Goal: Check status: Check status

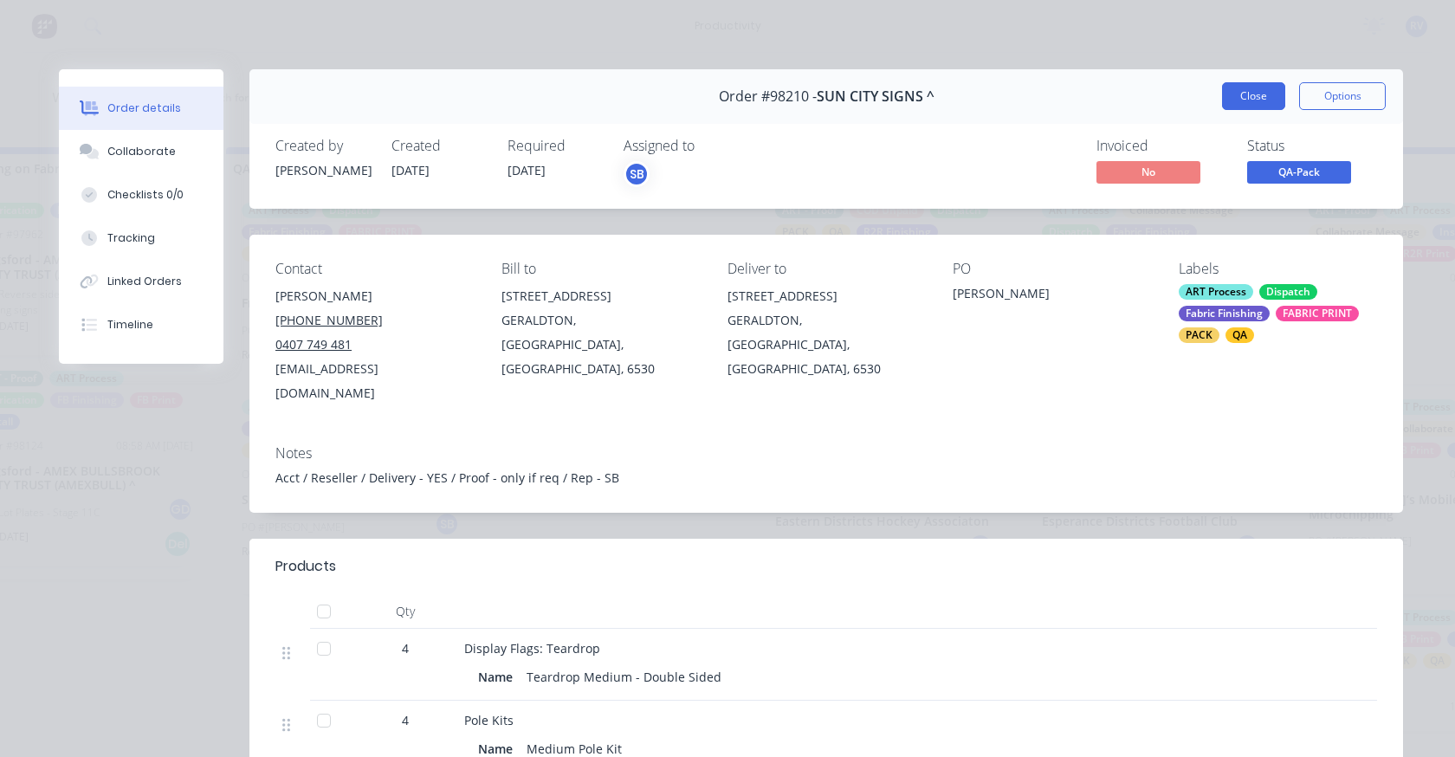
click at [1226, 93] on button "Close" at bounding box center [1253, 96] width 63 height 28
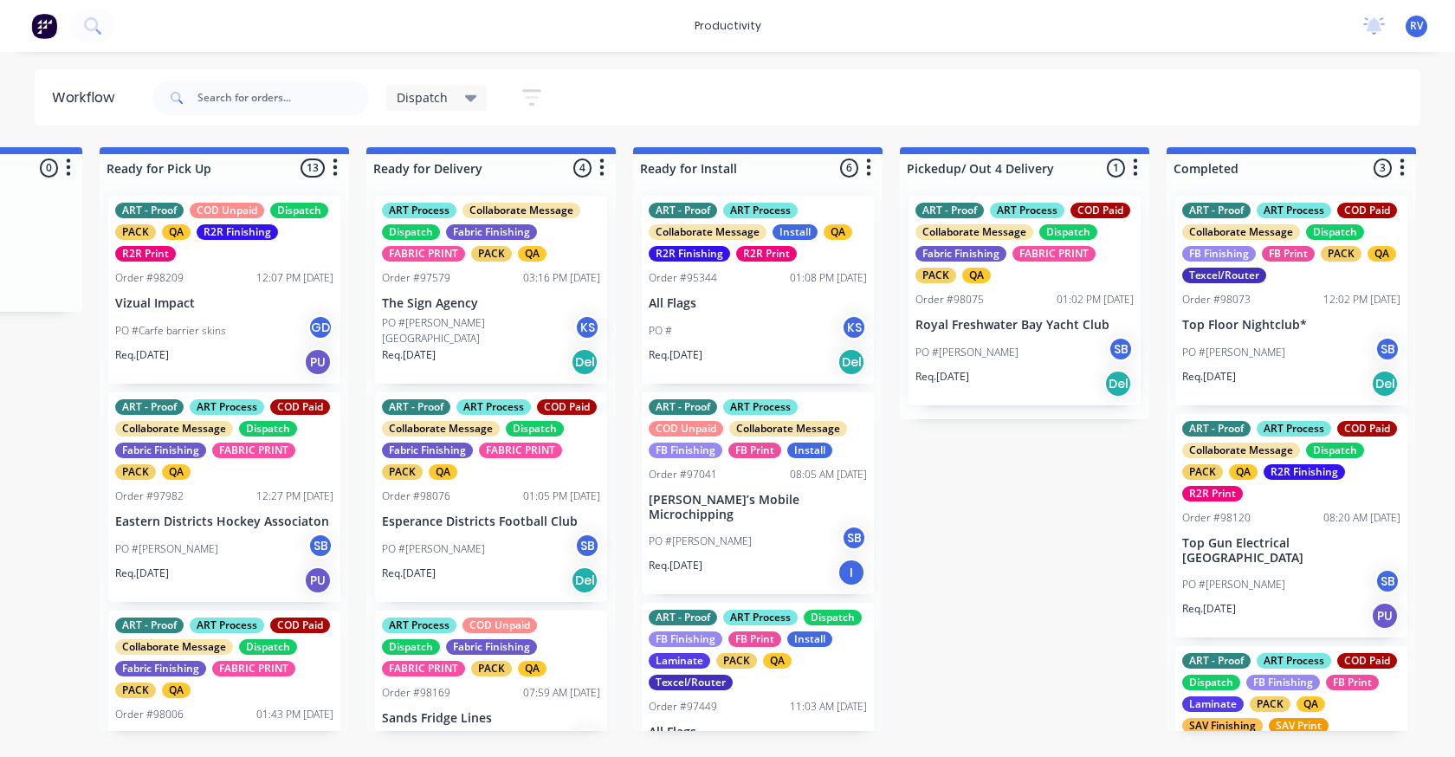
scroll to position [0, 1425]
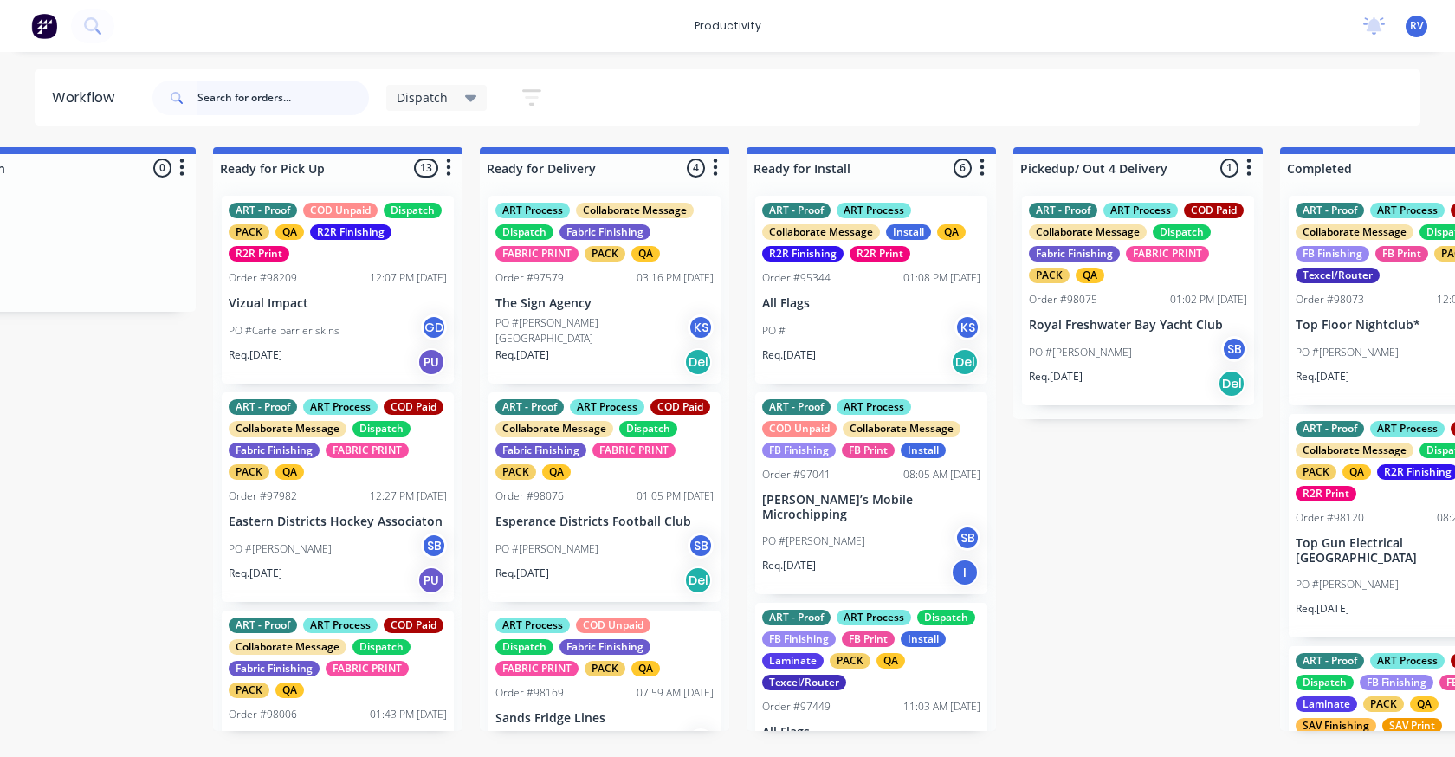
click at [269, 100] on input "text" at bounding box center [284, 98] width 172 height 35
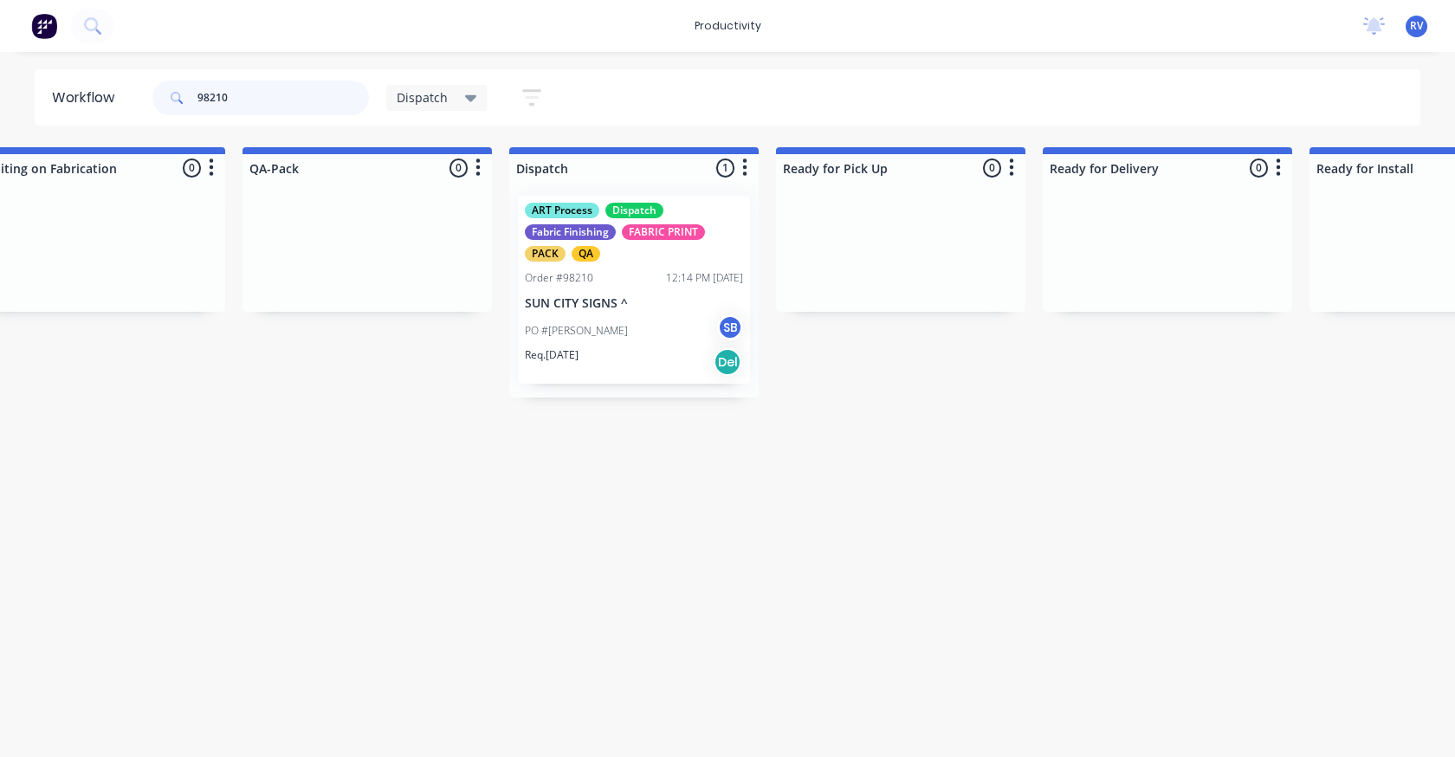
scroll to position [0, 1089]
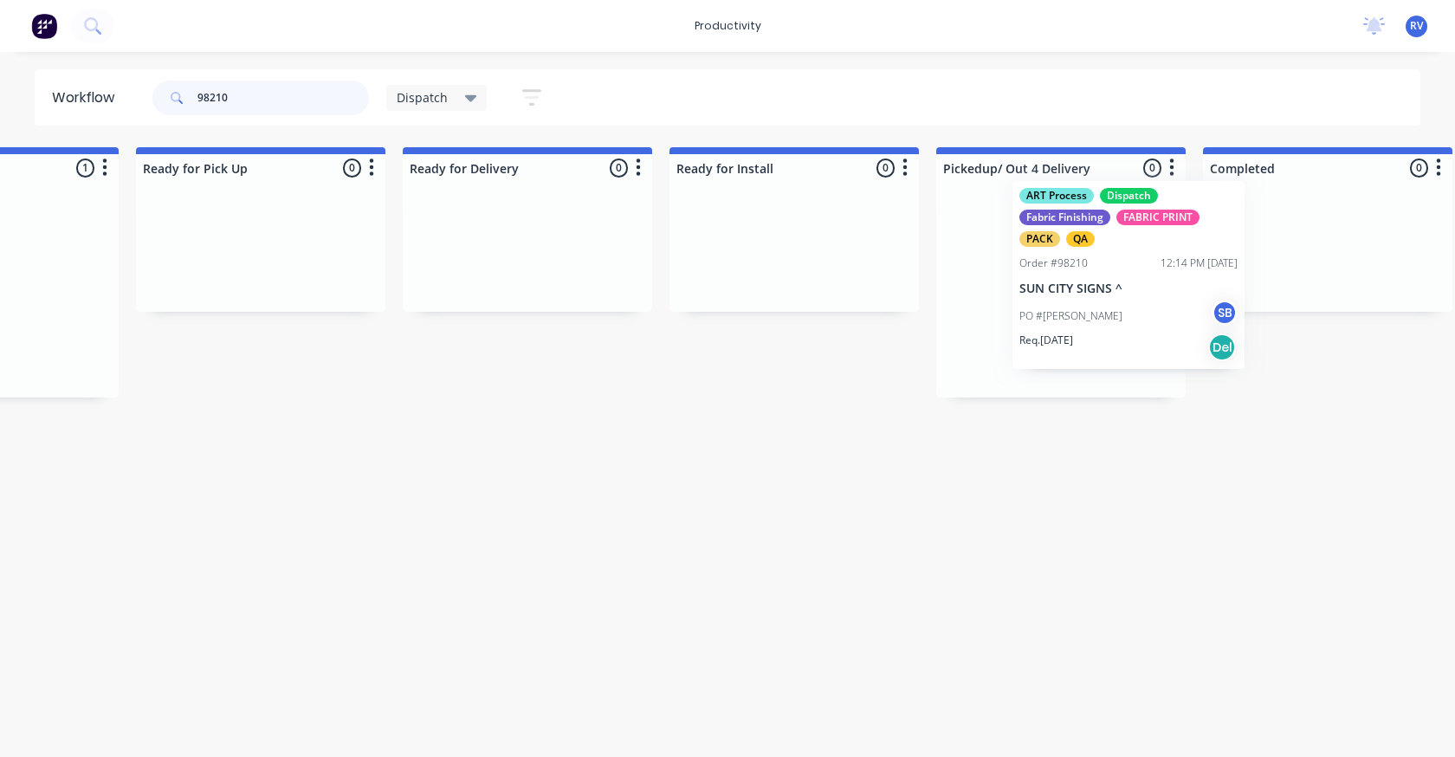
drag, startPoint x: 409, startPoint y: 297, endPoint x: 1078, endPoint y: 263, distance: 669.7
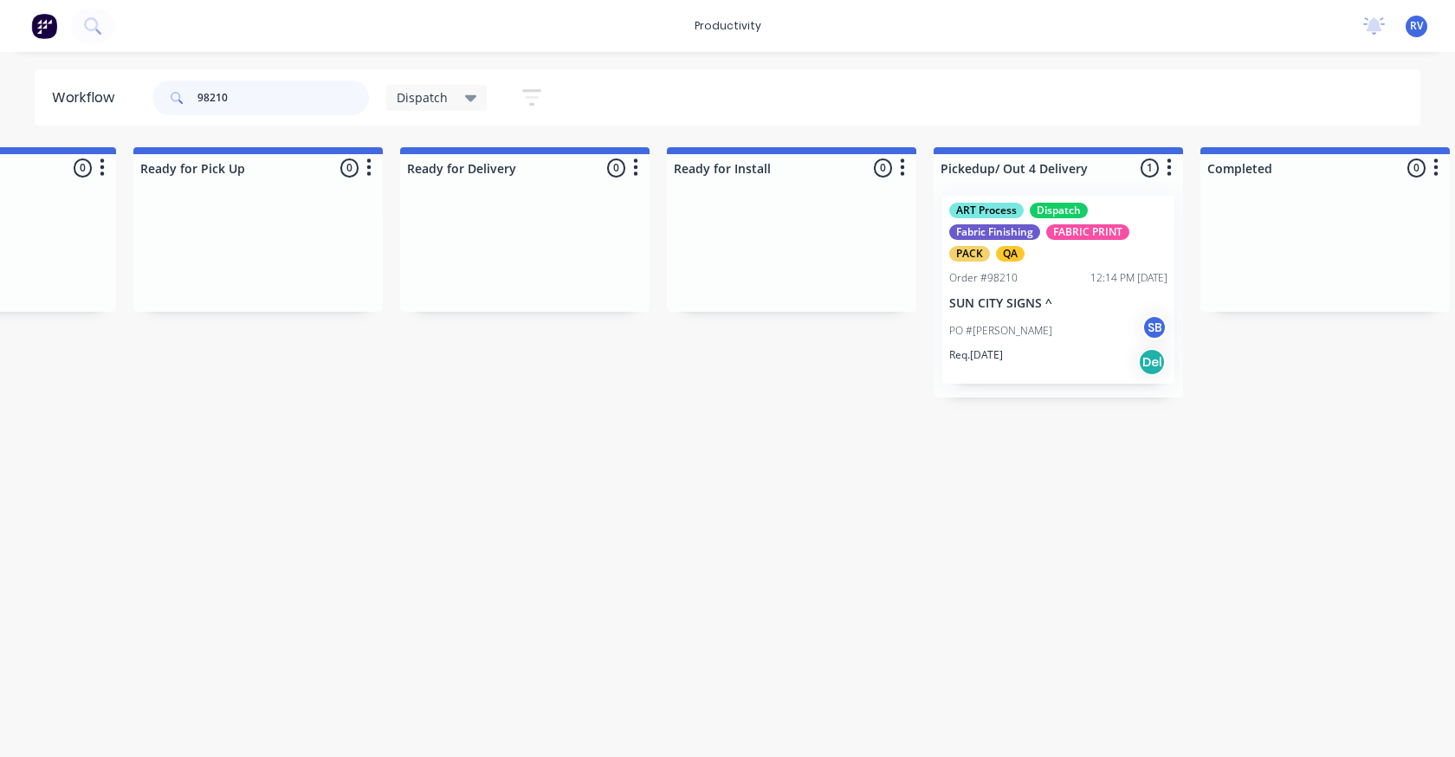
type input "98210"
click at [420, 105] on span "Dispatch" at bounding box center [422, 97] width 51 height 18
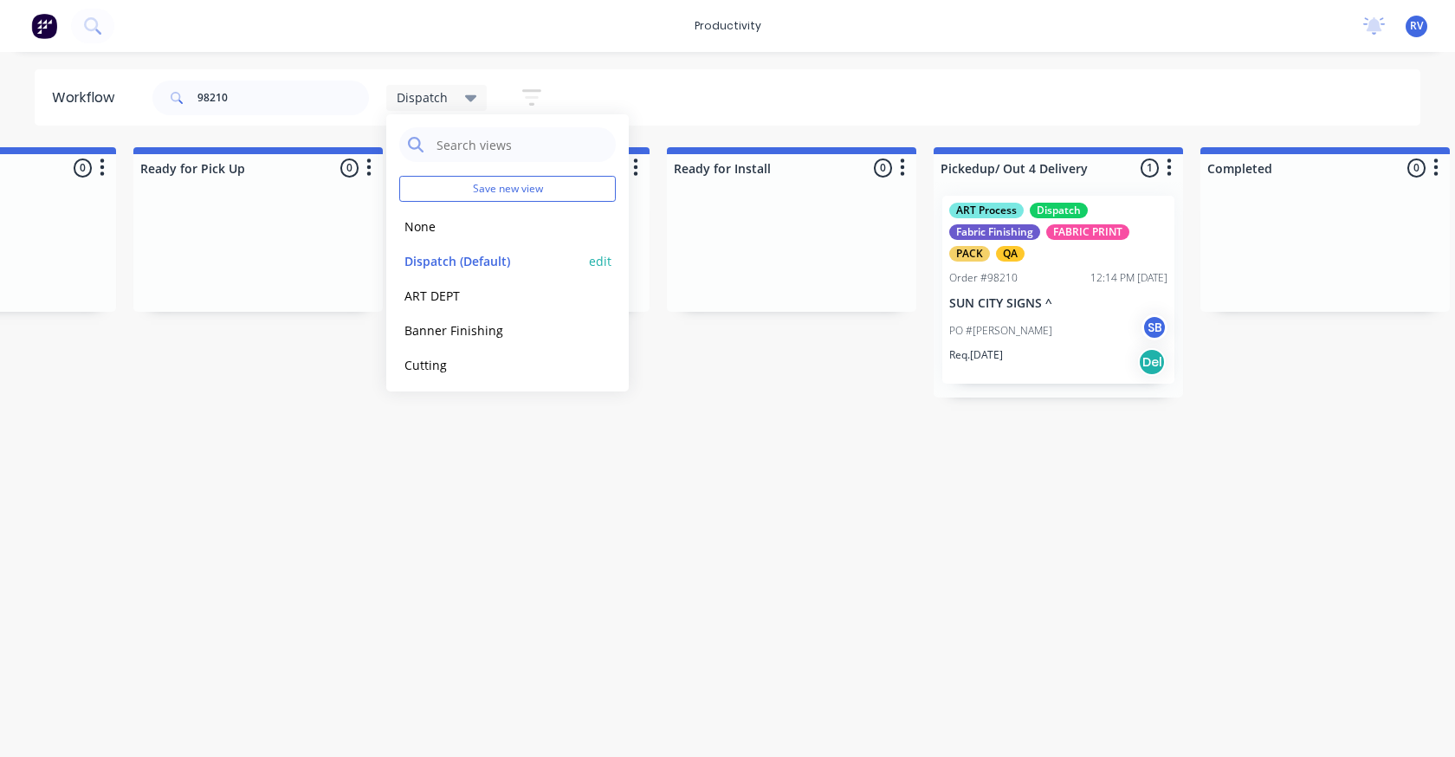
click at [434, 257] on button "Dispatch (Default)" at bounding box center [491, 261] width 185 height 20
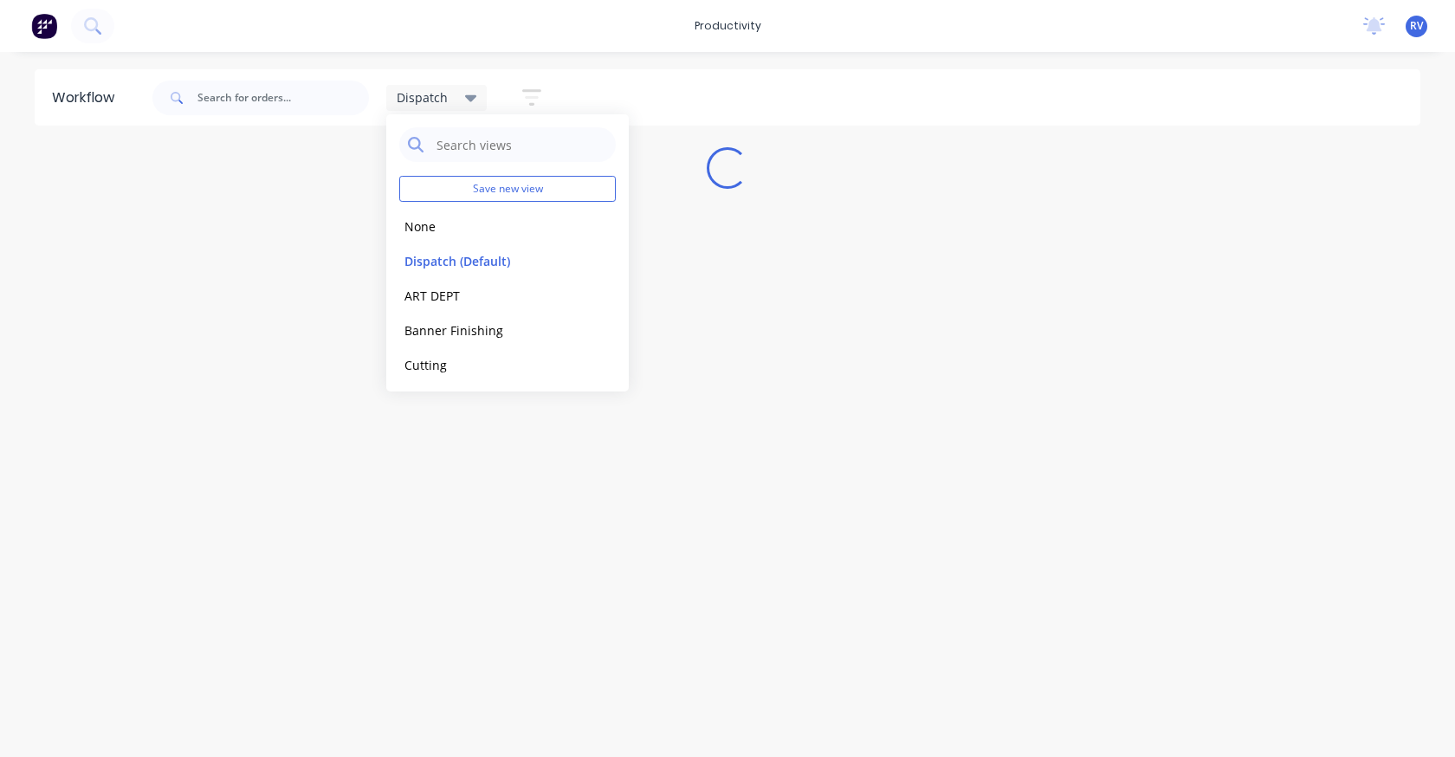
scroll to position [0, 0]
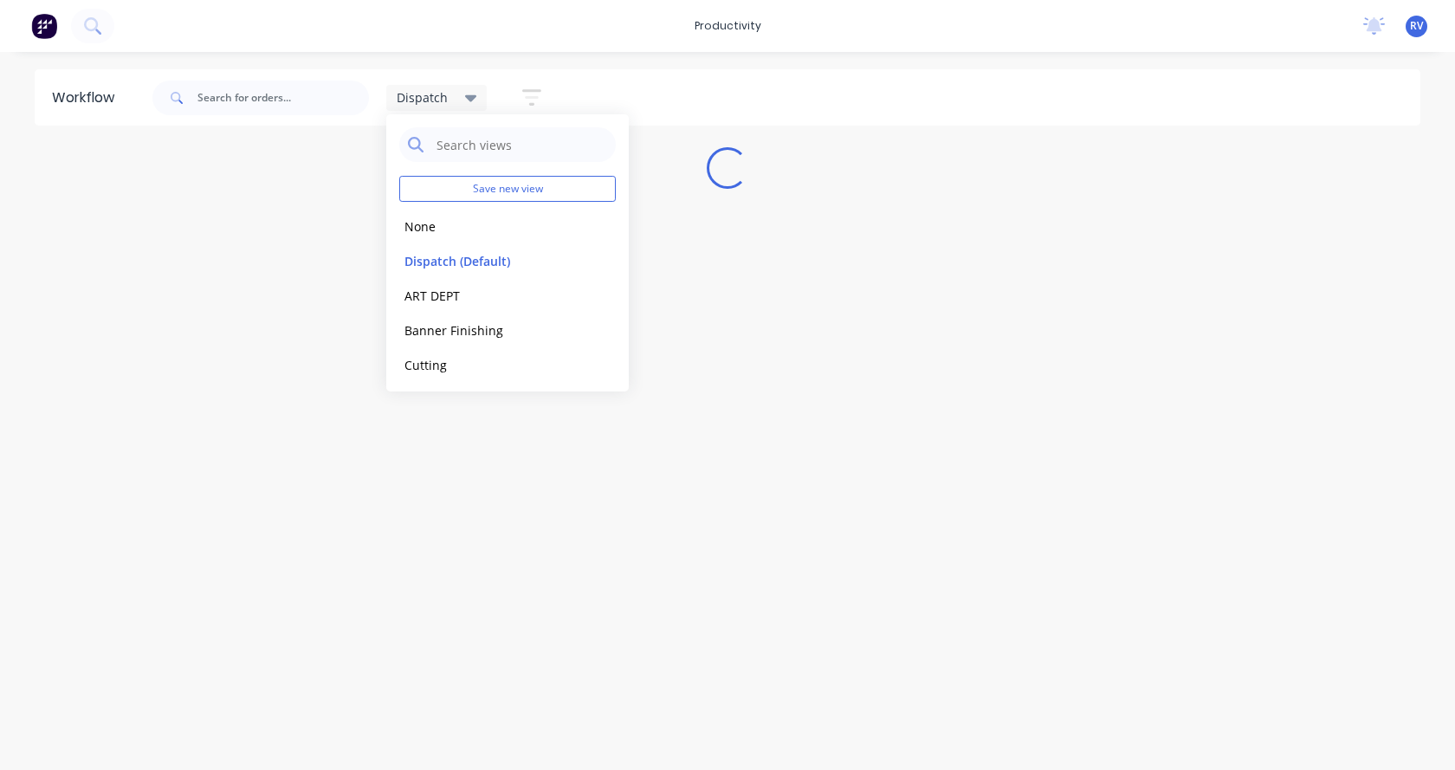
click at [266, 570] on div "Workflow Dispatch Save new view None edit Dispatch (Default) edit ART DEPT edit…" at bounding box center [727, 402] width 1455 height 666
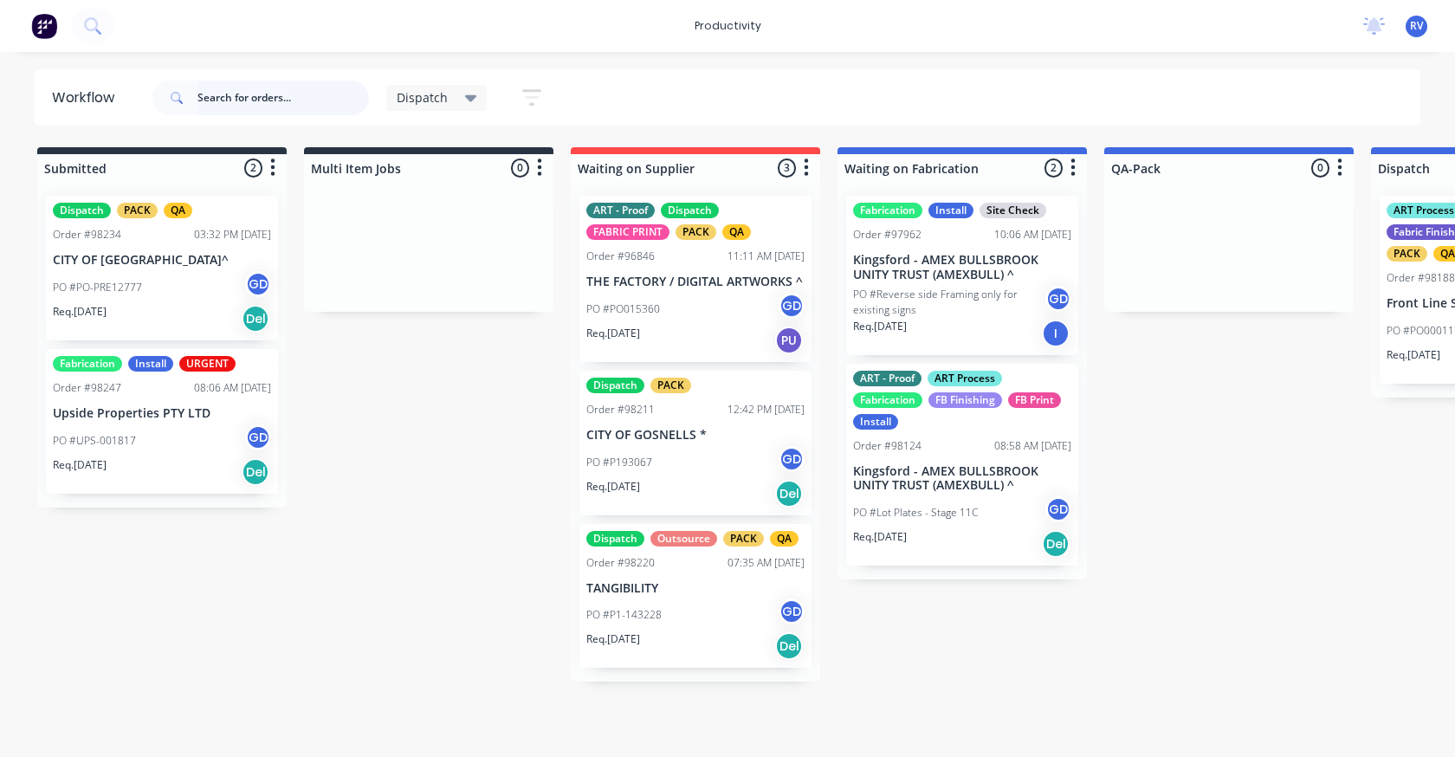
click at [283, 104] on input "text" at bounding box center [284, 98] width 172 height 35
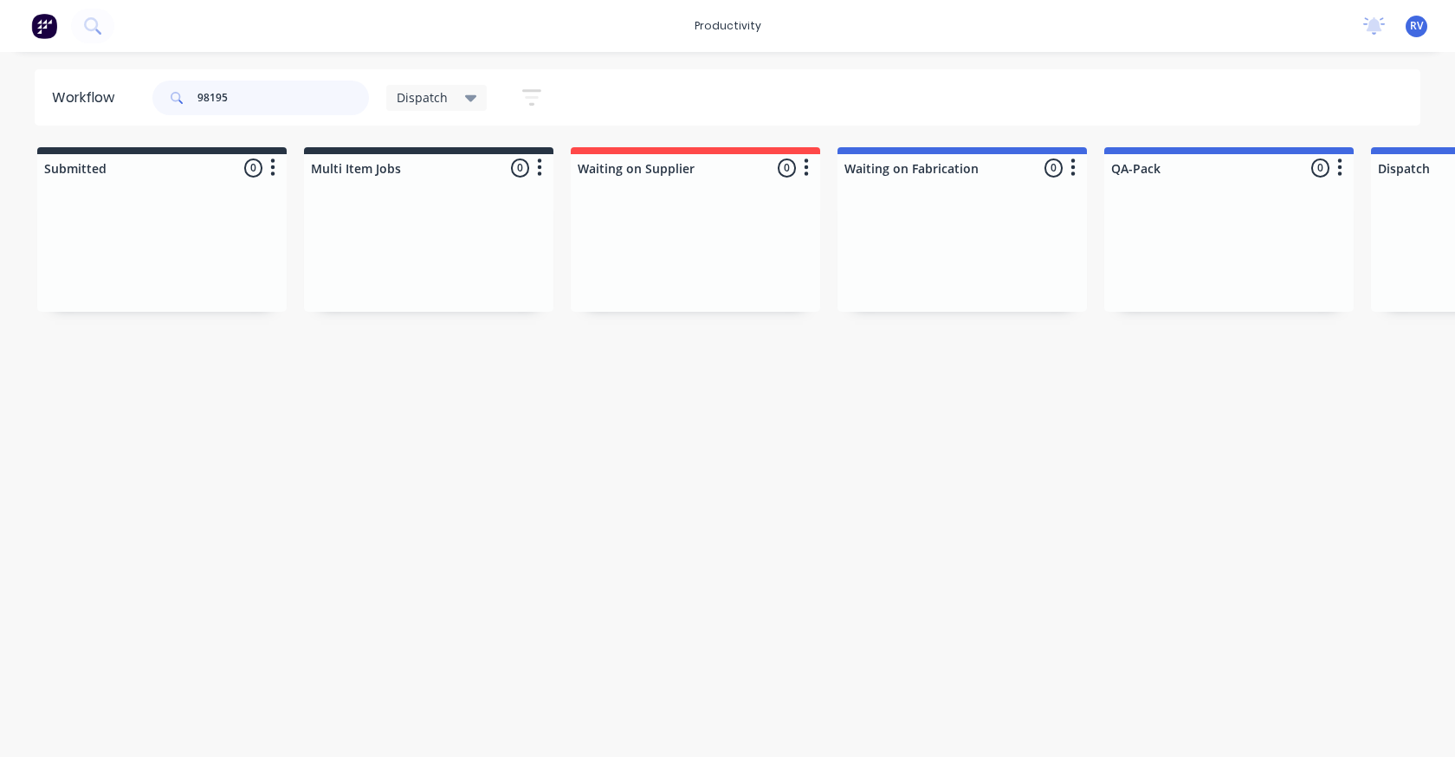
type input "98195"
drag, startPoint x: 132, startPoint y: 756, endPoint x: 145, endPoint y: 761, distance: 13.7
click at [145, 653] on html "productivity productivity Workflow Planner Delivery Scheduling Timesheets No ne…" at bounding box center [727, 326] width 1455 height 653
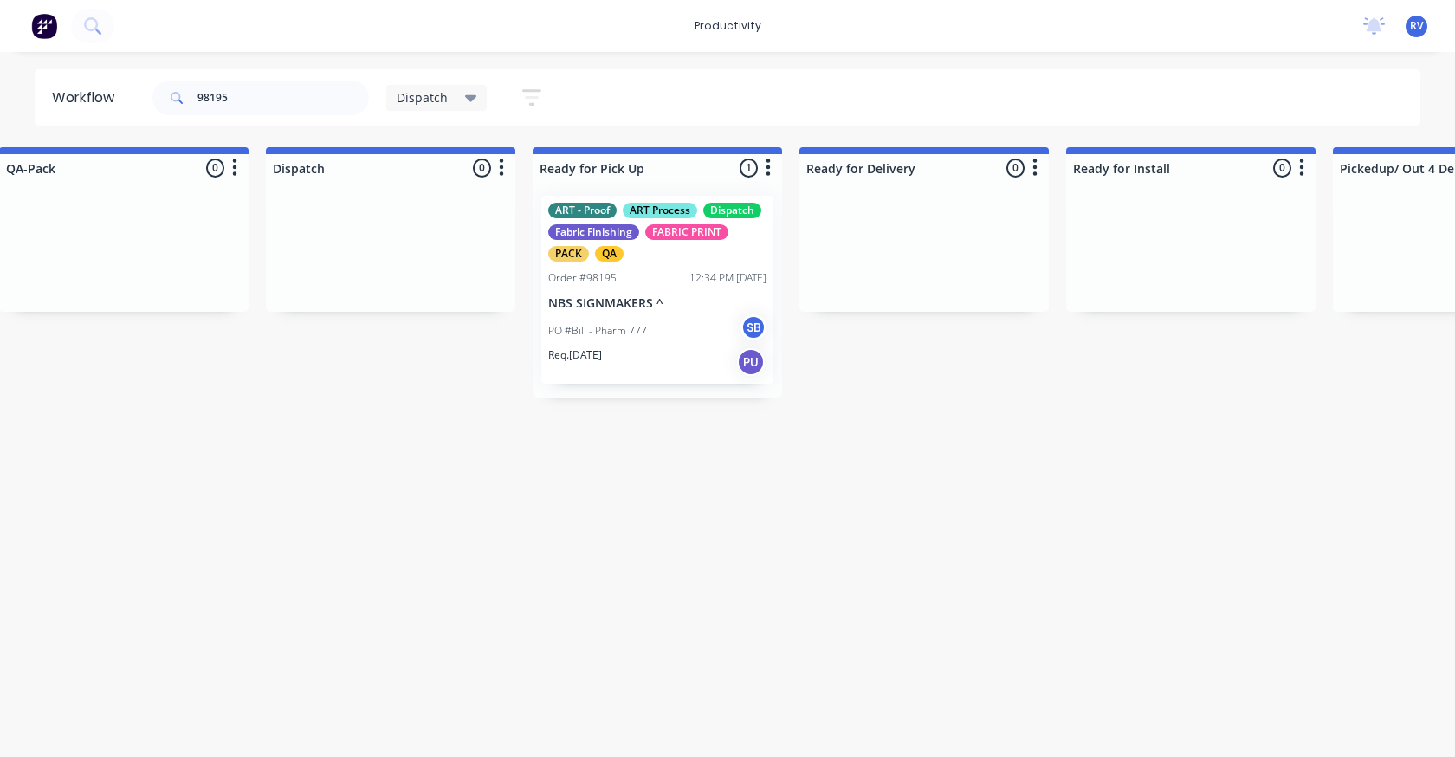
scroll to position [0, 1109]
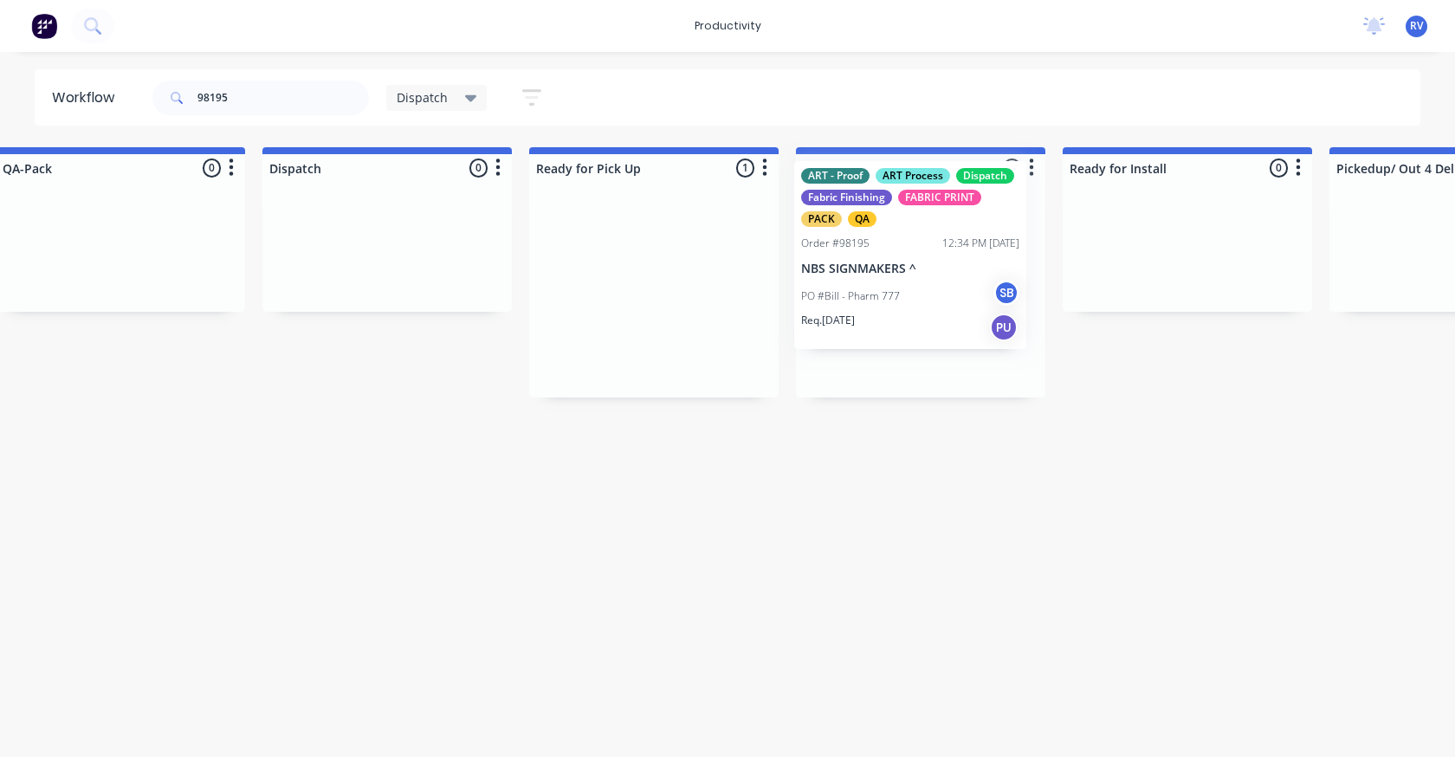
drag, startPoint x: 685, startPoint y: 271, endPoint x: 872, endPoint y: 246, distance: 188.8
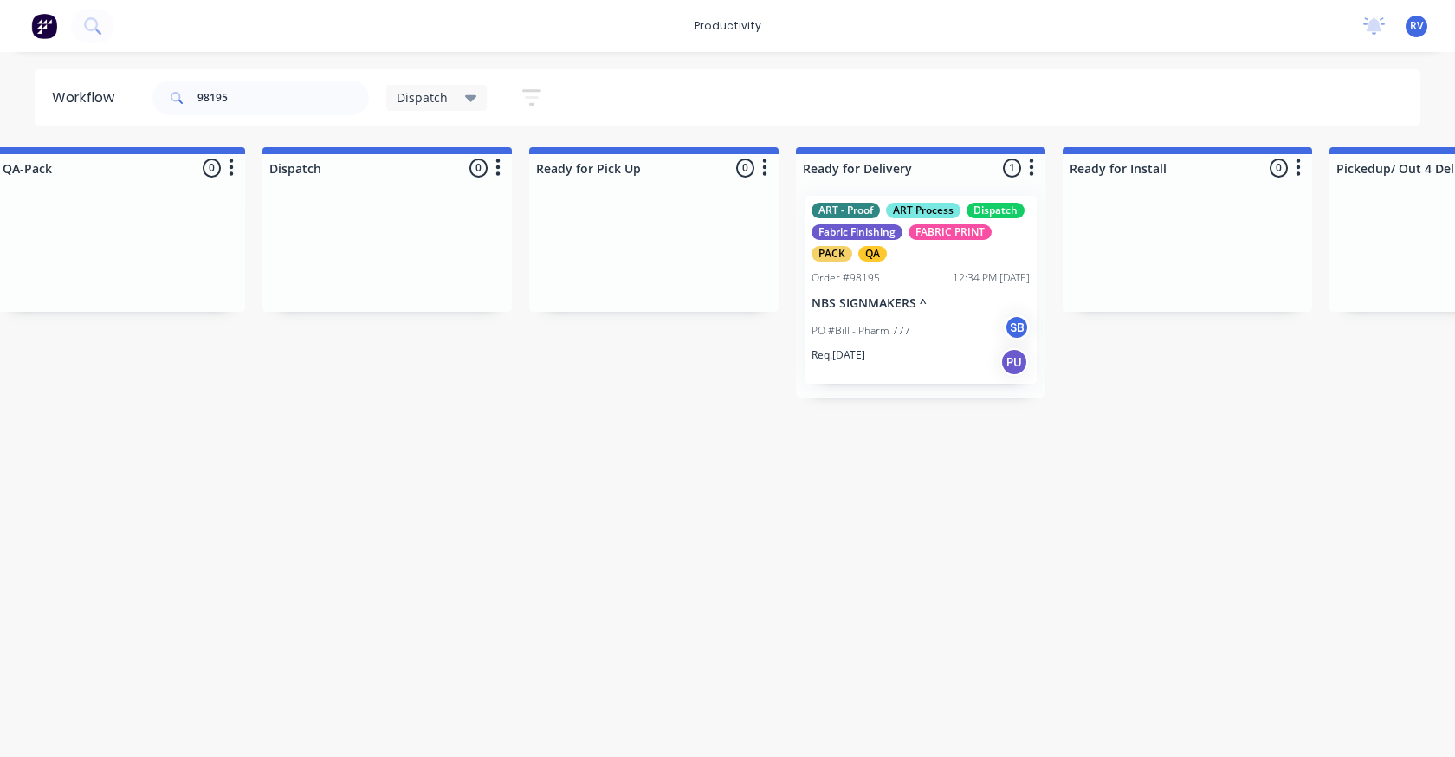
click at [422, 102] on span "Dispatch" at bounding box center [422, 97] width 51 height 18
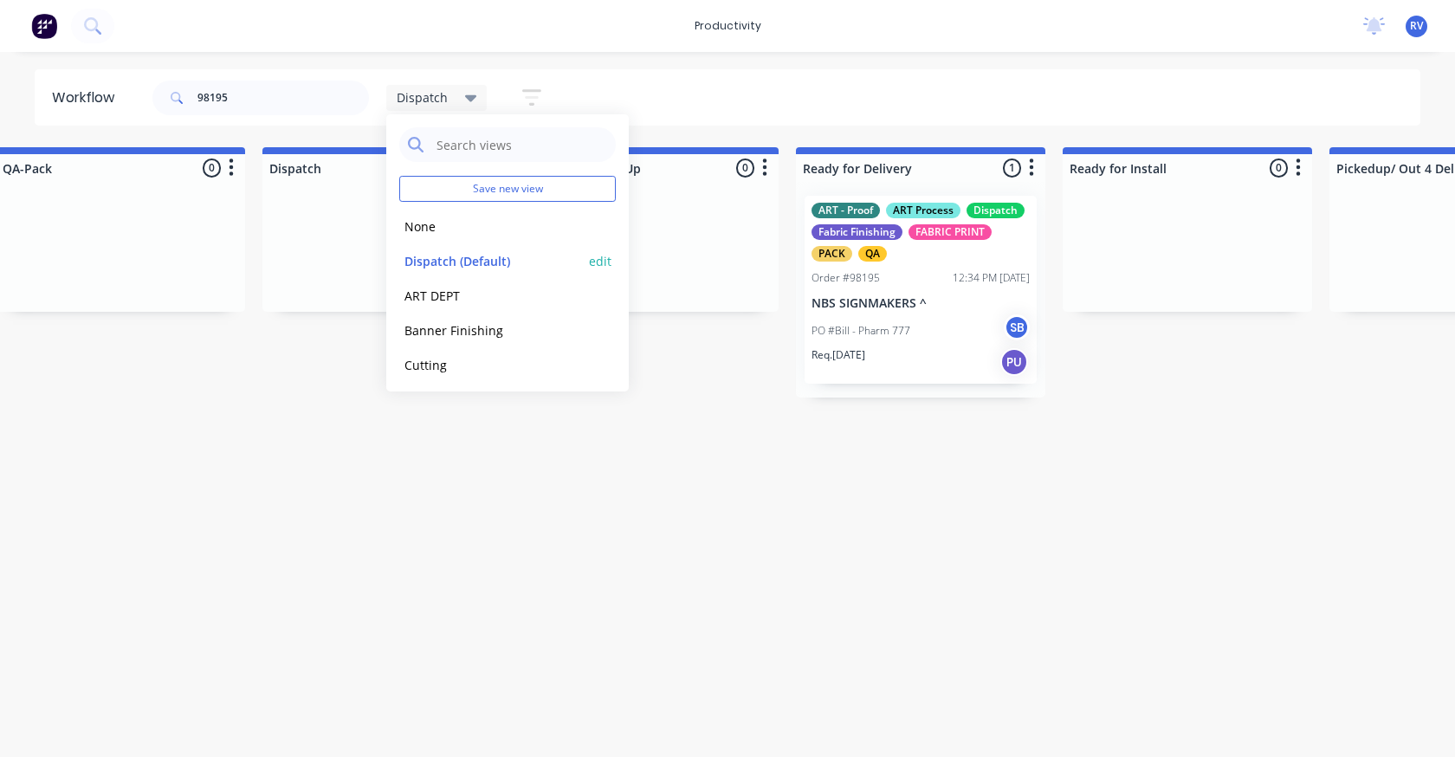
click at [420, 252] on button "Dispatch (Default)" at bounding box center [491, 261] width 185 height 20
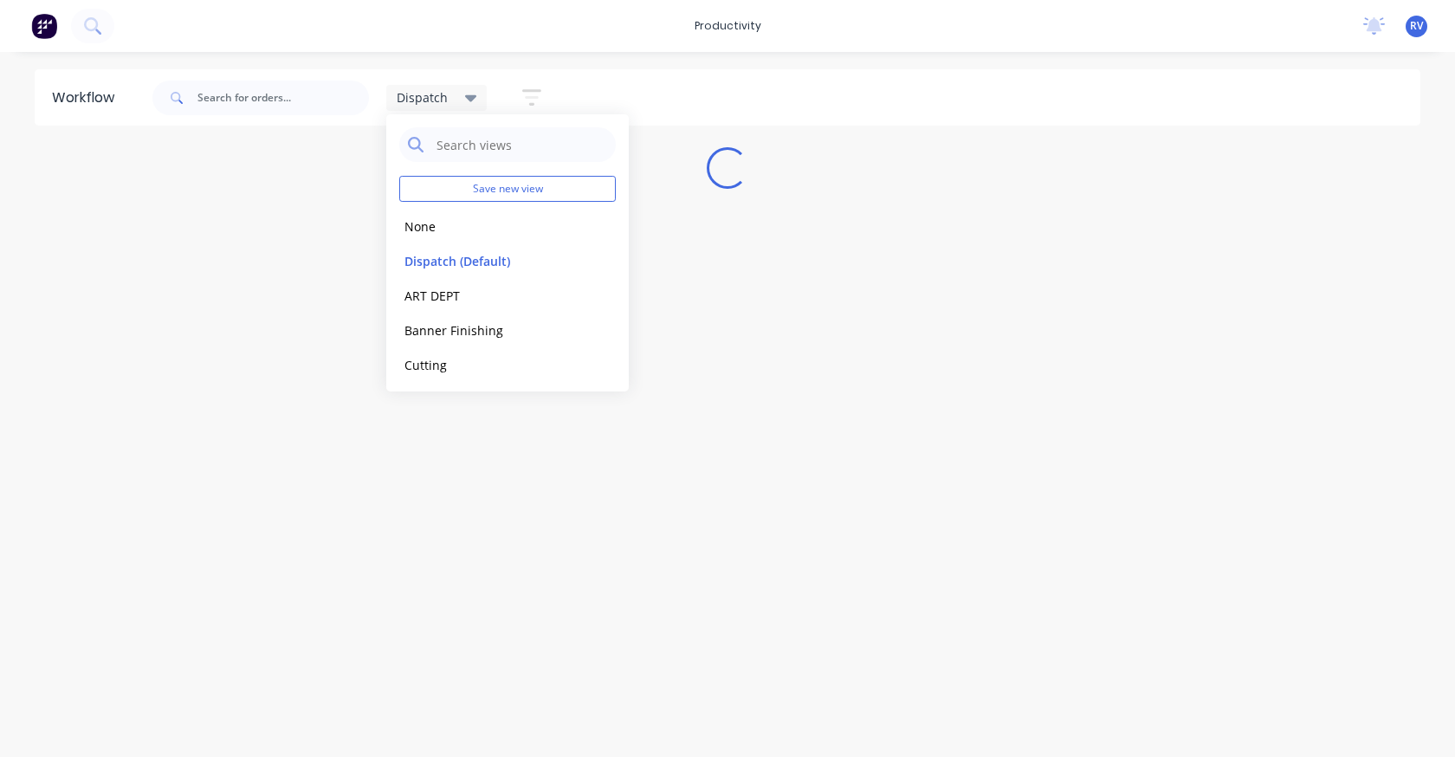
scroll to position [0, 0]
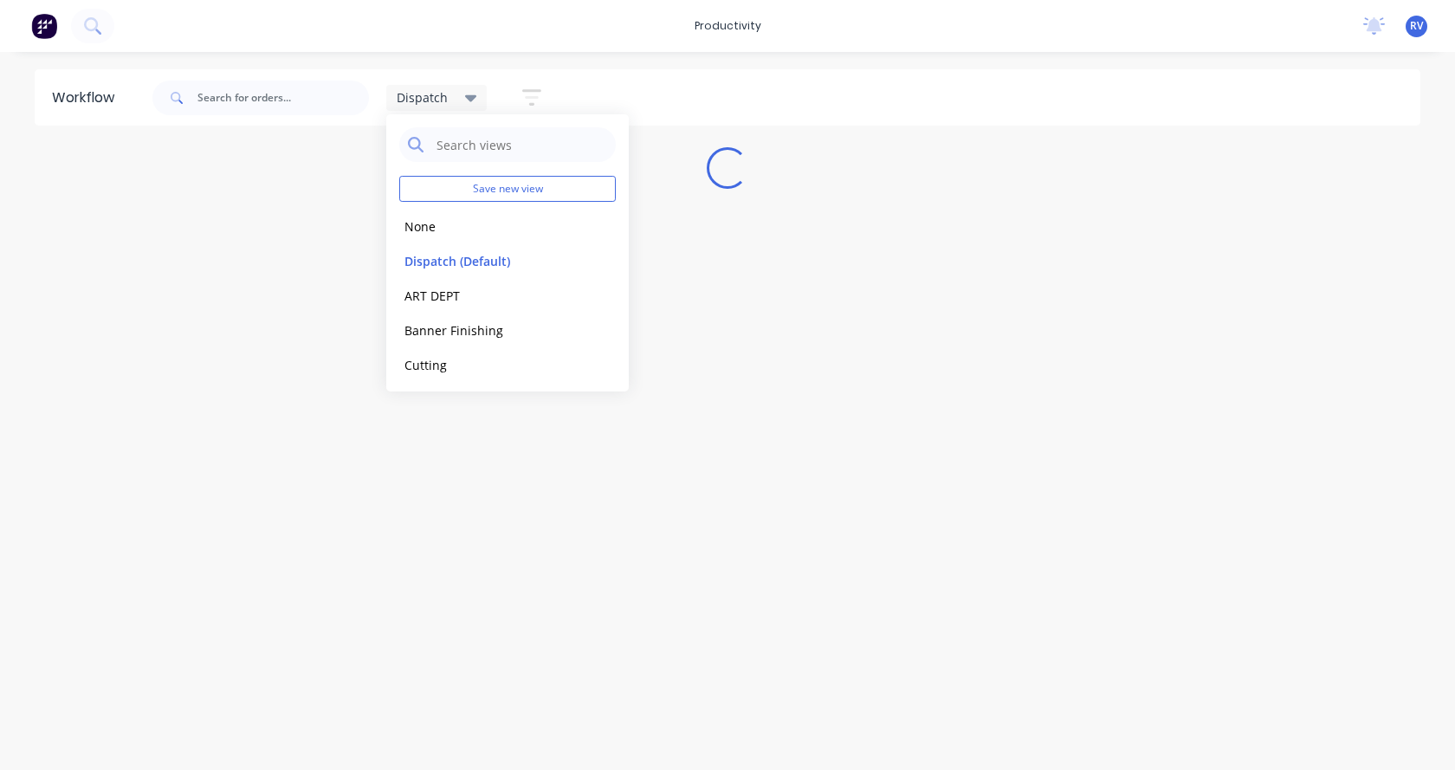
click at [345, 447] on div "Workflow Dispatch Save new view None edit Dispatch (Default) edit ART DEPT edit…" at bounding box center [727, 402] width 1455 height 666
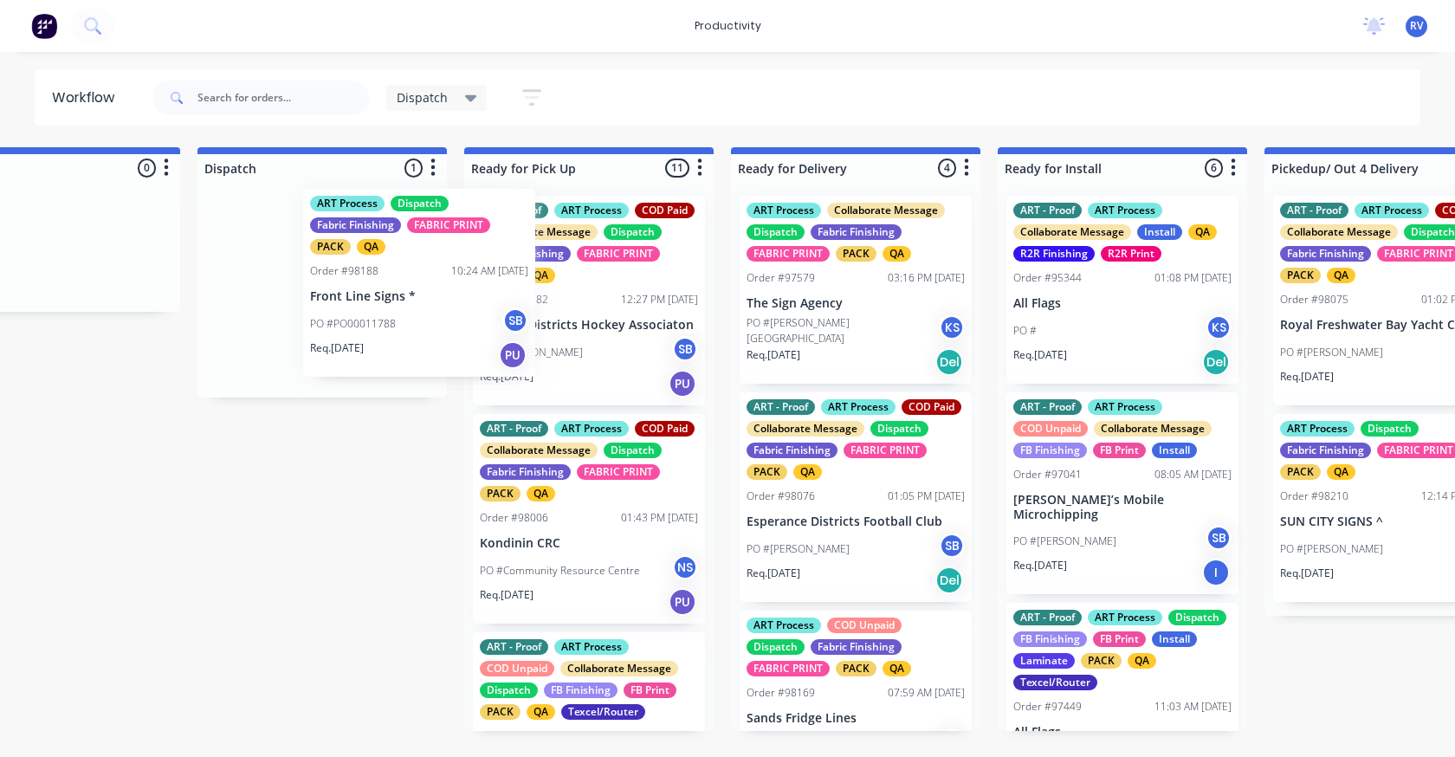
scroll to position [0, 1172]
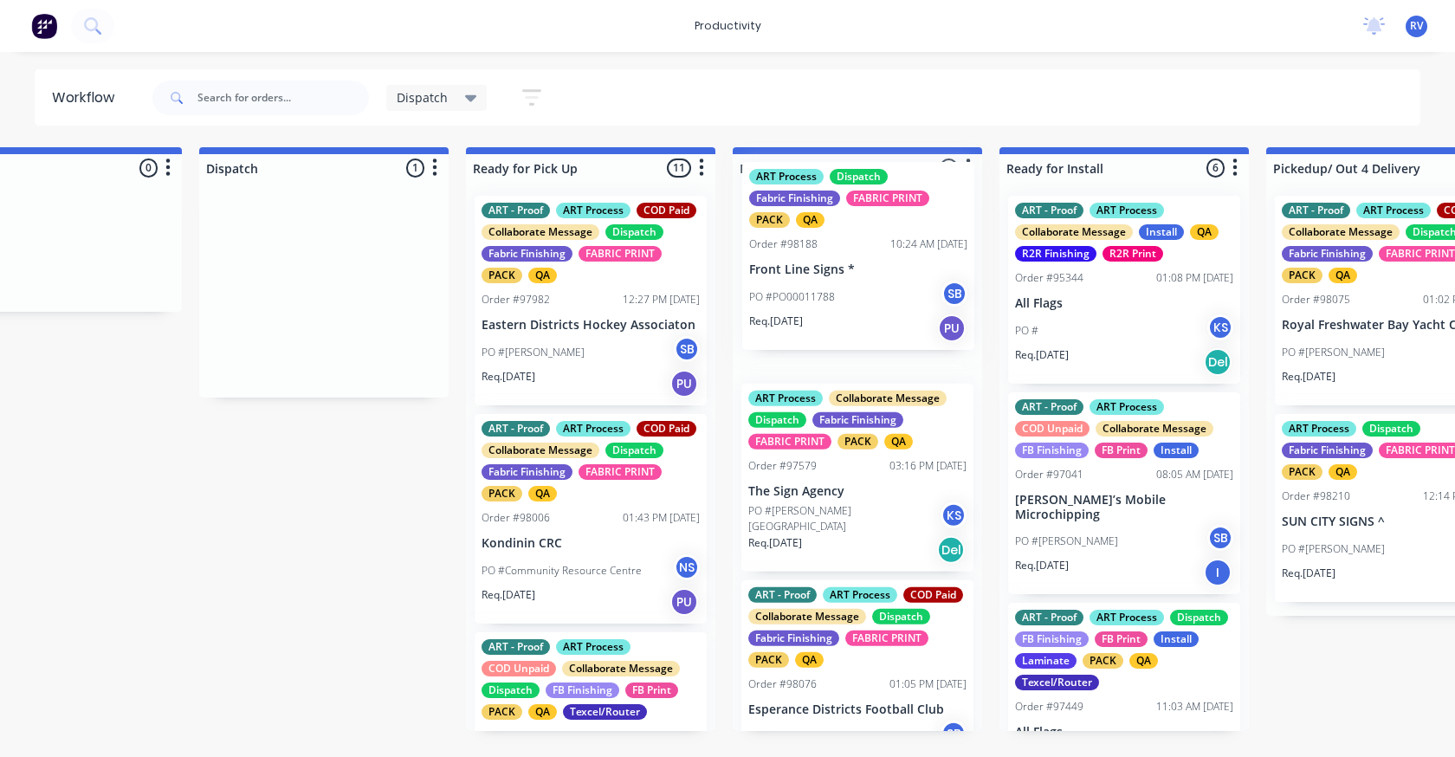
drag, startPoint x: 292, startPoint y: 329, endPoint x: 834, endPoint y: 294, distance: 543.5
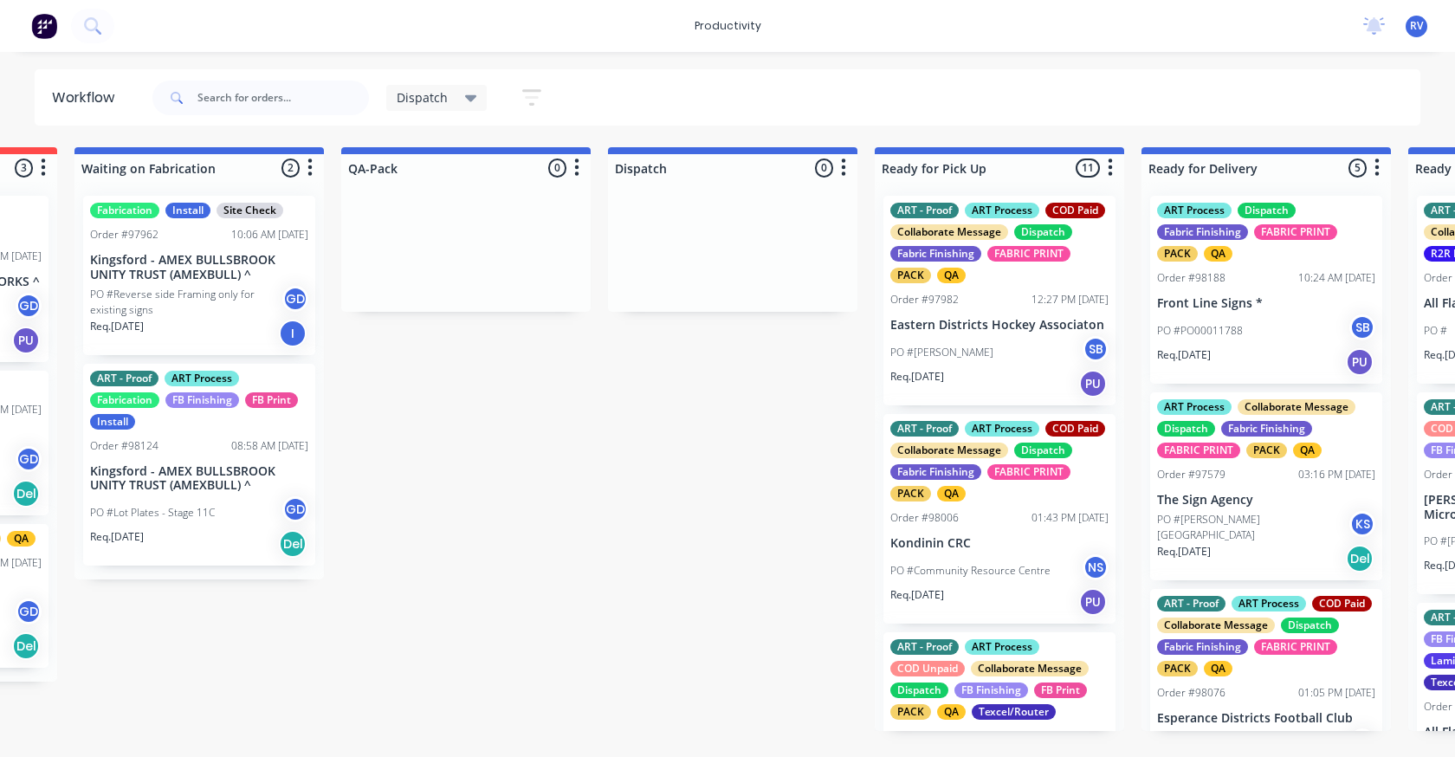
scroll to position [0, 646]
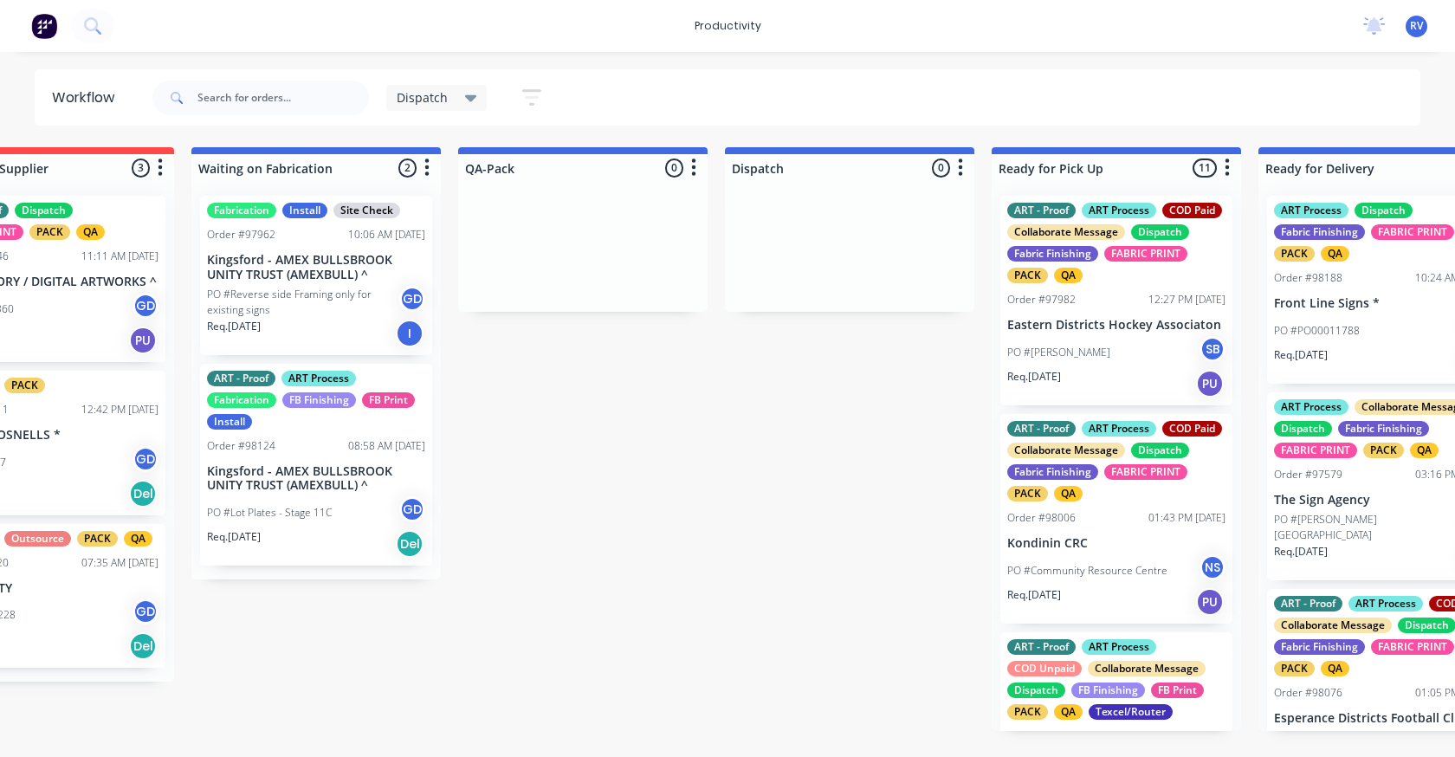
click at [426, 100] on span "Dispatch" at bounding box center [422, 97] width 51 height 18
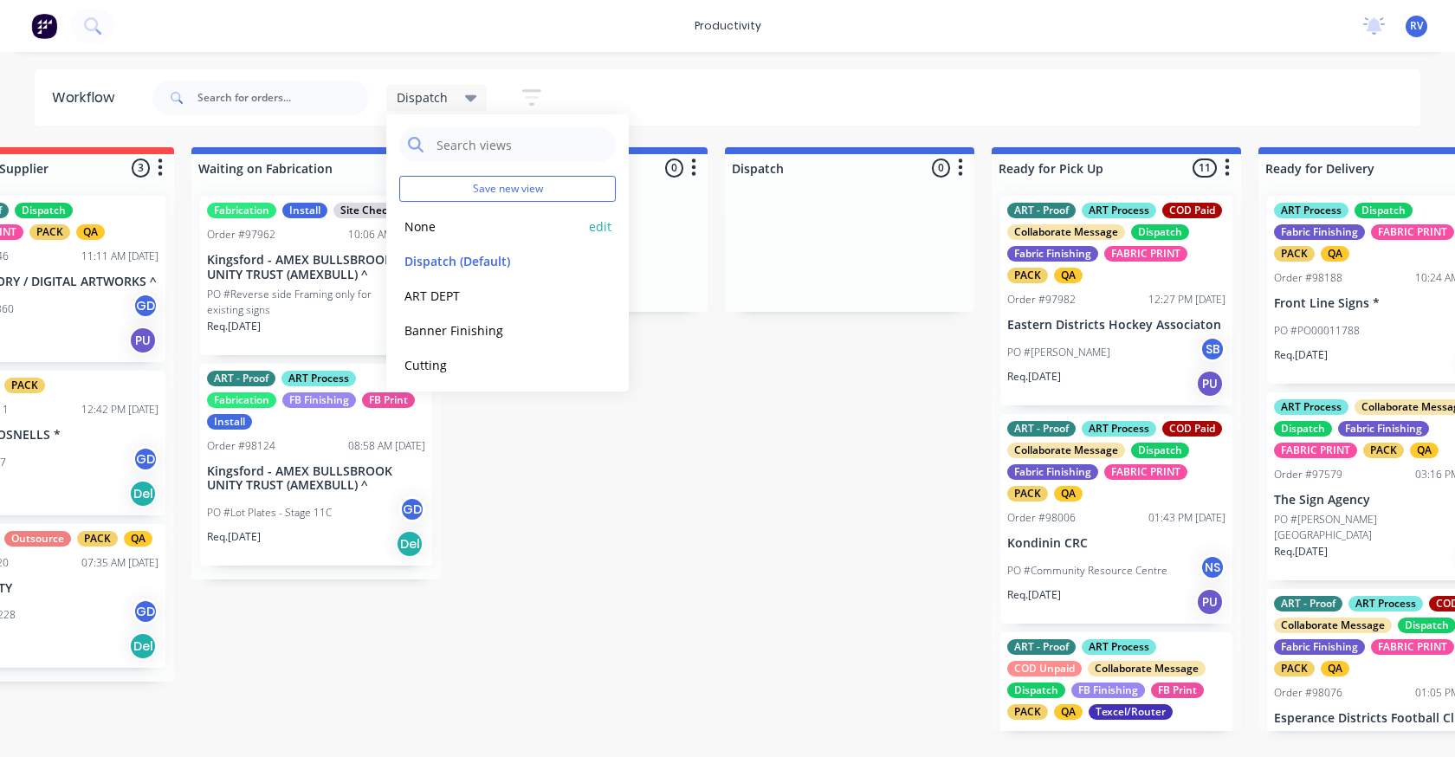
click at [425, 229] on button "None" at bounding box center [491, 227] width 185 height 20
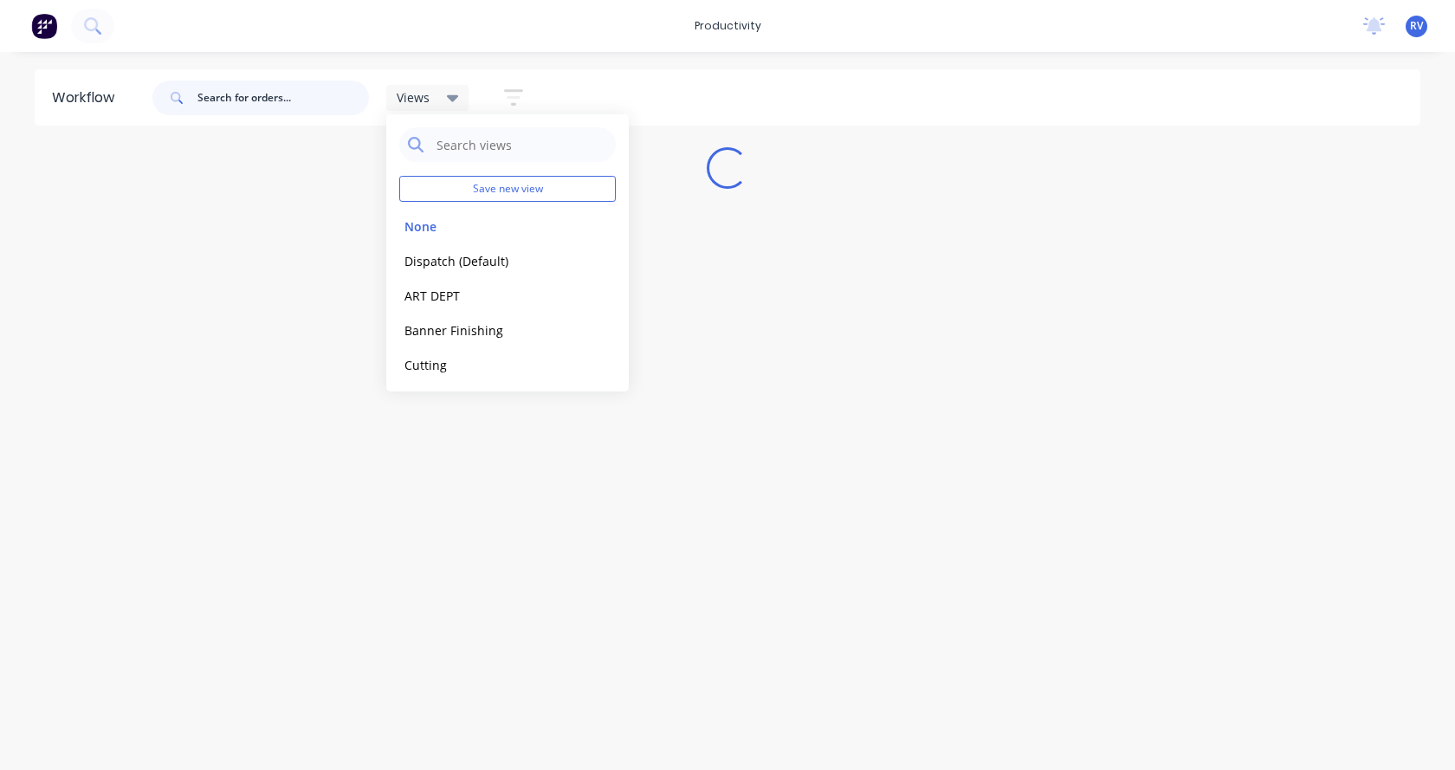
click at [310, 113] on input "text" at bounding box center [284, 98] width 172 height 35
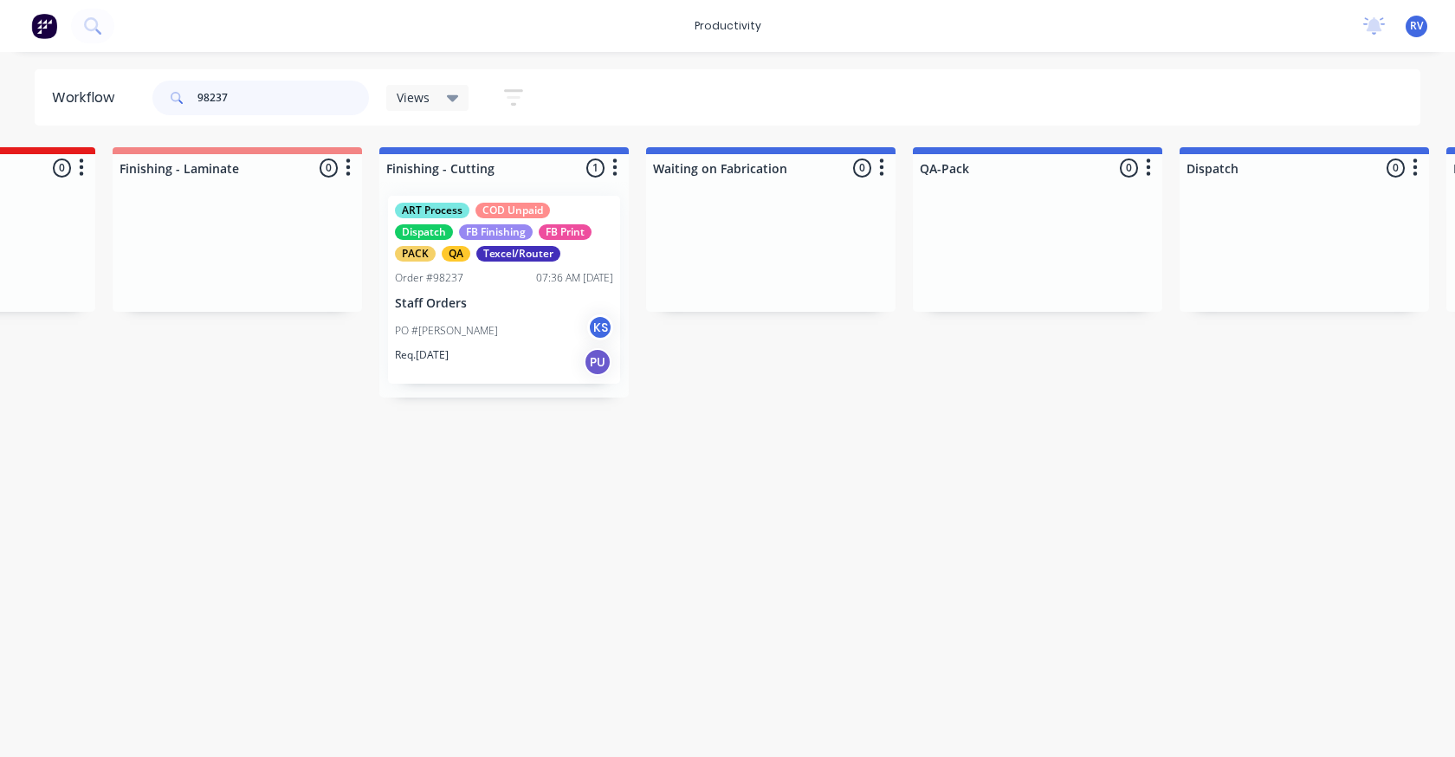
scroll to position [0, 3761]
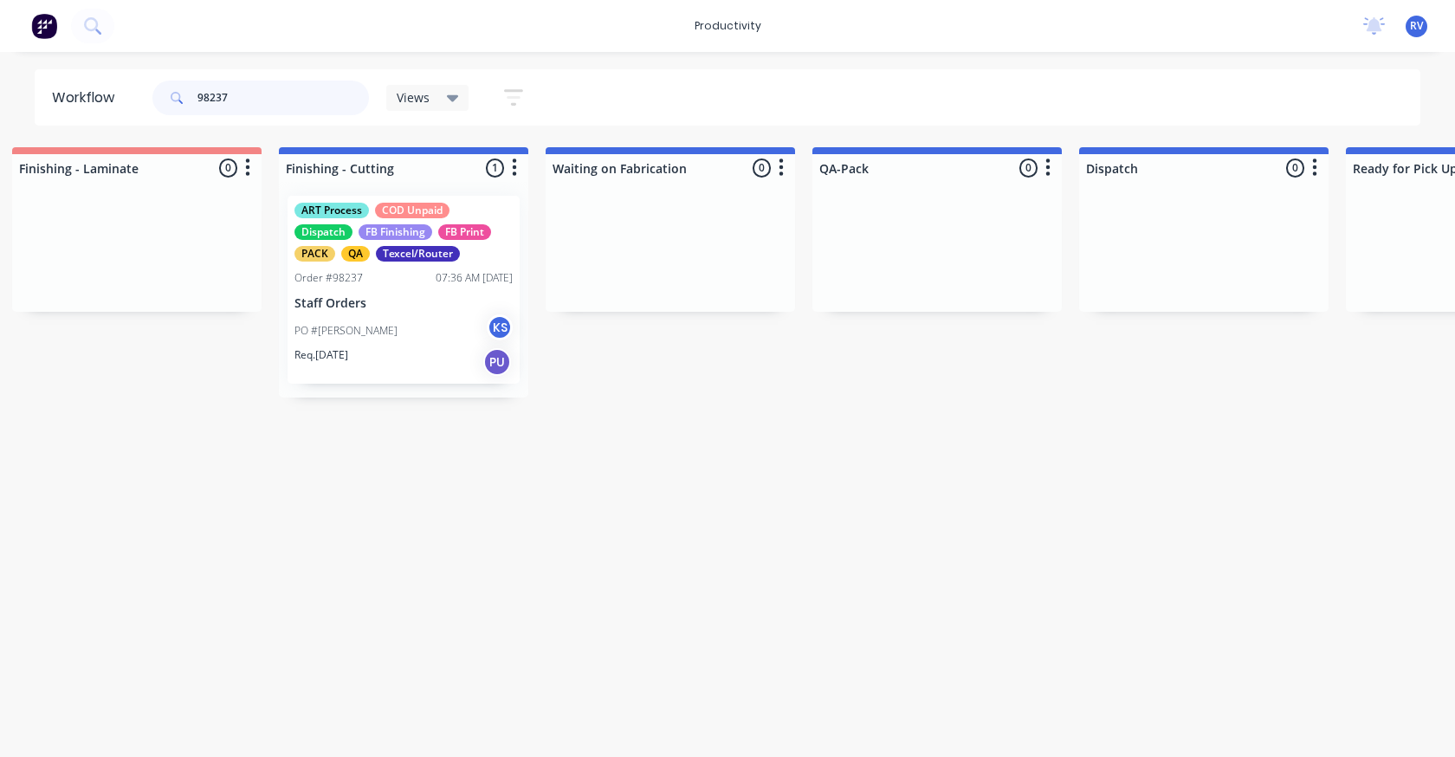
type input "98237"
click at [396, 340] on div "PO #John D KS" at bounding box center [404, 330] width 218 height 33
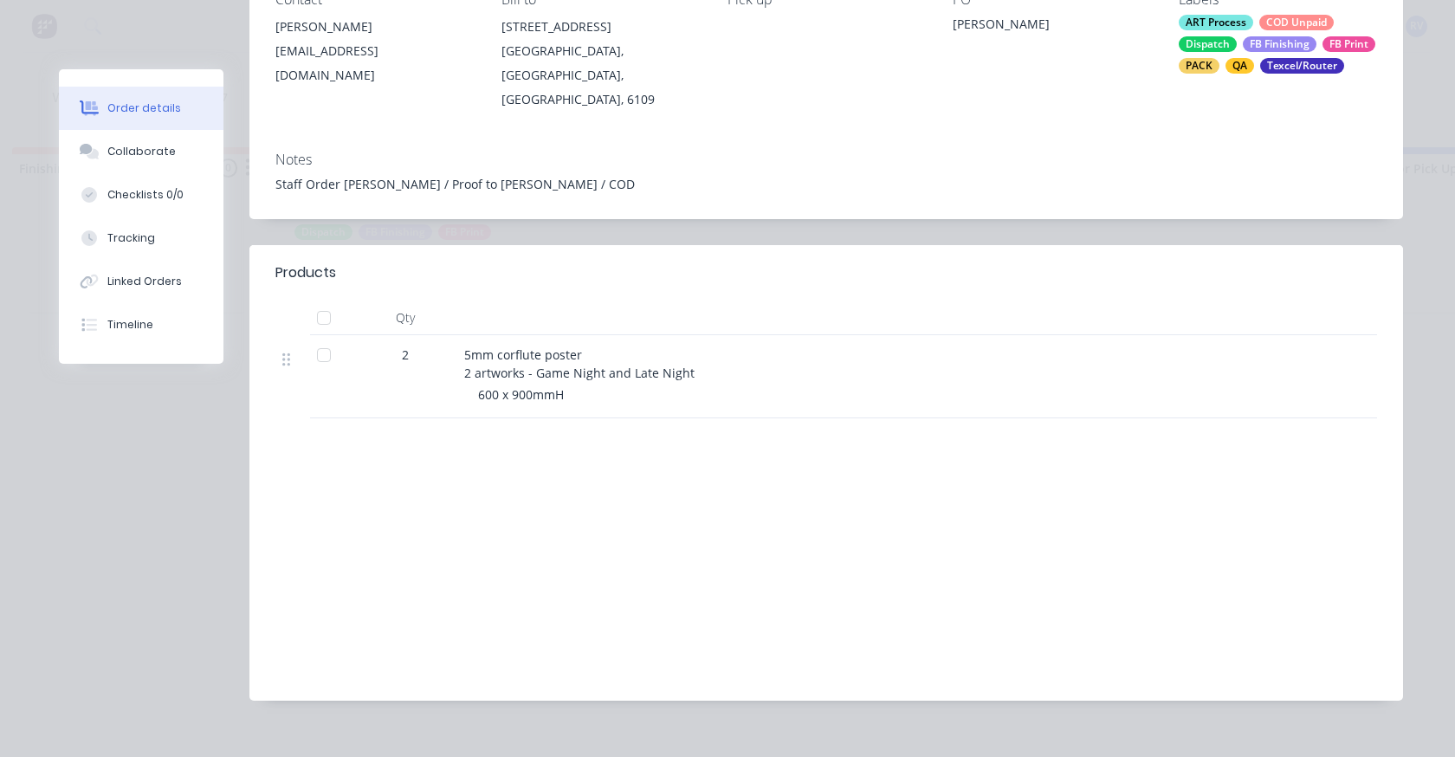
scroll to position [0, 0]
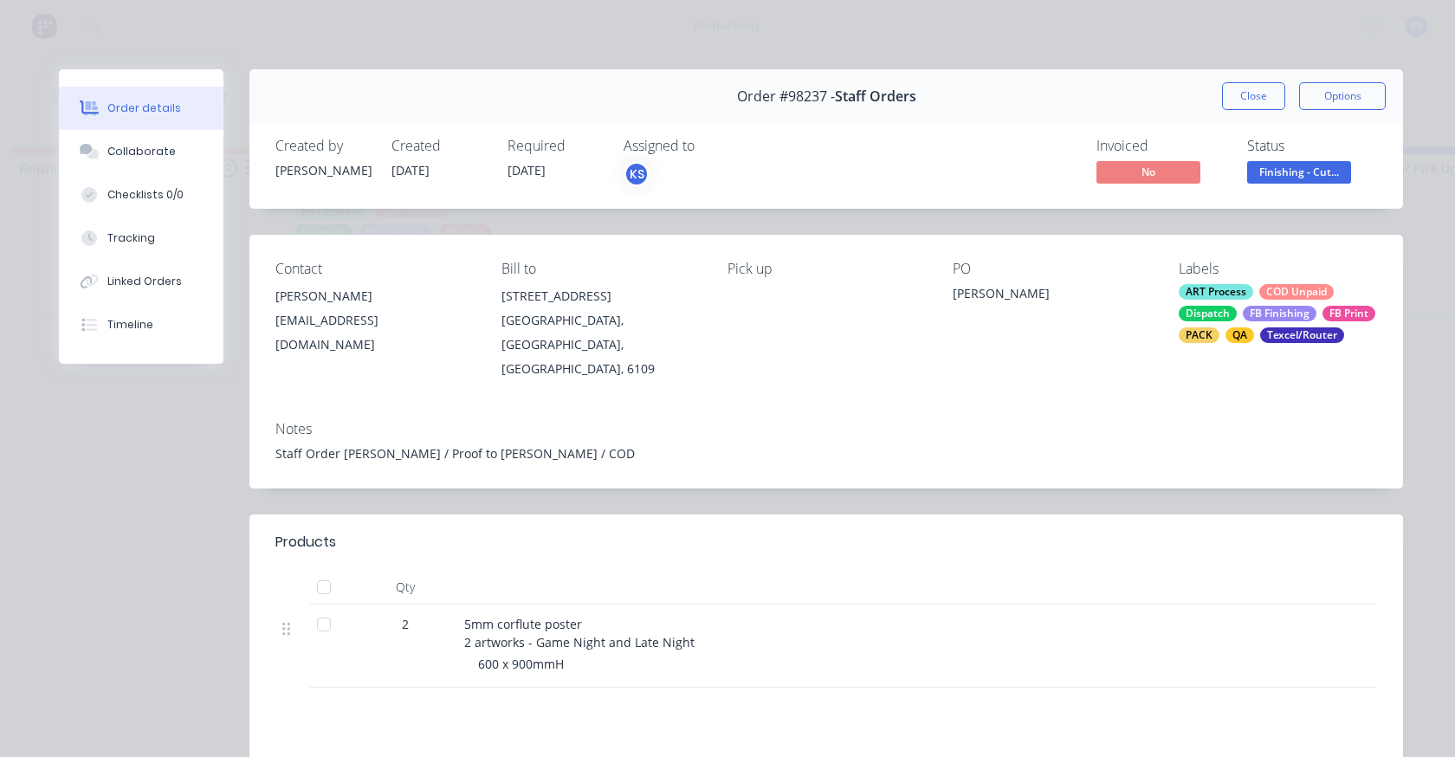
click at [1109, 149] on div "Invoiced" at bounding box center [1162, 146] width 130 height 16
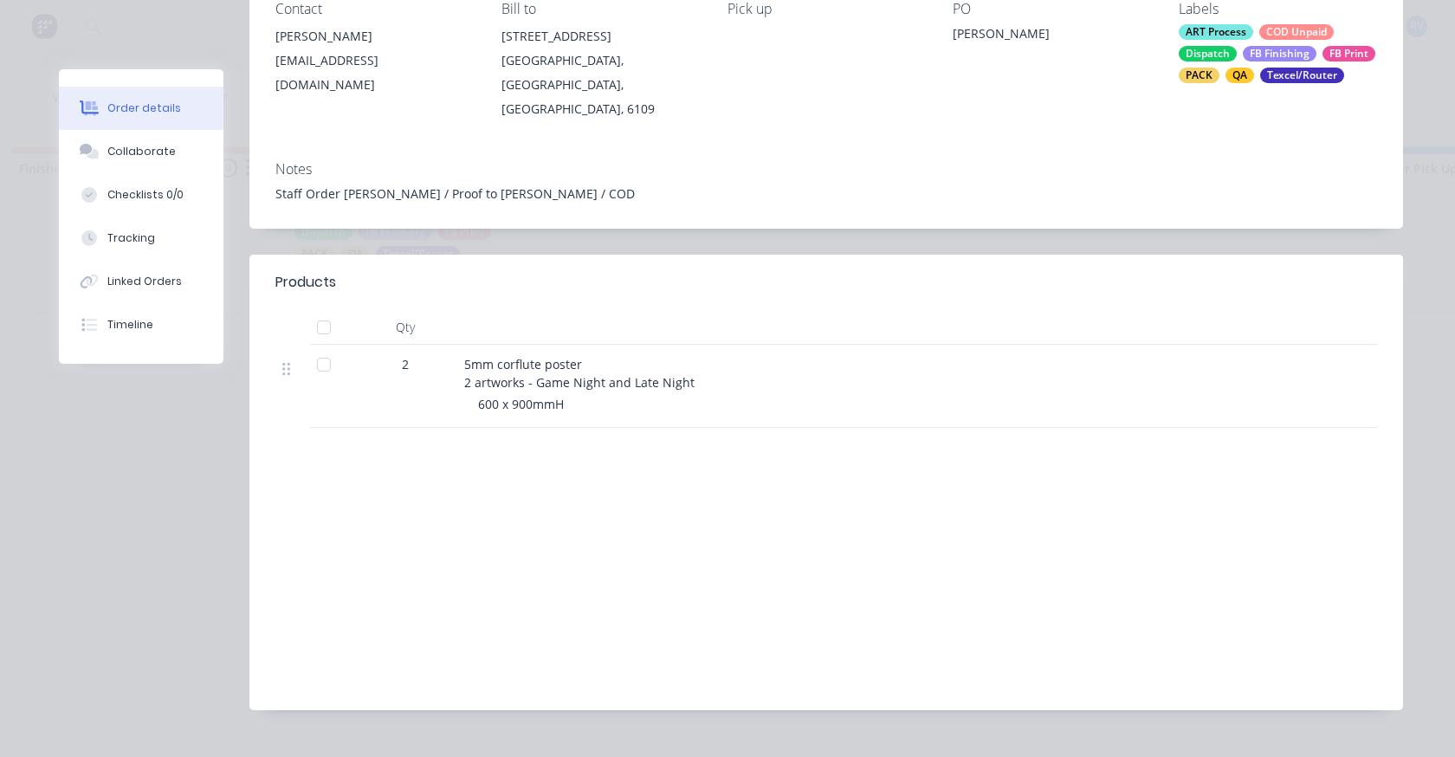
scroll to position [269, 0]
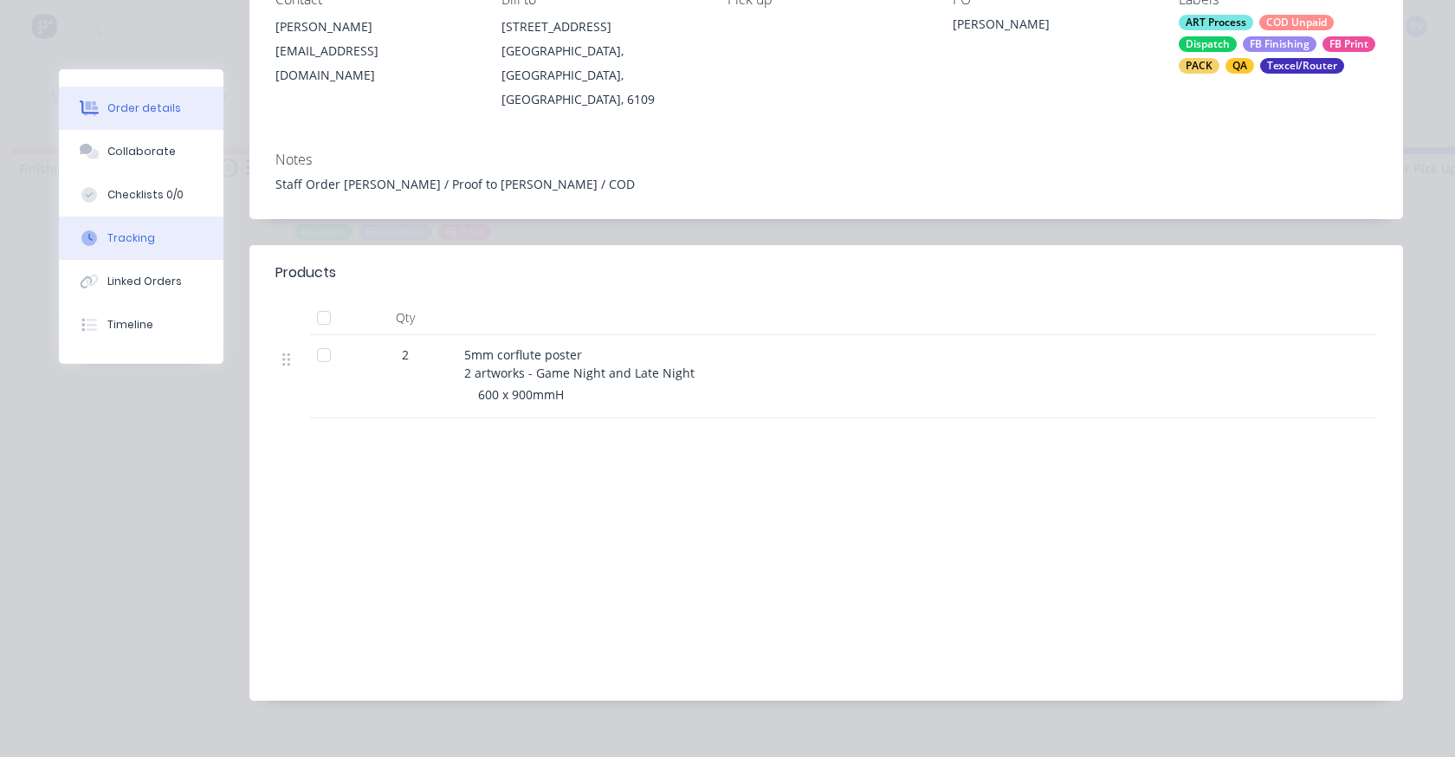
click at [150, 244] on button "Tracking" at bounding box center [141, 238] width 165 height 43
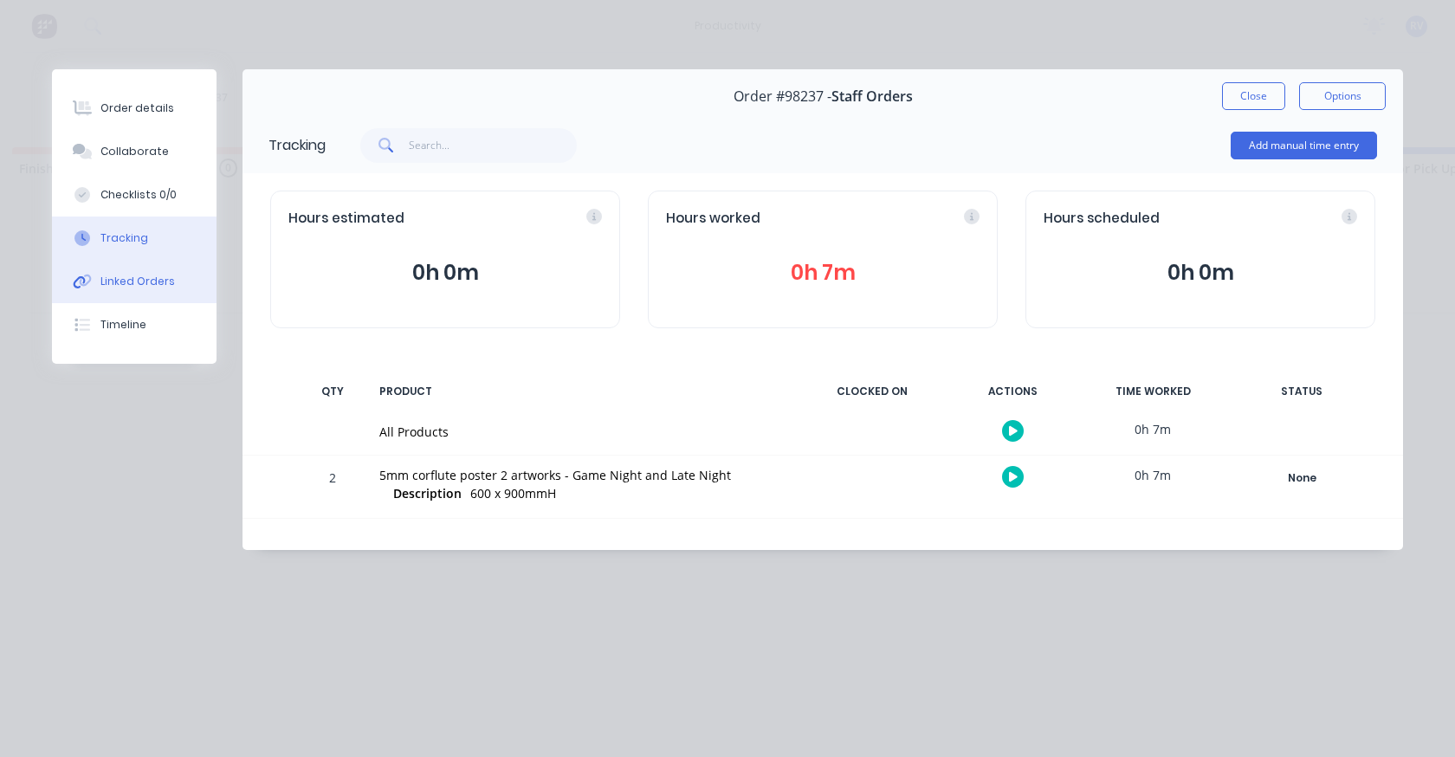
click at [126, 292] on button "Linked Orders" at bounding box center [134, 281] width 165 height 43
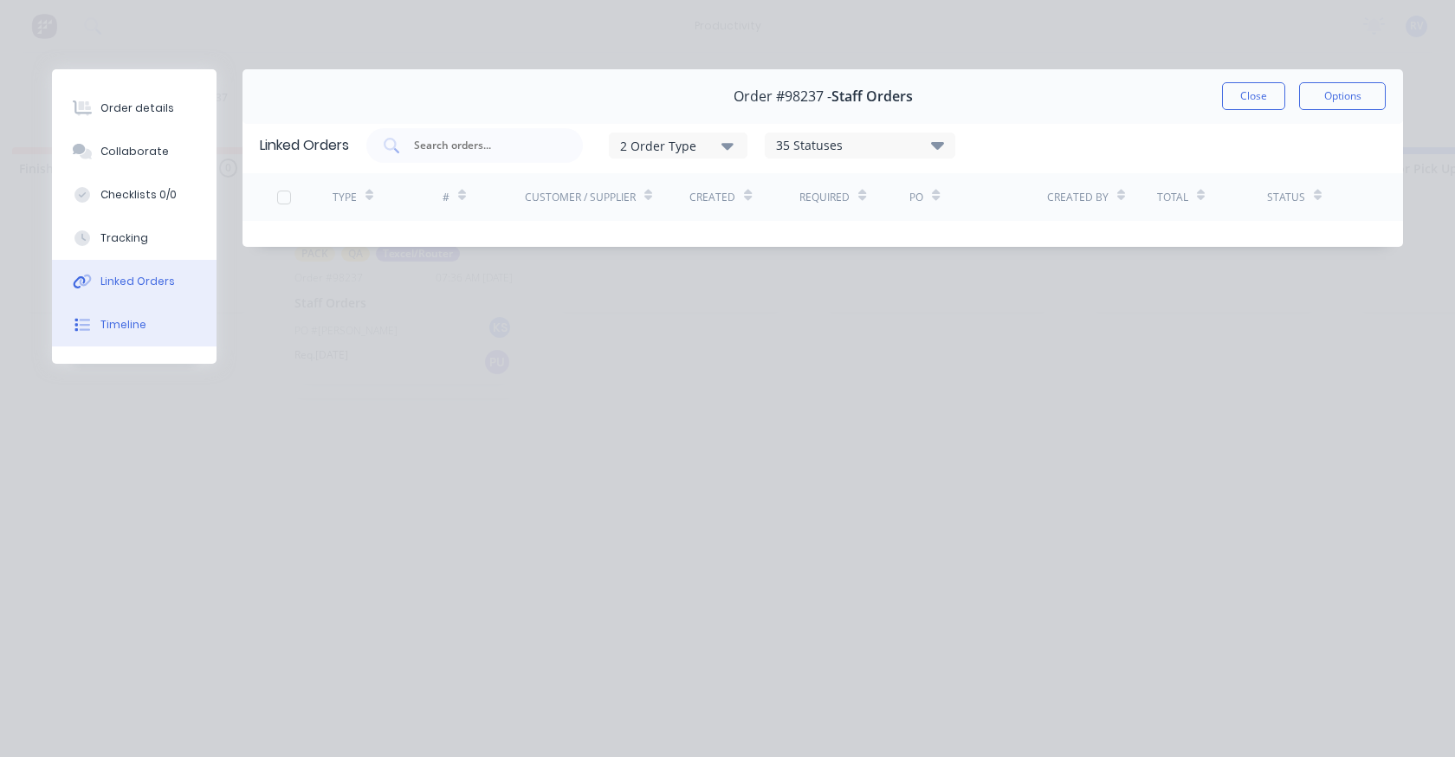
click at [121, 333] on button "Timeline" at bounding box center [134, 324] width 165 height 43
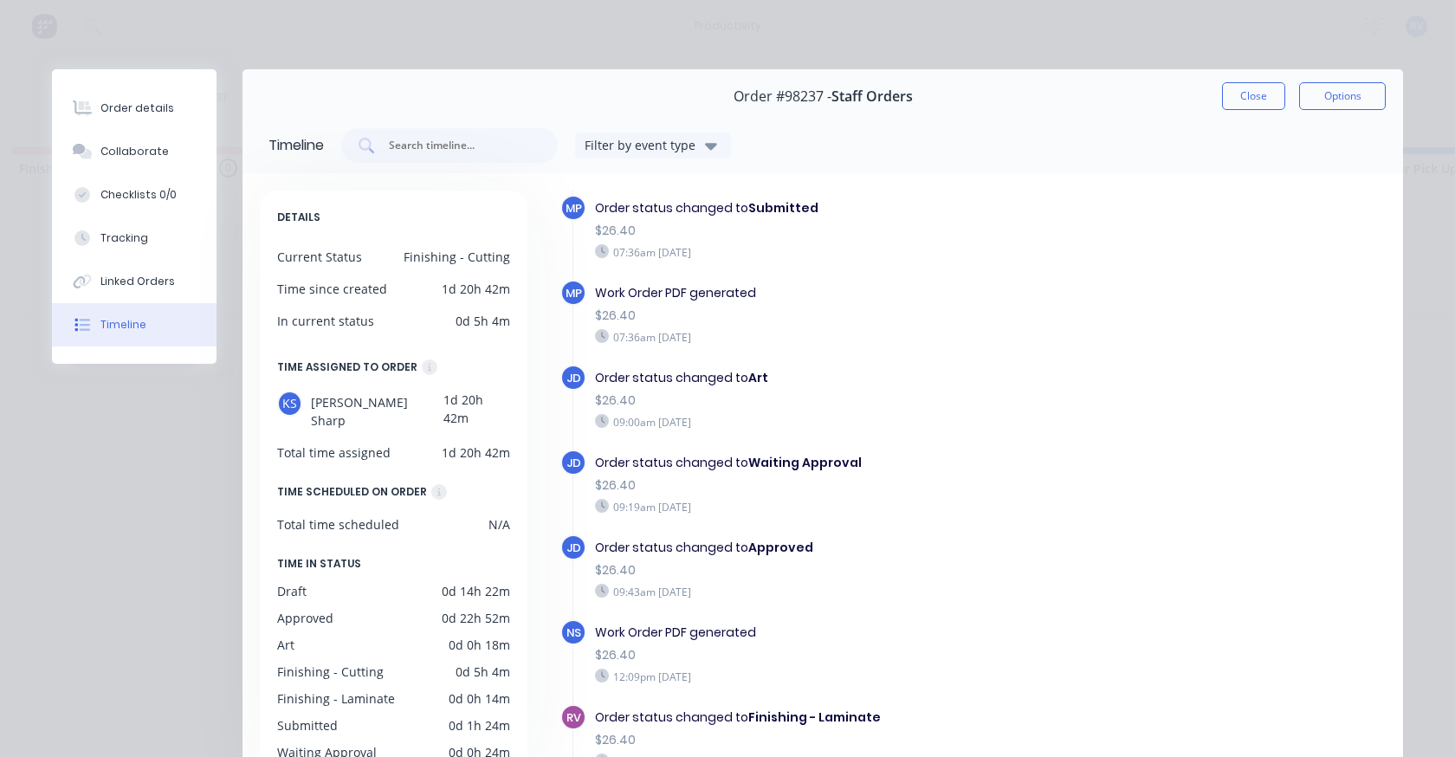
scroll to position [246, 0]
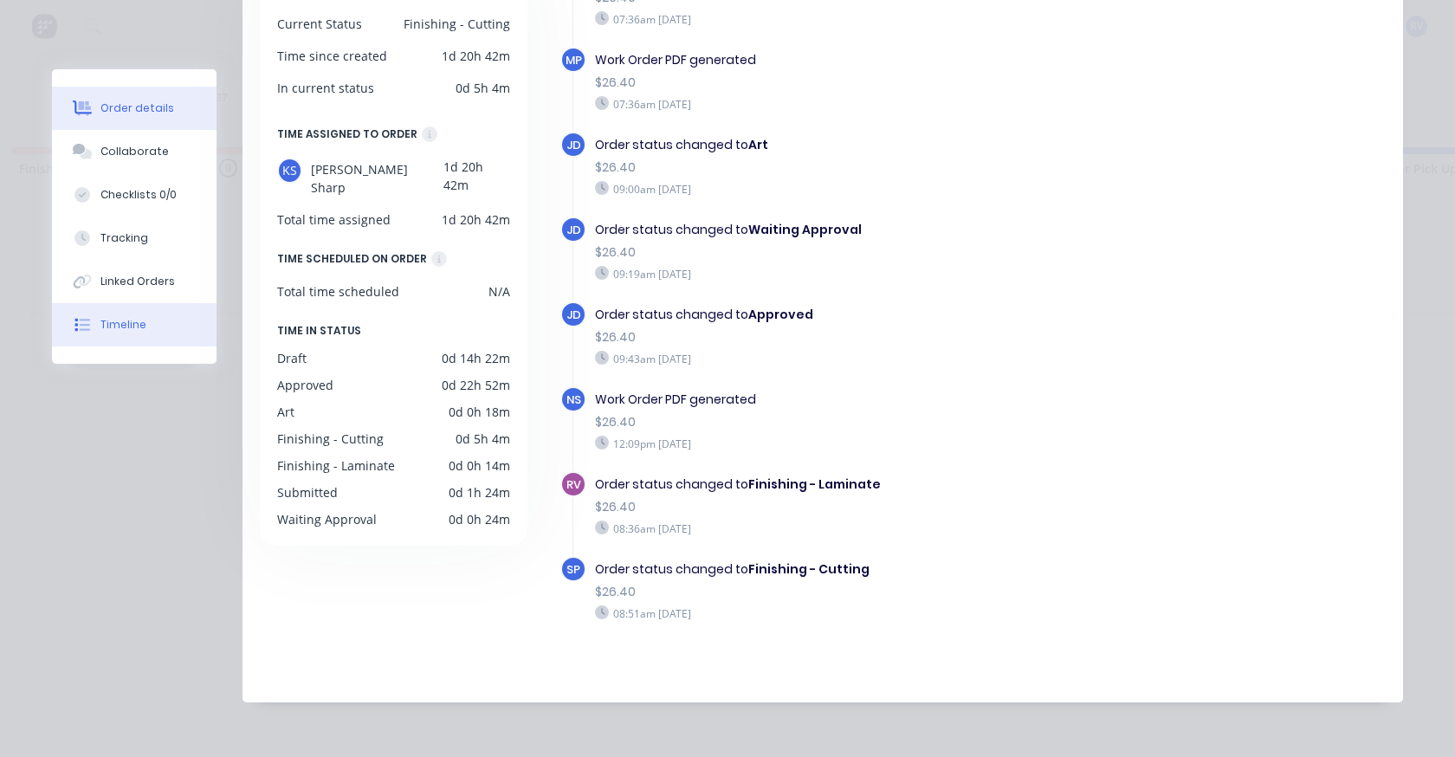
click at [128, 114] on div "Order details" at bounding box center [137, 108] width 74 height 16
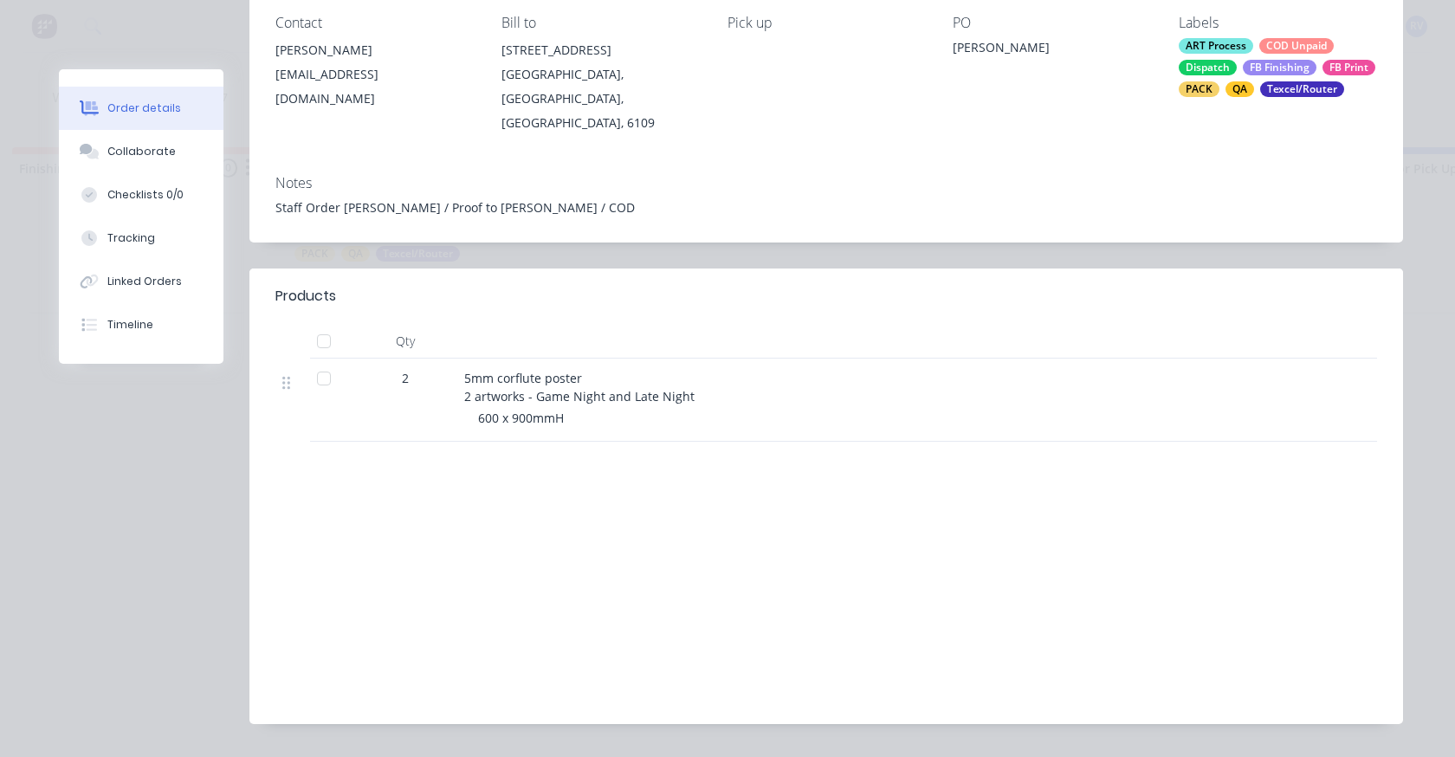
drag, startPoint x: 123, startPoint y: 156, endPoint x: 120, endPoint y: 125, distance: 31.3
click at [123, 152] on div "Collaborate" at bounding box center [141, 152] width 68 height 16
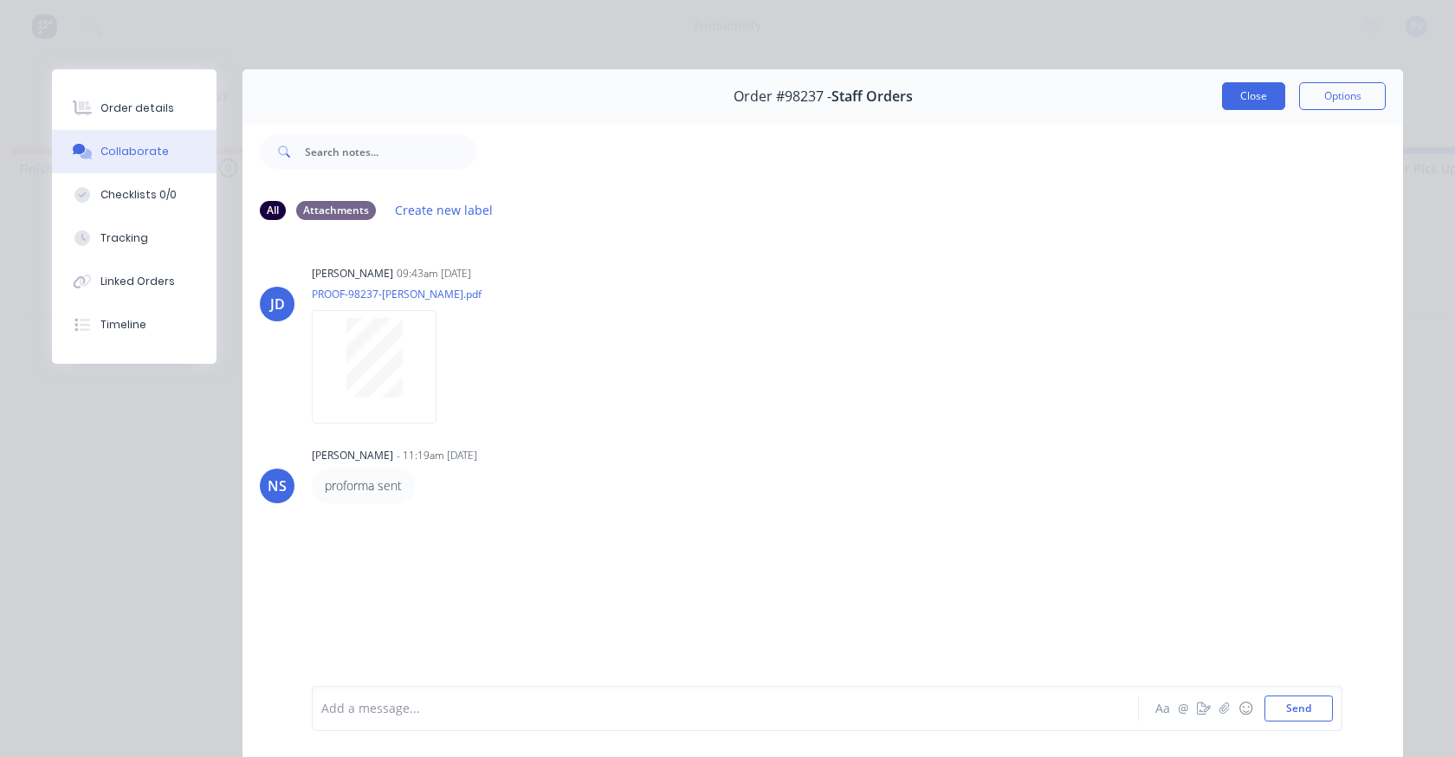
drag, startPoint x: 1233, startPoint y: 94, endPoint x: 1150, endPoint y: 93, distance: 83.2
click at [1234, 94] on button "Close" at bounding box center [1253, 96] width 63 height 28
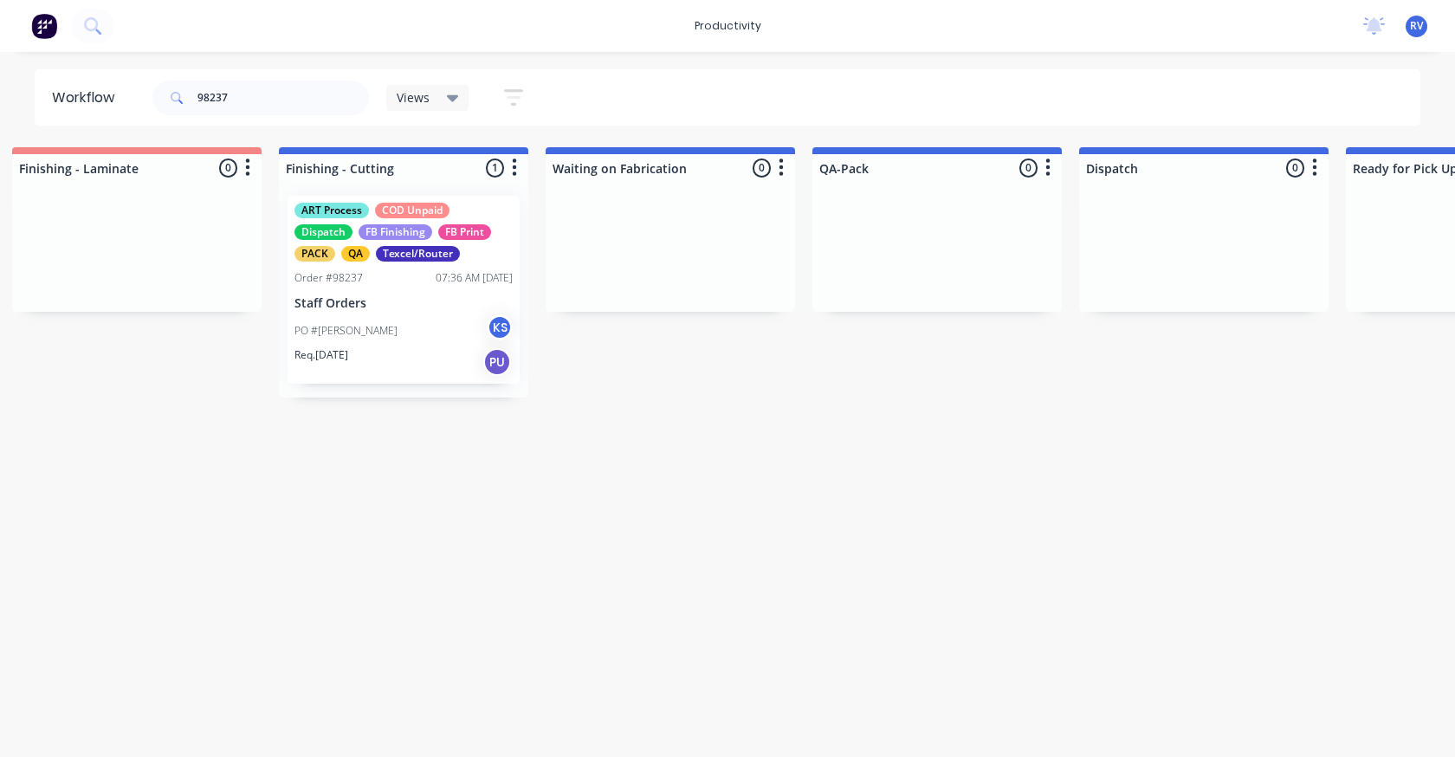
click at [418, 96] on span "Views" at bounding box center [413, 97] width 33 height 18
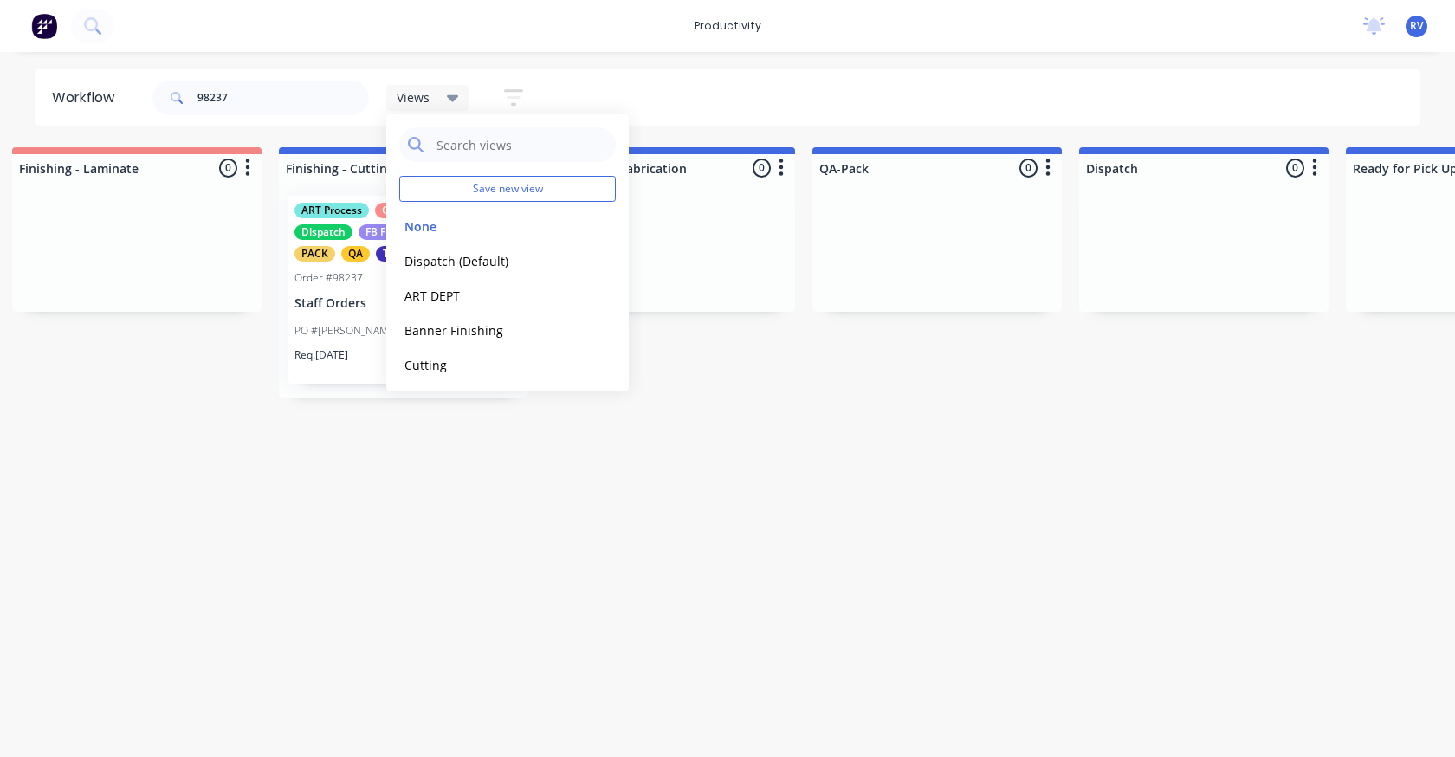
drag, startPoint x: 410, startPoint y: 256, endPoint x: 389, endPoint y: 307, distance: 55.2
click at [411, 256] on button "Dispatch (Default)" at bounding box center [491, 261] width 185 height 20
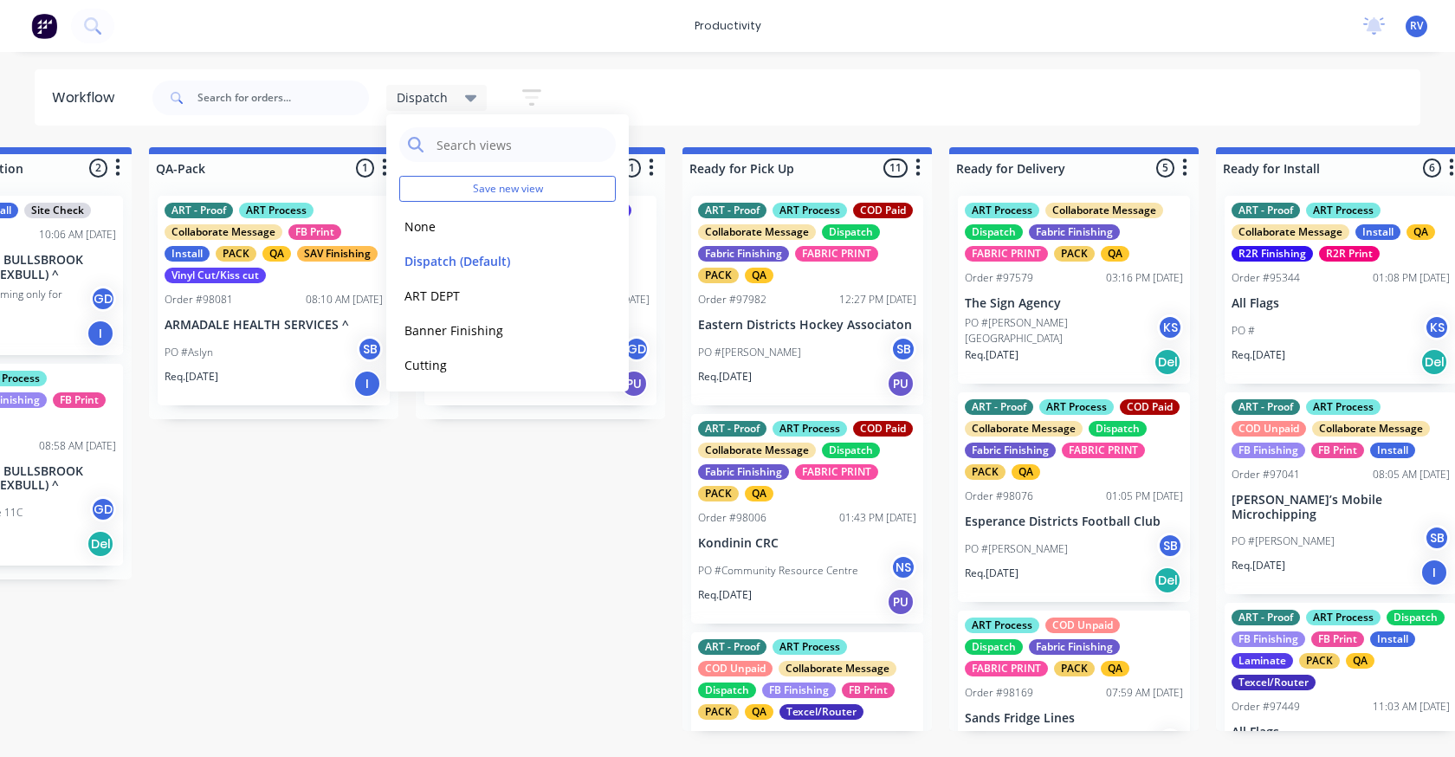
scroll to position [0, 963]
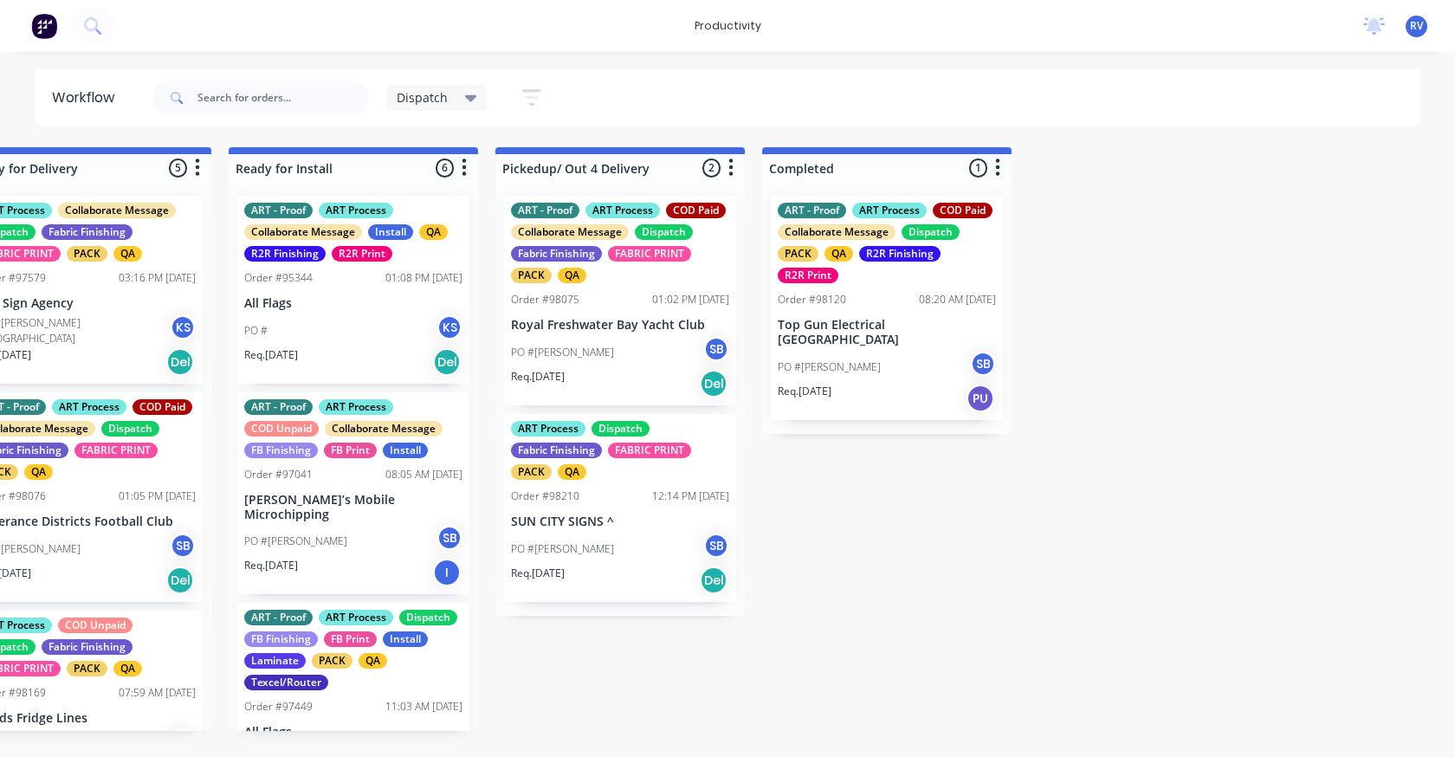
scroll to position [0, 1951]
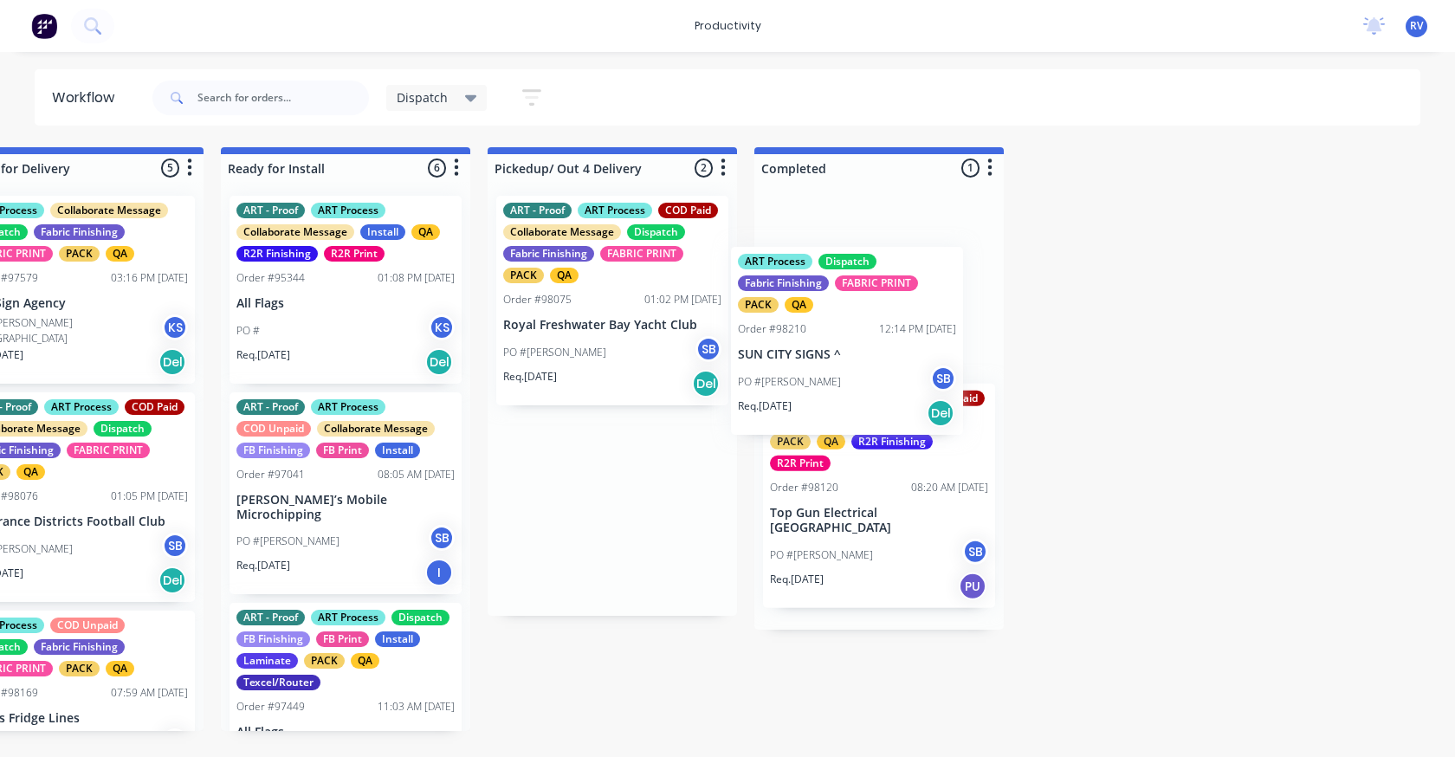
drag, startPoint x: 619, startPoint y: 517, endPoint x: 811, endPoint y: 349, distance: 255.4
click at [817, 353] on div "Submitted 5 Sort By Created date Required date Order number Customer name Most …" at bounding box center [1365, 439] width 6658 height 584
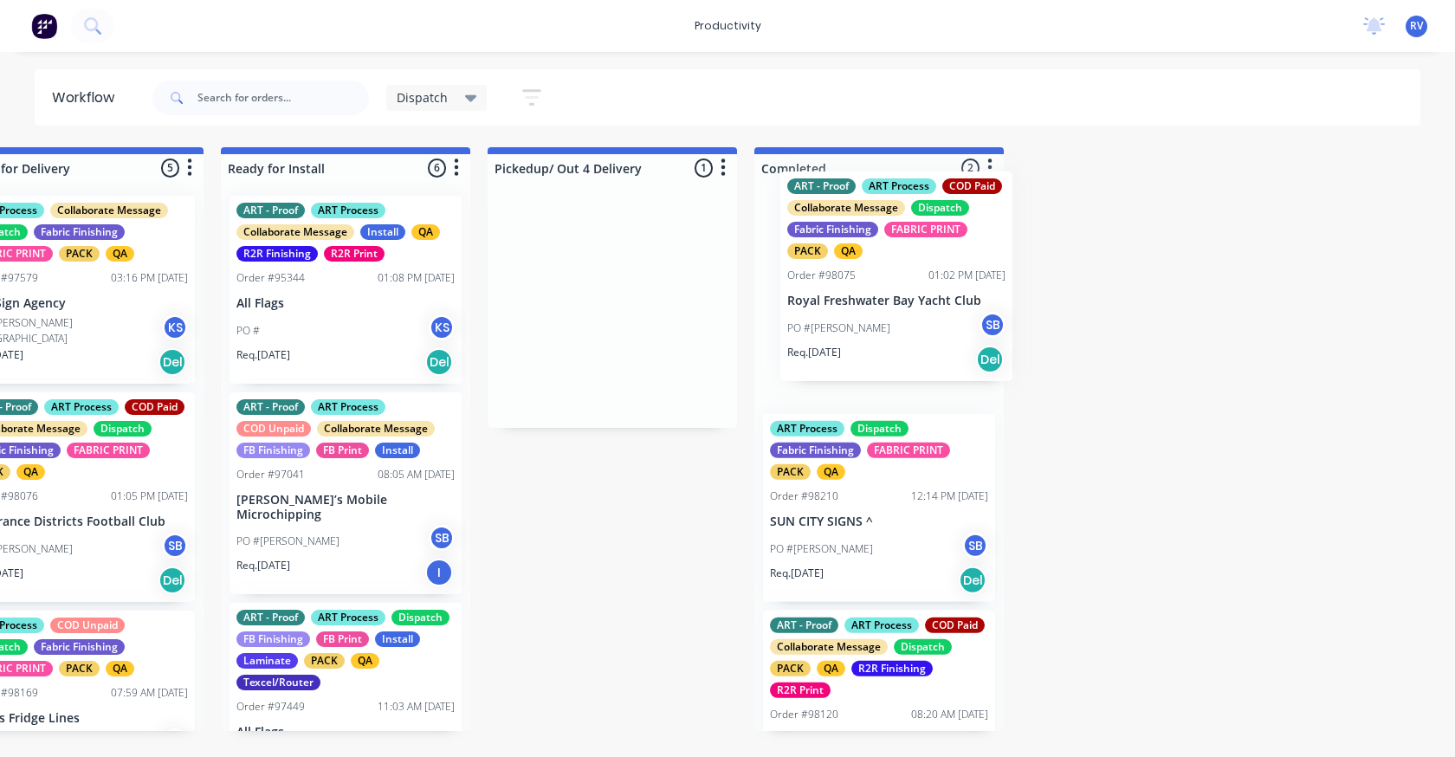
drag, startPoint x: 564, startPoint y: 295, endPoint x: 857, endPoint y: 268, distance: 294.1
click at [857, 268] on div "Submitted 5 Sort By Created date Required date Order number Customer name Most …" at bounding box center [1365, 439] width 6658 height 584
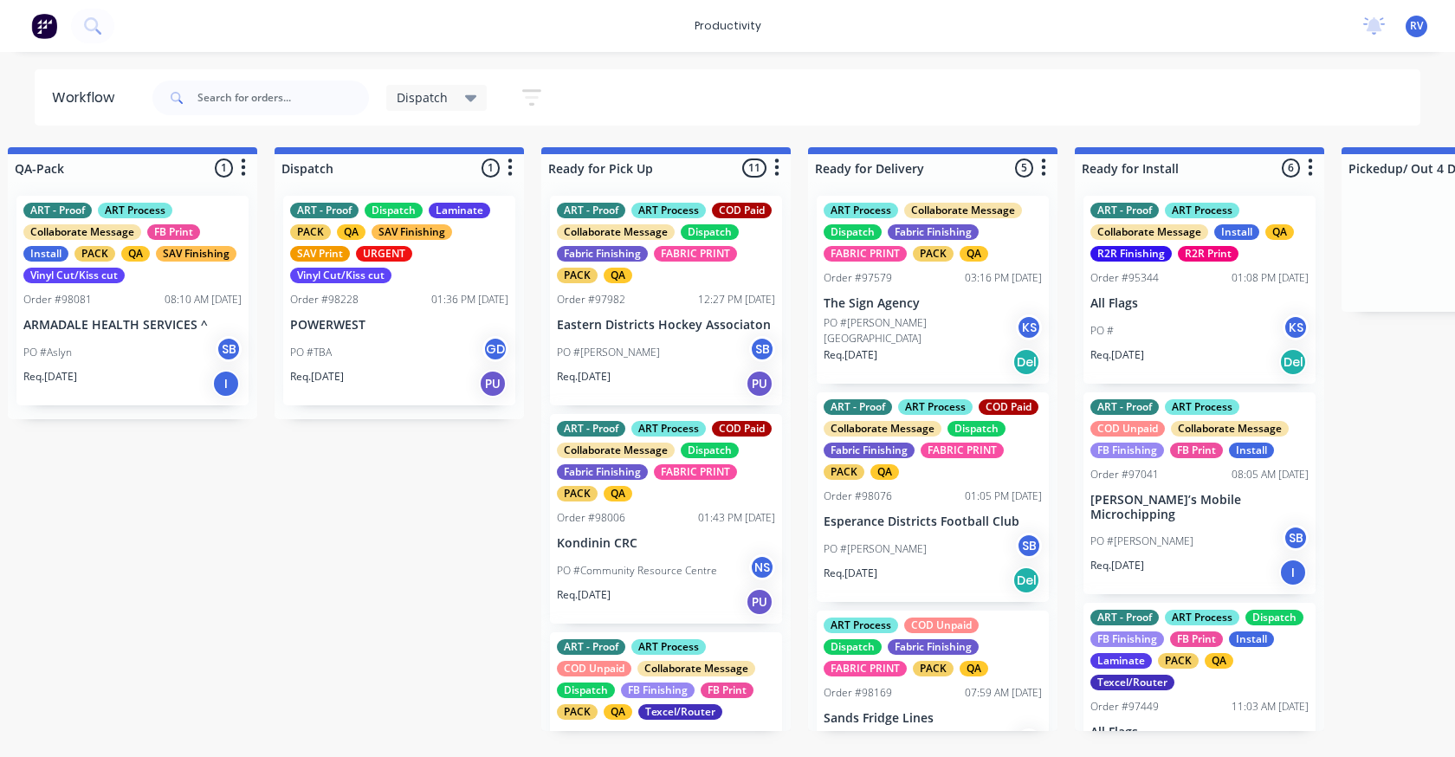
scroll to position [0, 1093]
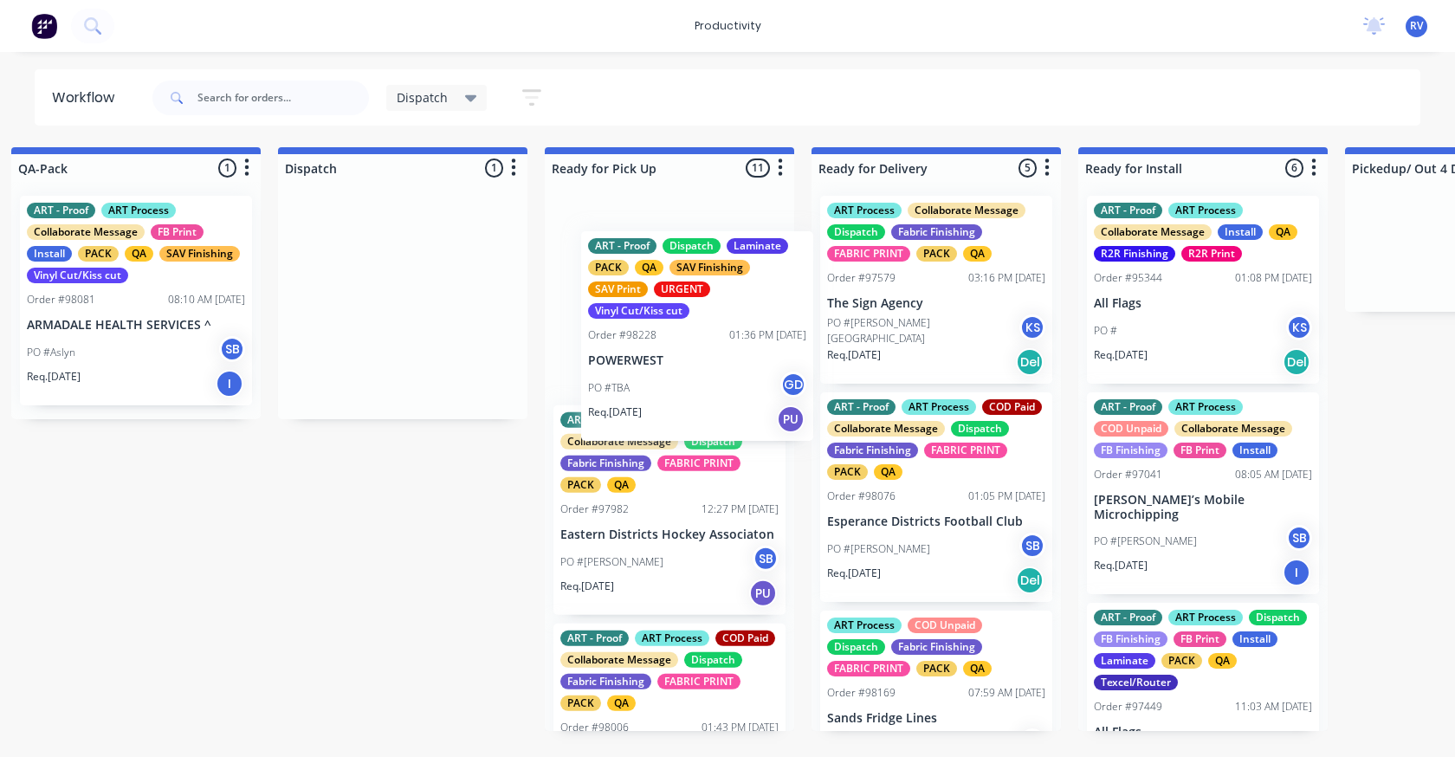
drag, startPoint x: 486, startPoint y: 269, endPoint x: 658, endPoint y: 287, distance: 172.4
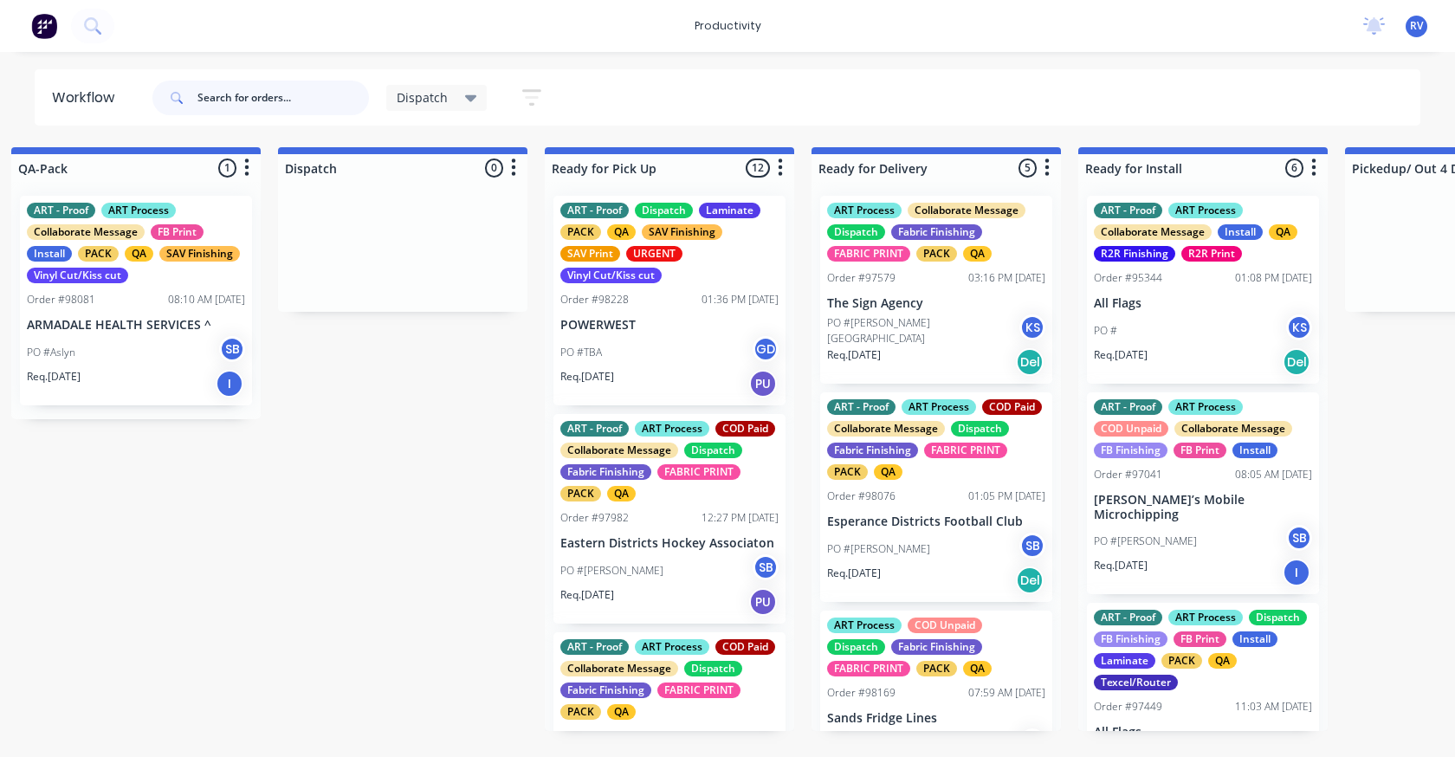
click at [245, 101] on input "text" at bounding box center [284, 98] width 172 height 35
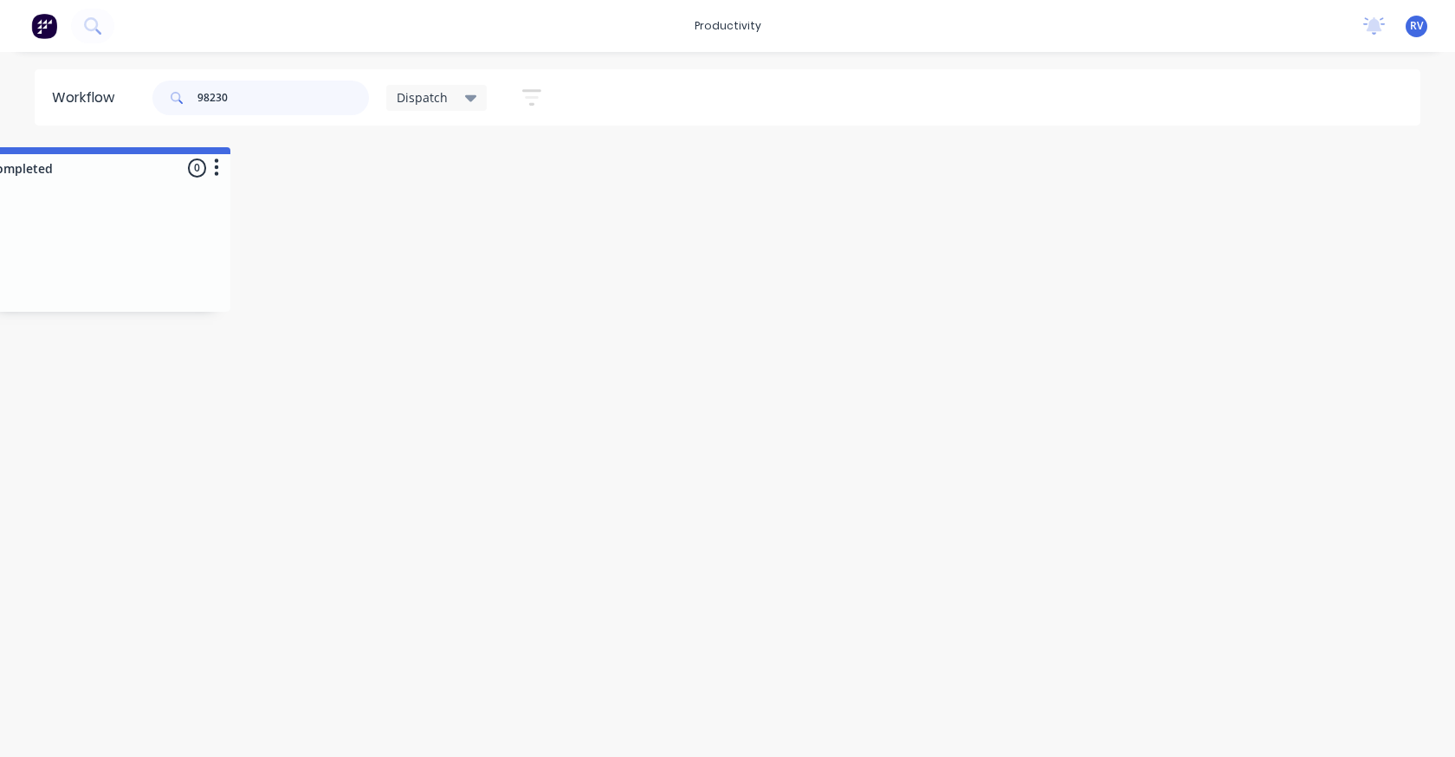
scroll to position [0, 2729]
type input "98230"
click at [412, 99] on span "Dispatch" at bounding box center [422, 97] width 51 height 18
click at [434, 266] on button "Dispatch (Default)" at bounding box center [491, 261] width 185 height 20
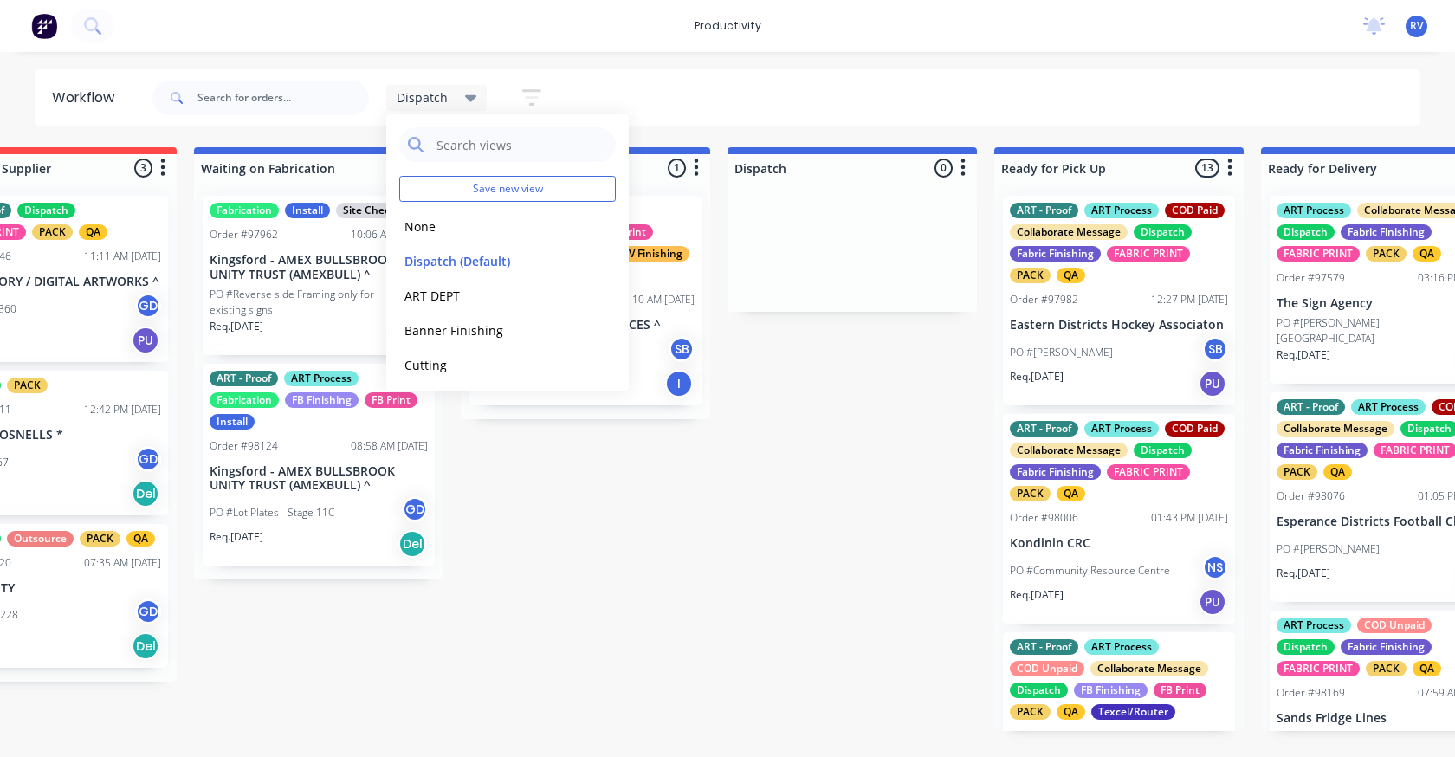
scroll to position [0, 753]
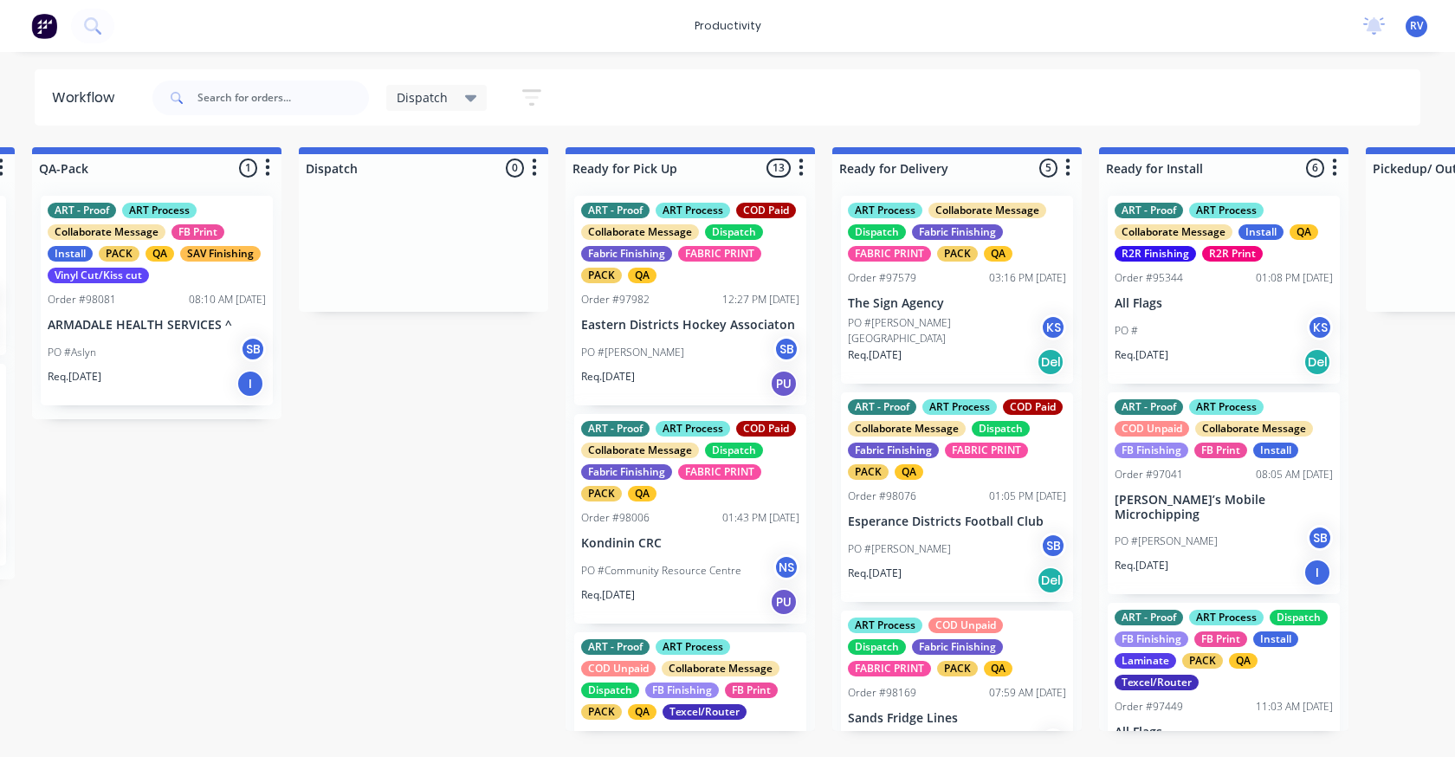
scroll to position [0, 1077]
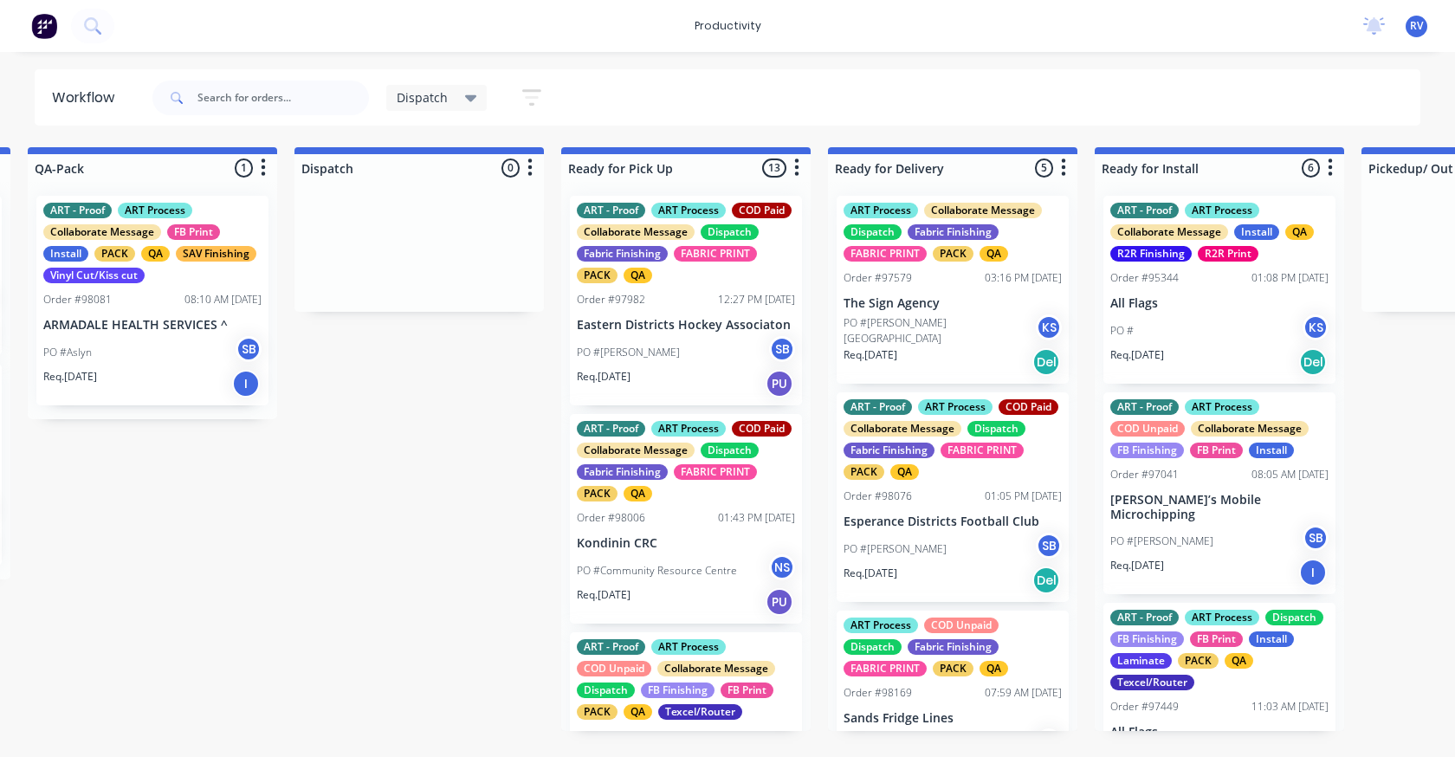
click at [139, 337] on div "PO #Aslyn SB" at bounding box center [152, 352] width 218 height 33
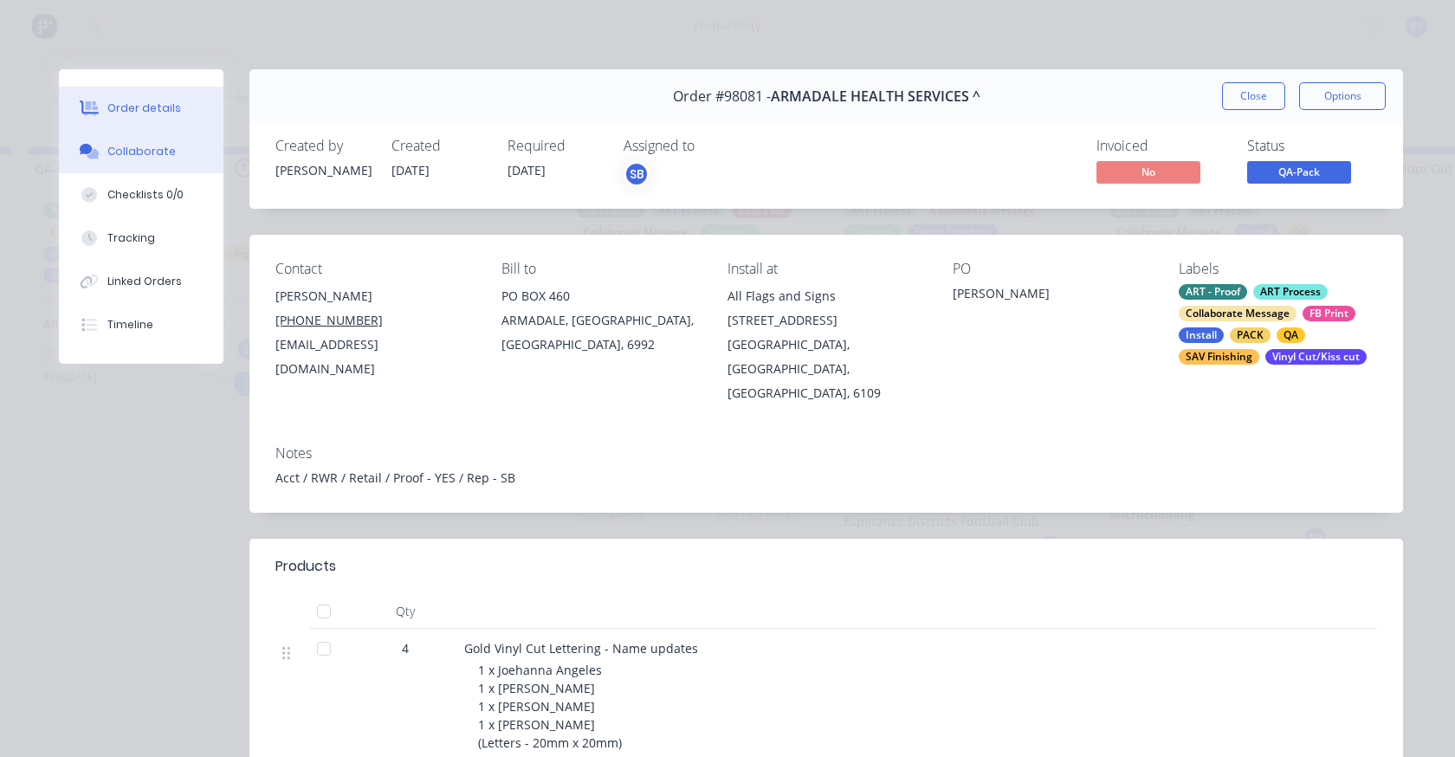
drag, startPoint x: 125, startPoint y: 139, endPoint x: 126, endPoint y: 152, distance: 13.1
click at [126, 139] on button "Collaborate" at bounding box center [141, 151] width 165 height 43
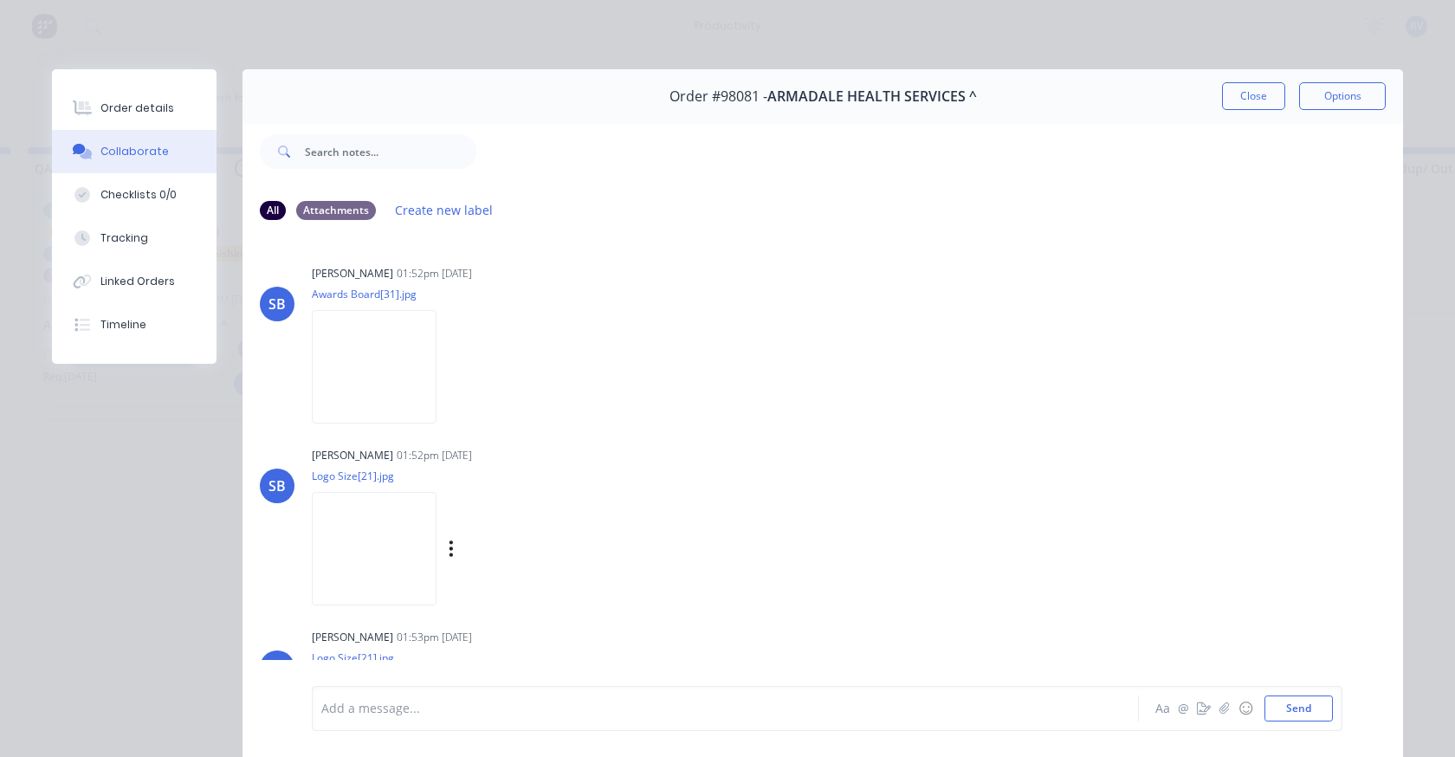
click at [360, 535] on img at bounding box center [374, 548] width 125 height 113
click at [383, 353] on img at bounding box center [374, 366] width 125 height 113
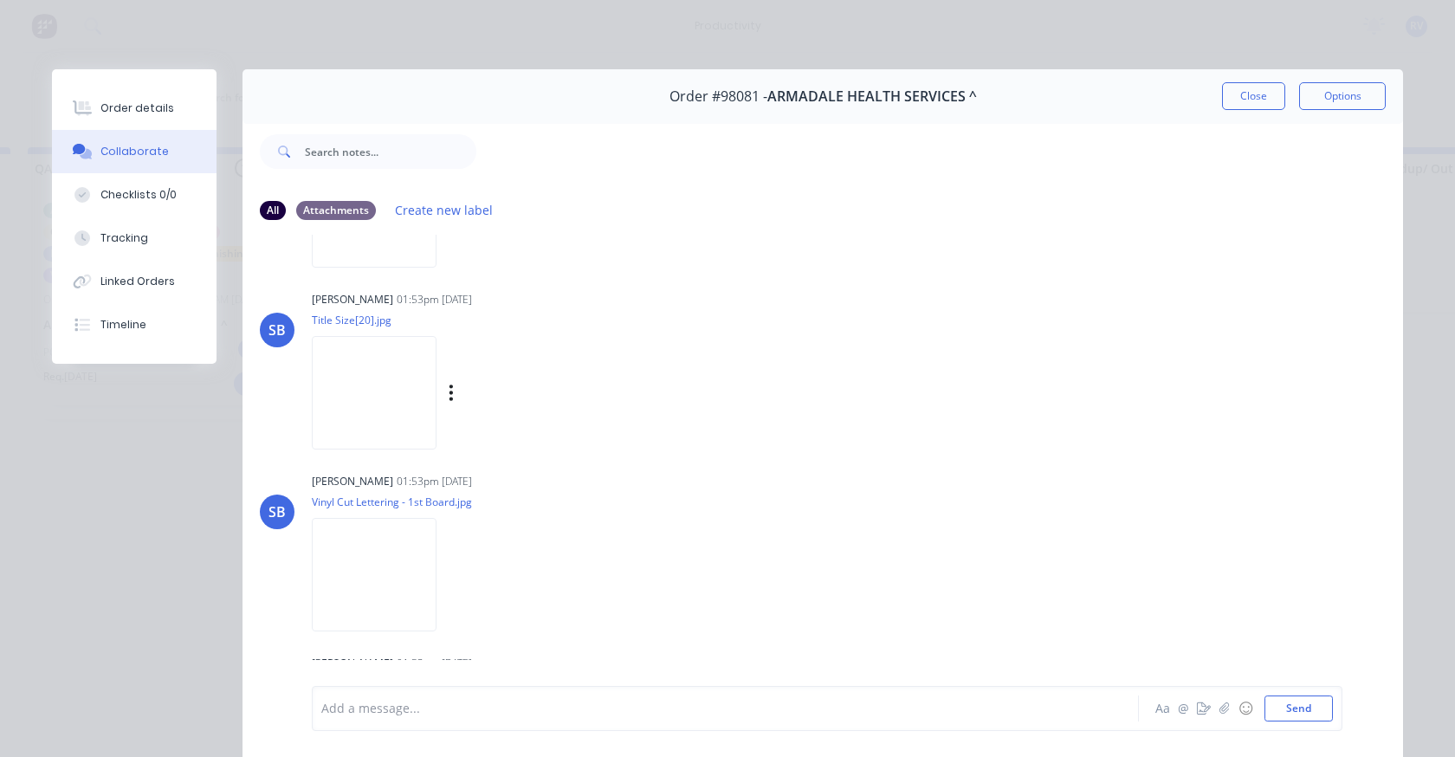
scroll to position [606, 0]
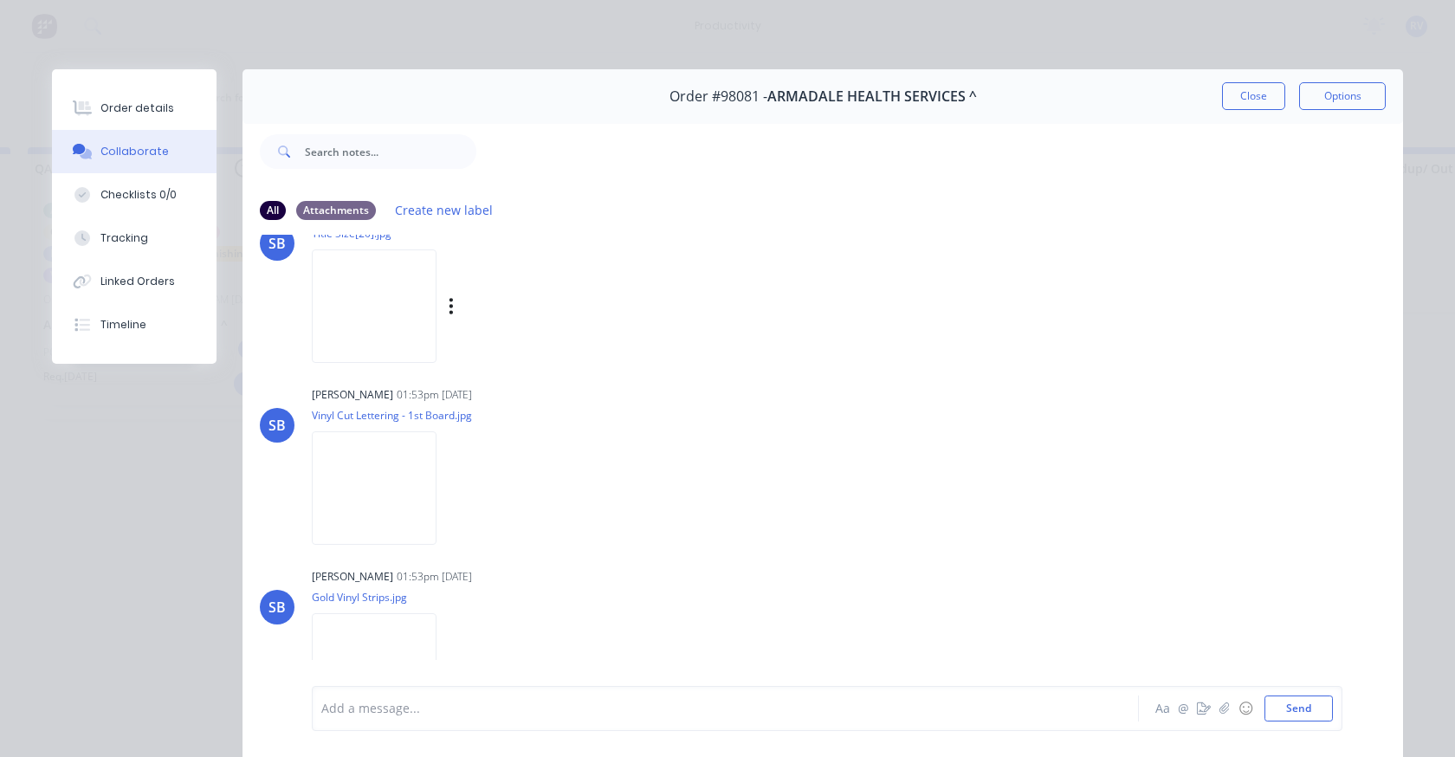
click at [356, 308] on img at bounding box center [374, 306] width 125 height 113
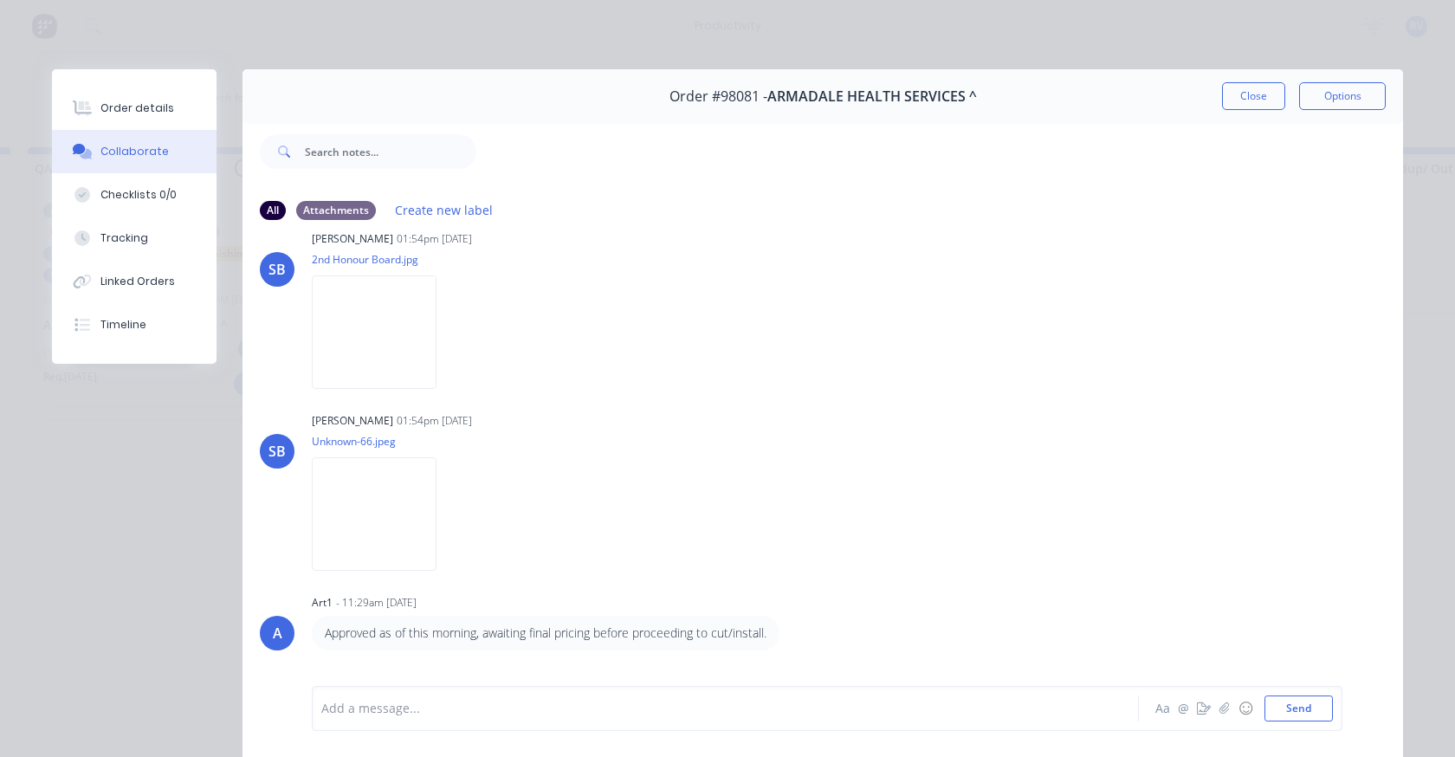
scroll to position [1213, 0]
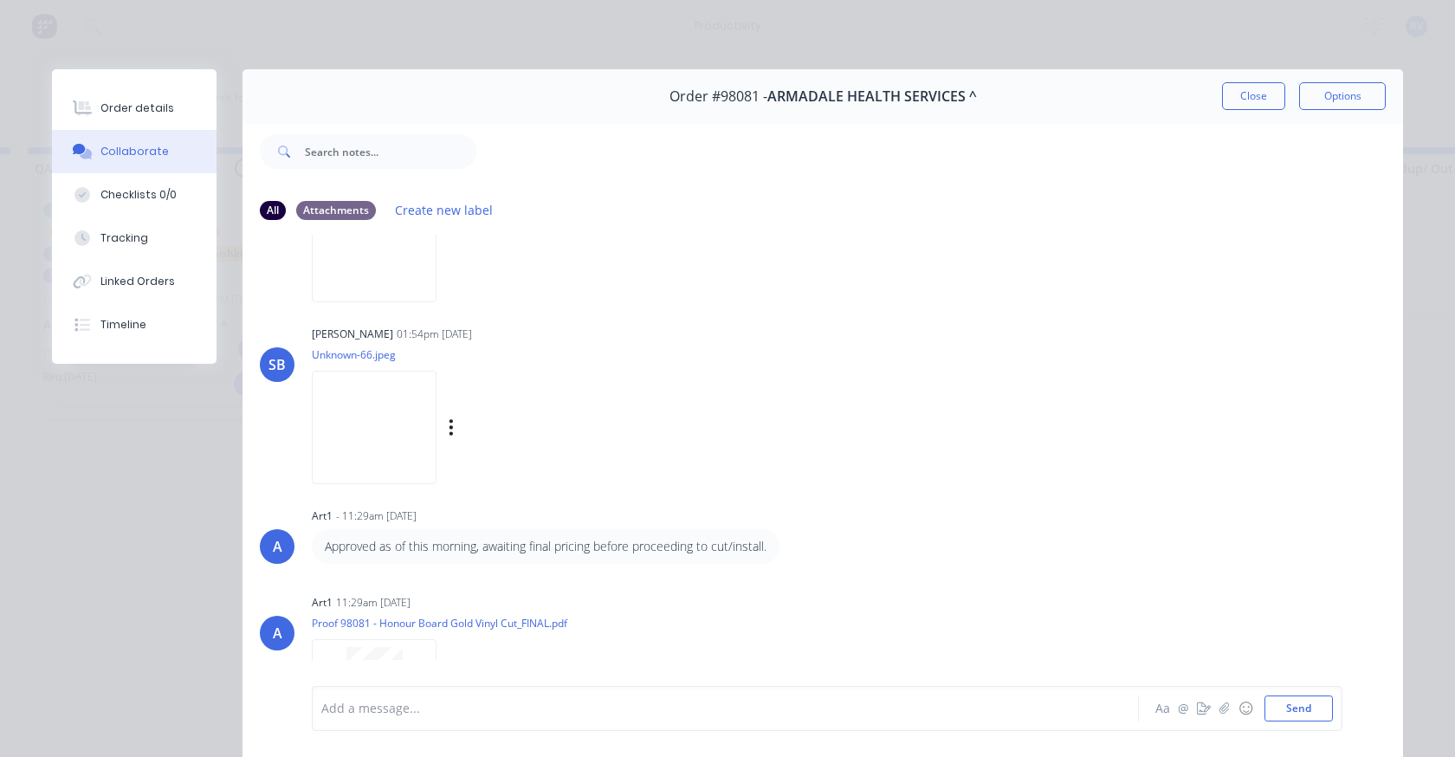
click at [385, 422] on img at bounding box center [374, 427] width 125 height 113
drag, startPoint x: 1259, startPoint y: 108, endPoint x: 1219, endPoint y: 101, distance: 40.5
click at [1259, 107] on button "Close" at bounding box center [1253, 96] width 63 height 28
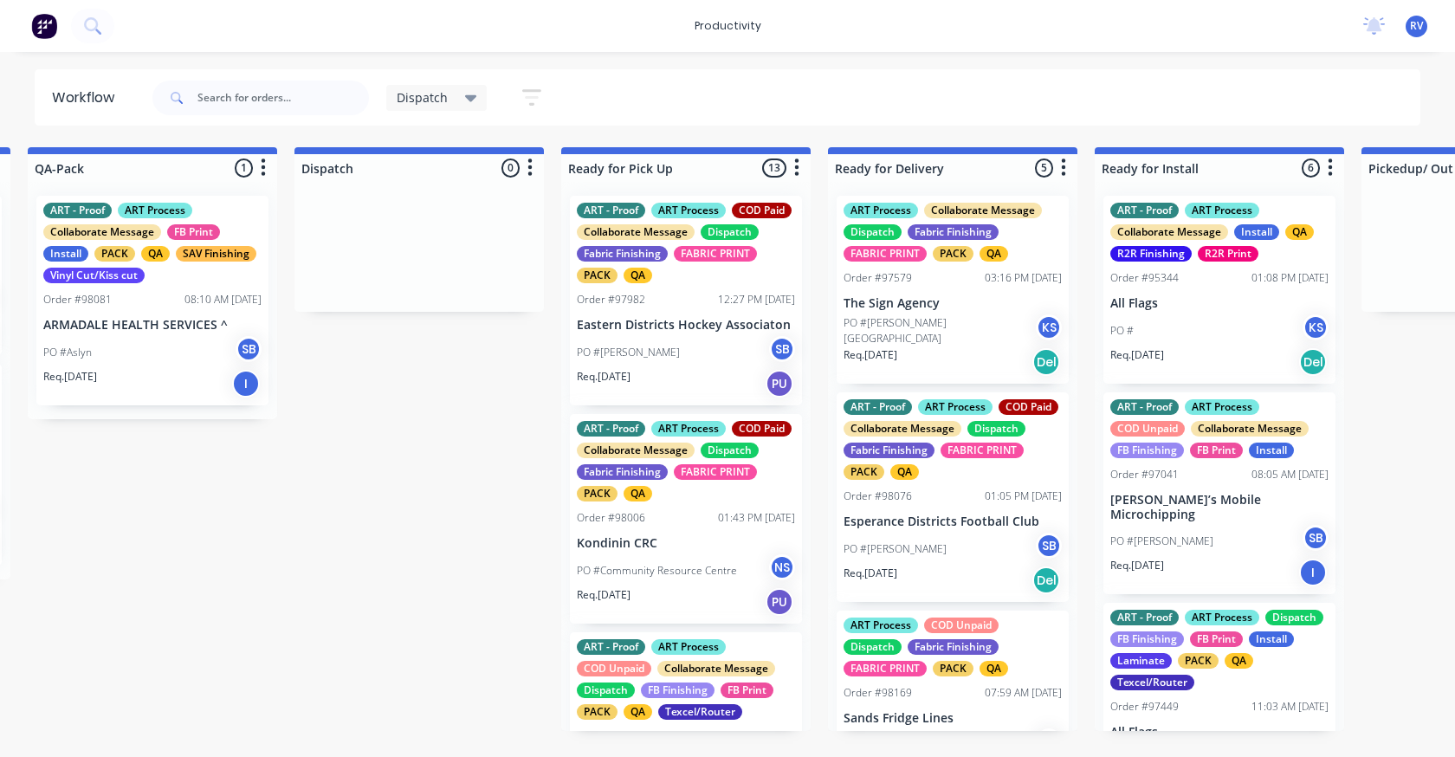
click at [402, 104] on span "Dispatch" at bounding box center [422, 97] width 51 height 18
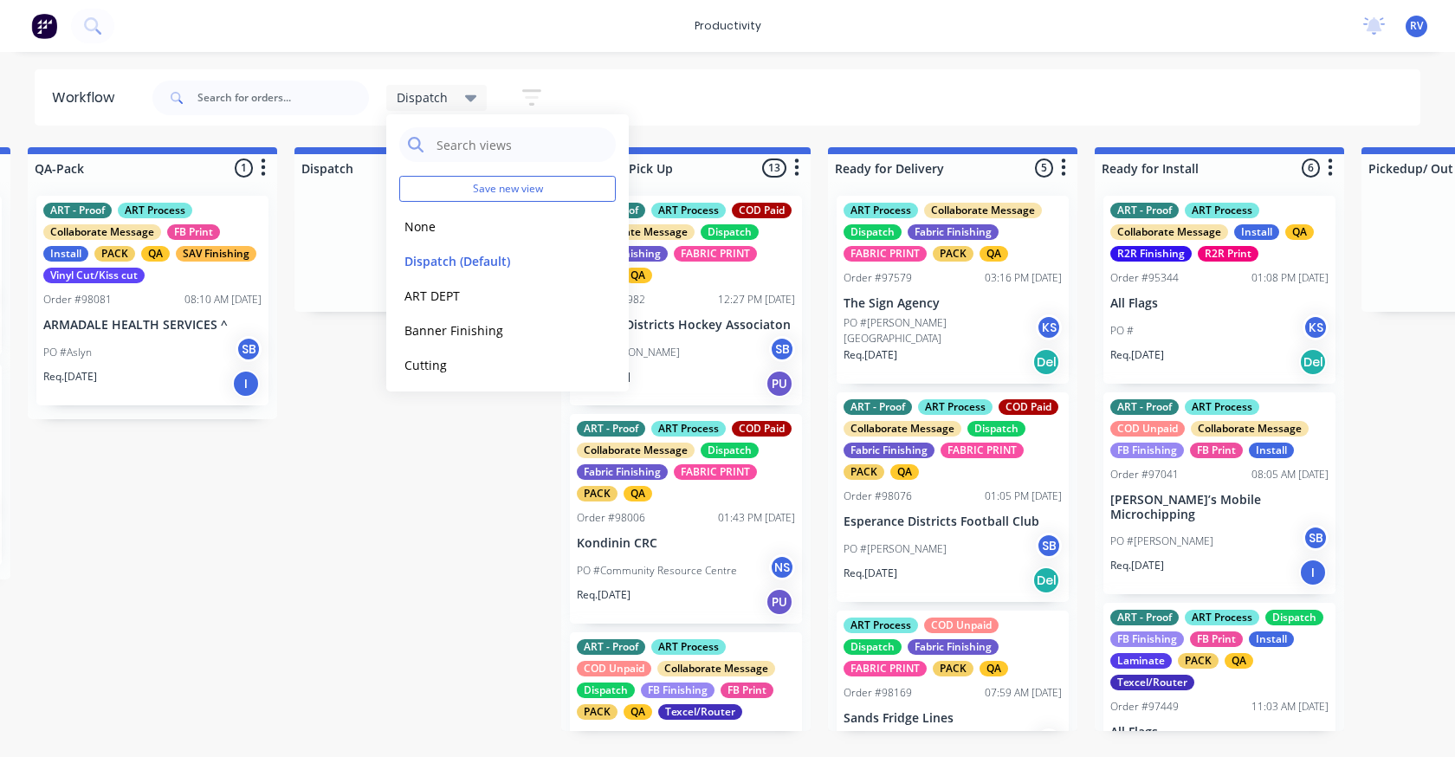
drag, startPoint x: 430, startPoint y: 232, endPoint x: 377, endPoint y: 194, distance: 65.2
click at [424, 229] on button "None" at bounding box center [491, 227] width 185 height 20
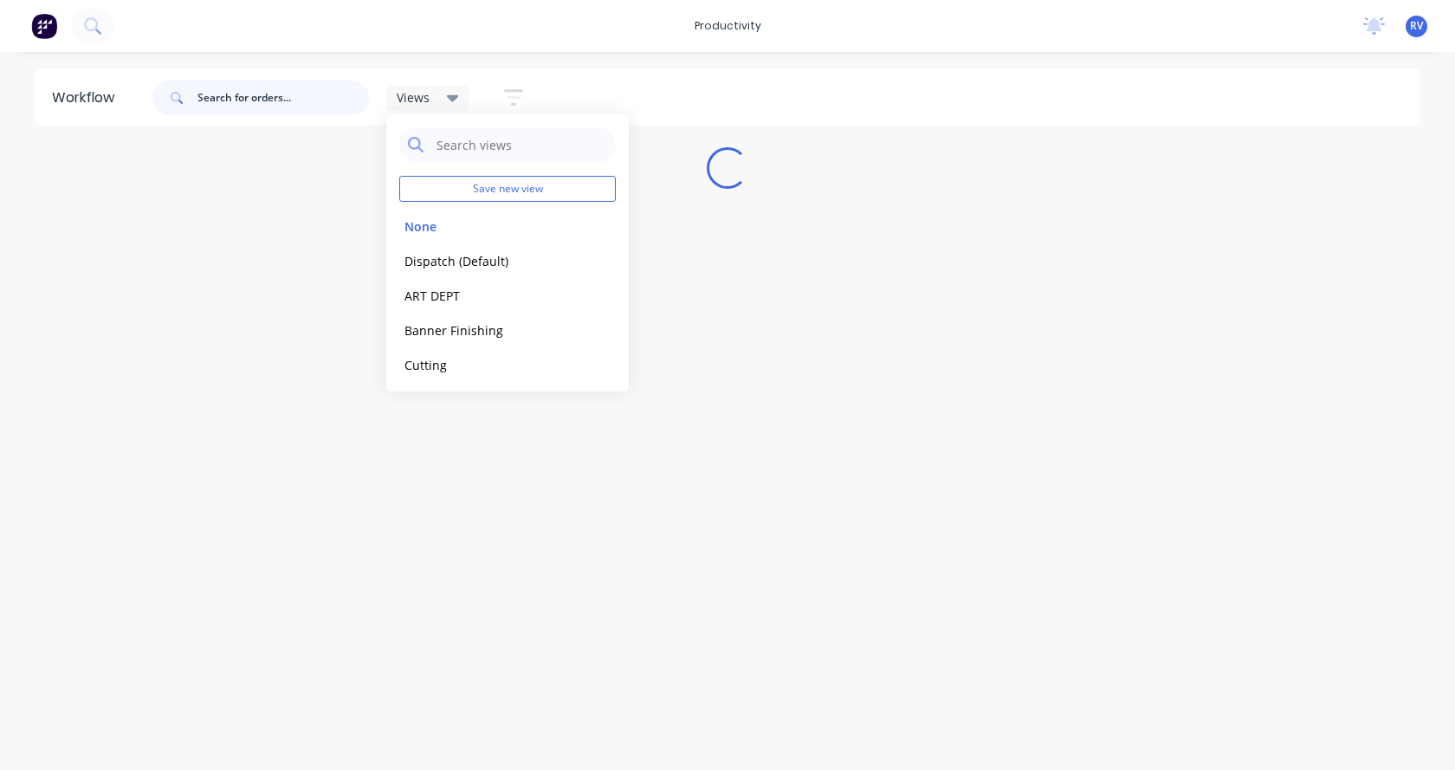
click at [271, 95] on input "text" at bounding box center [284, 98] width 172 height 35
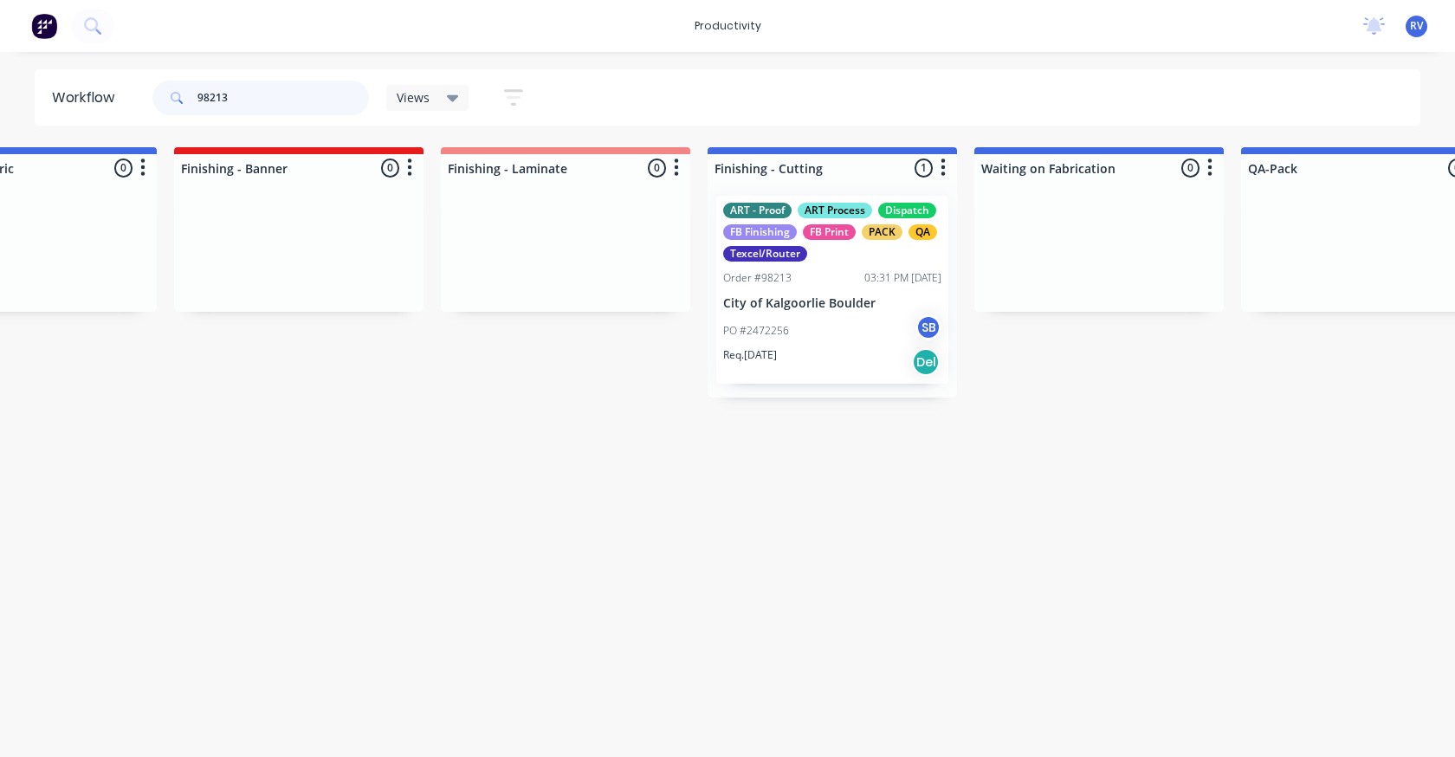
scroll to position [0, 3393]
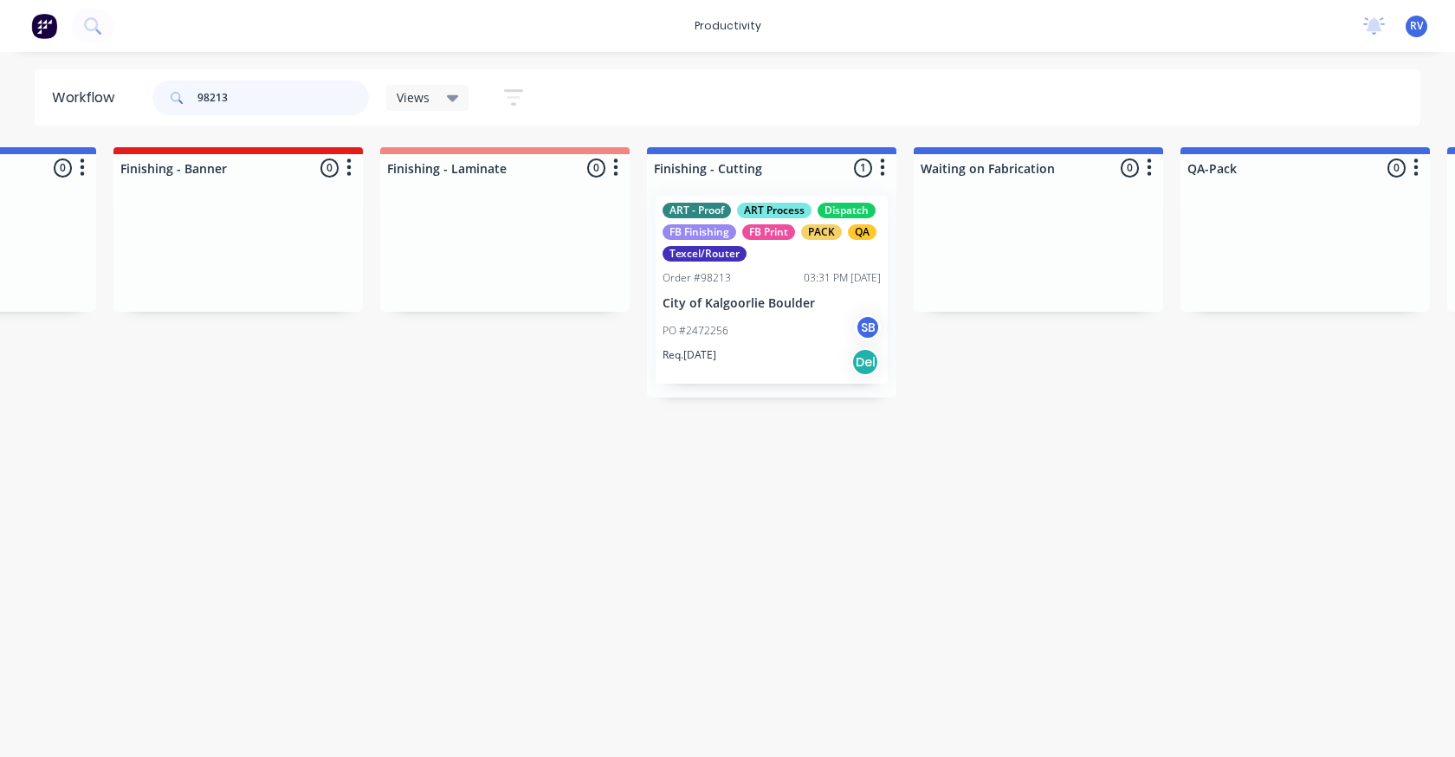
type input "98213"
click at [772, 370] on div "Req. 14/08/25 Del" at bounding box center [772, 361] width 218 height 29
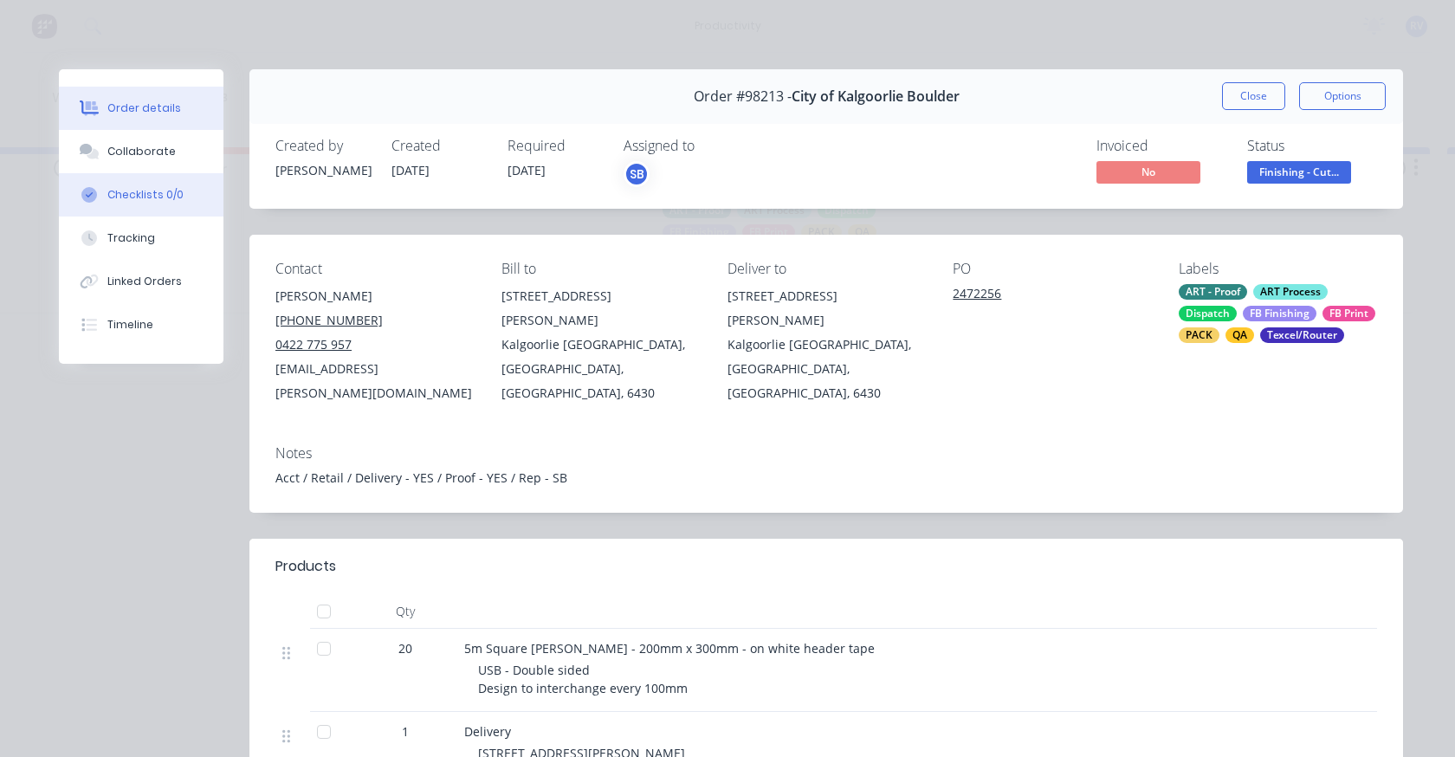
drag, startPoint x: 131, startPoint y: 145, endPoint x: 173, endPoint y: 173, distance: 51.2
click at [130, 145] on div "Collaborate" at bounding box center [141, 152] width 68 height 16
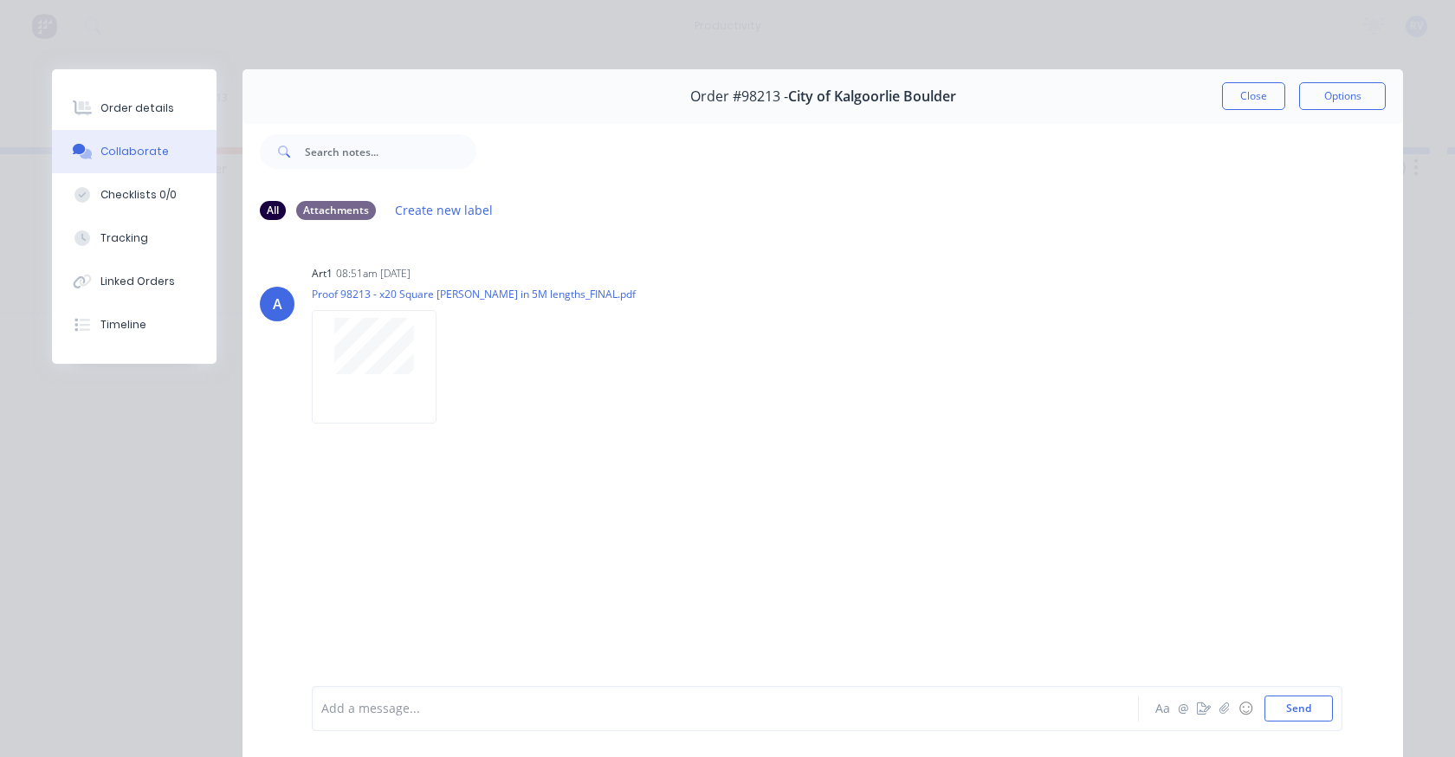
drag, startPoint x: 1222, startPoint y: 100, endPoint x: 1066, endPoint y: 186, distance: 177.6
click at [1206, 103] on div "Order #98213 - City of Kalgoorlie Boulder Close Options" at bounding box center [823, 96] width 1161 height 55
click at [1225, 88] on button "Close" at bounding box center [1253, 96] width 63 height 28
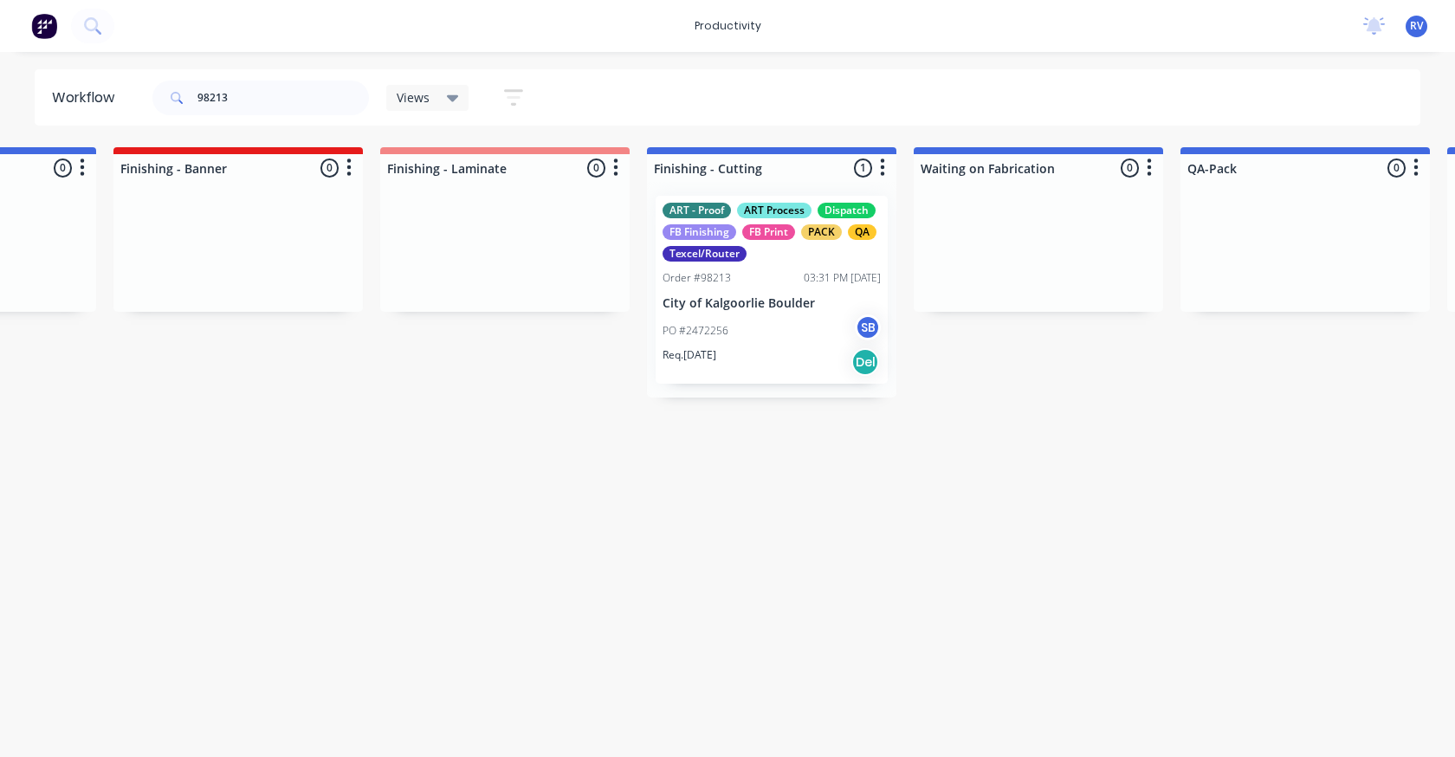
click at [743, 332] on div "PO #2472256 SB" at bounding box center [772, 330] width 218 height 33
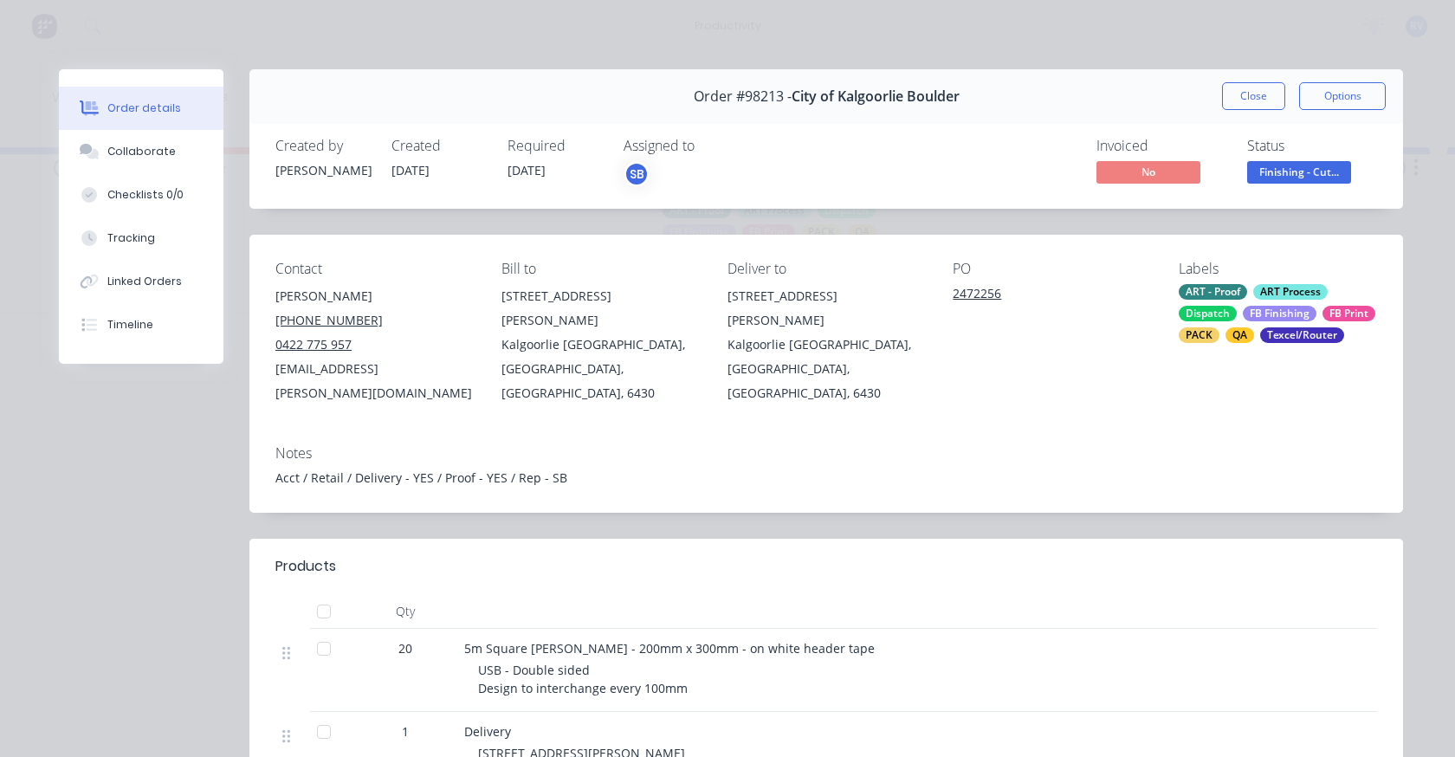
drag, startPoint x: 1247, startPoint y: 94, endPoint x: 916, endPoint y: 162, distance: 337.9
click at [1244, 94] on button "Close" at bounding box center [1253, 96] width 63 height 28
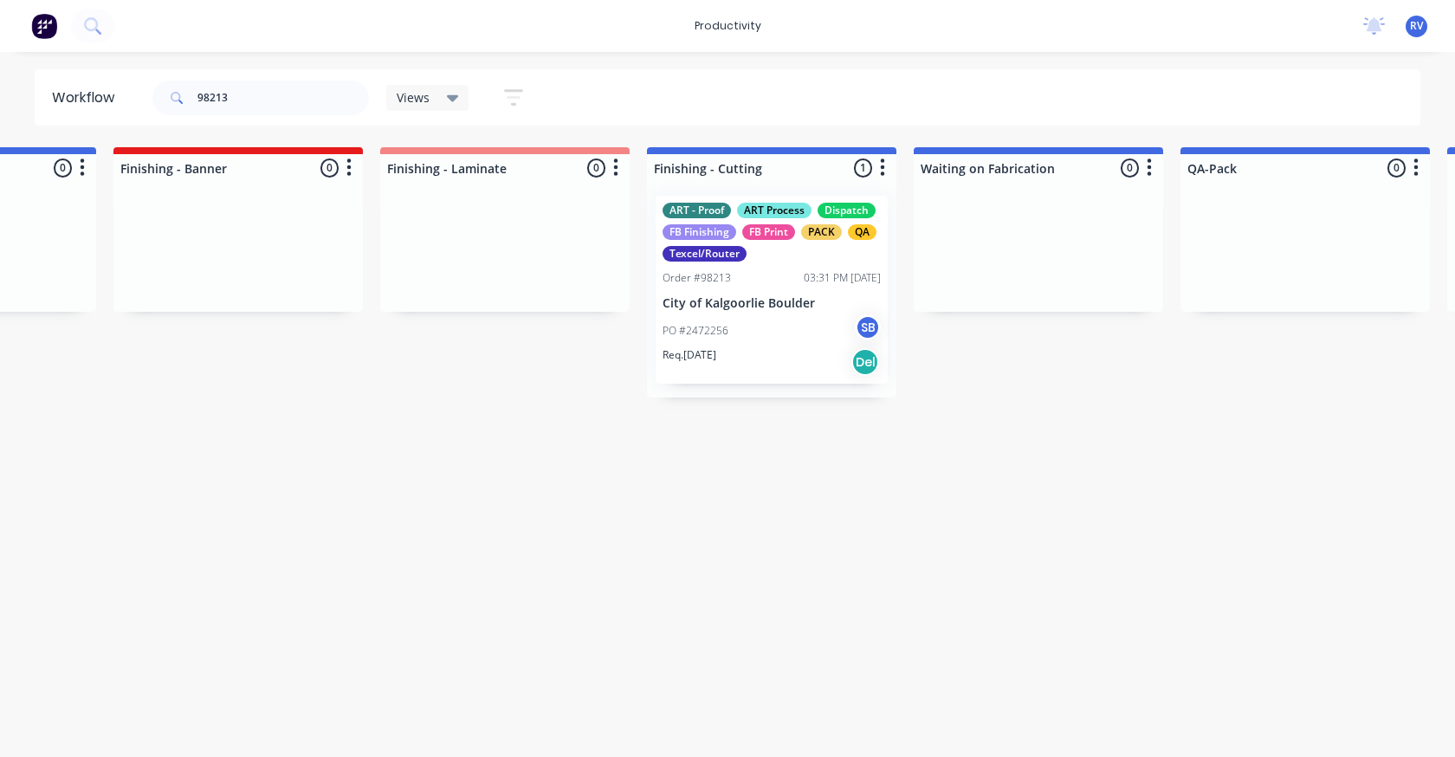
click at [407, 99] on span "Views" at bounding box center [413, 97] width 33 height 18
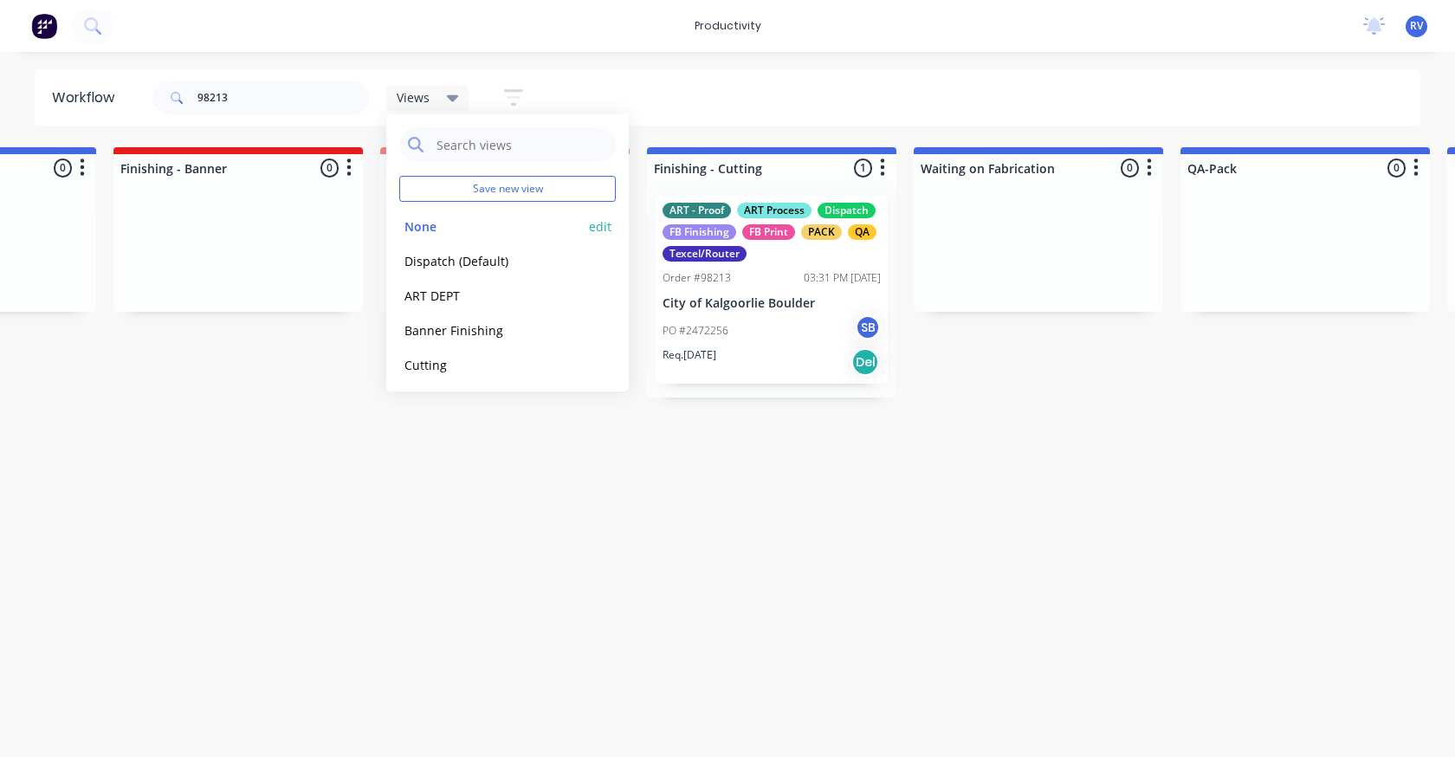
click at [428, 218] on button "None" at bounding box center [491, 227] width 185 height 20
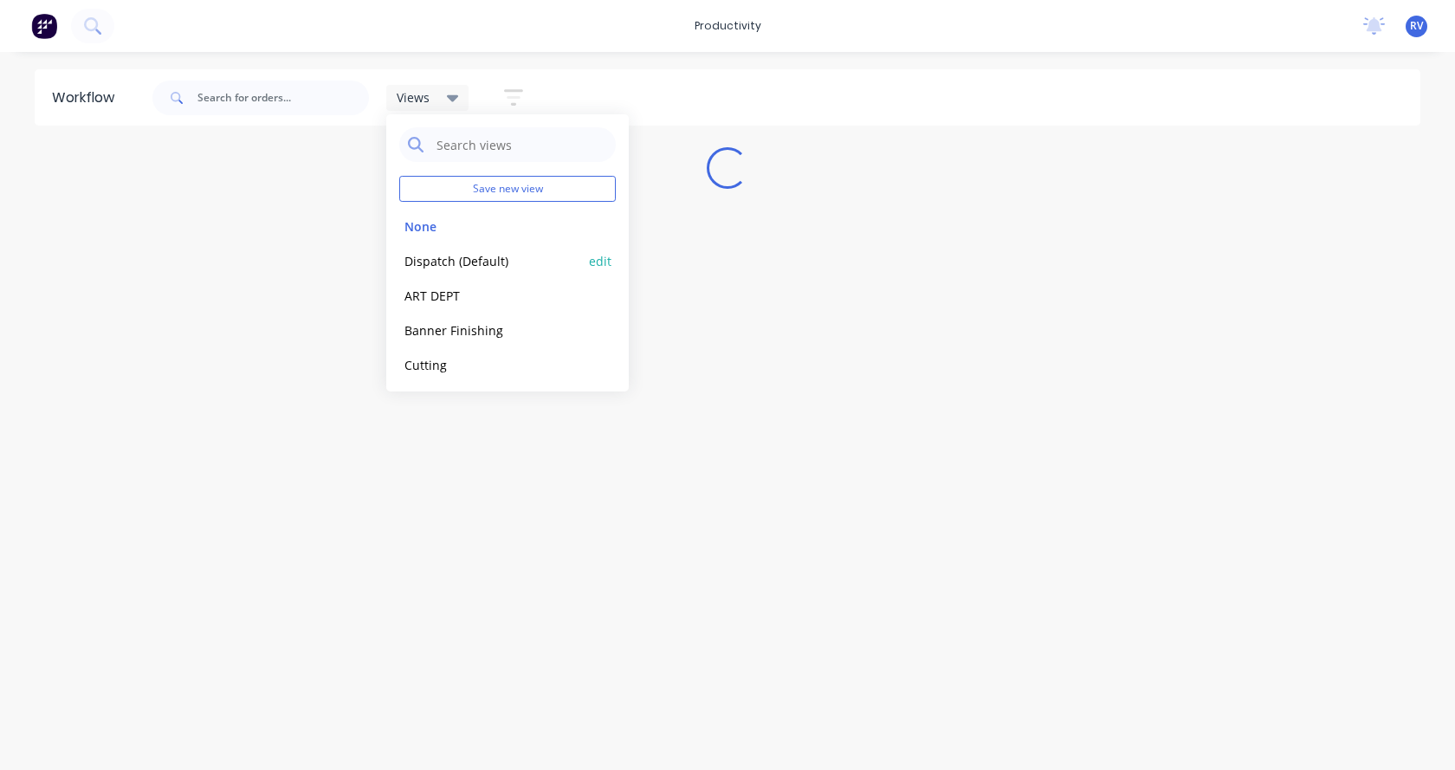
click at [428, 254] on button "Dispatch (Default)" at bounding box center [491, 261] width 185 height 20
click at [446, 436] on div "Workflow Dispatch Save new view None edit Dispatch (Default) edit ART DEPT edit…" at bounding box center [727, 402] width 1455 height 666
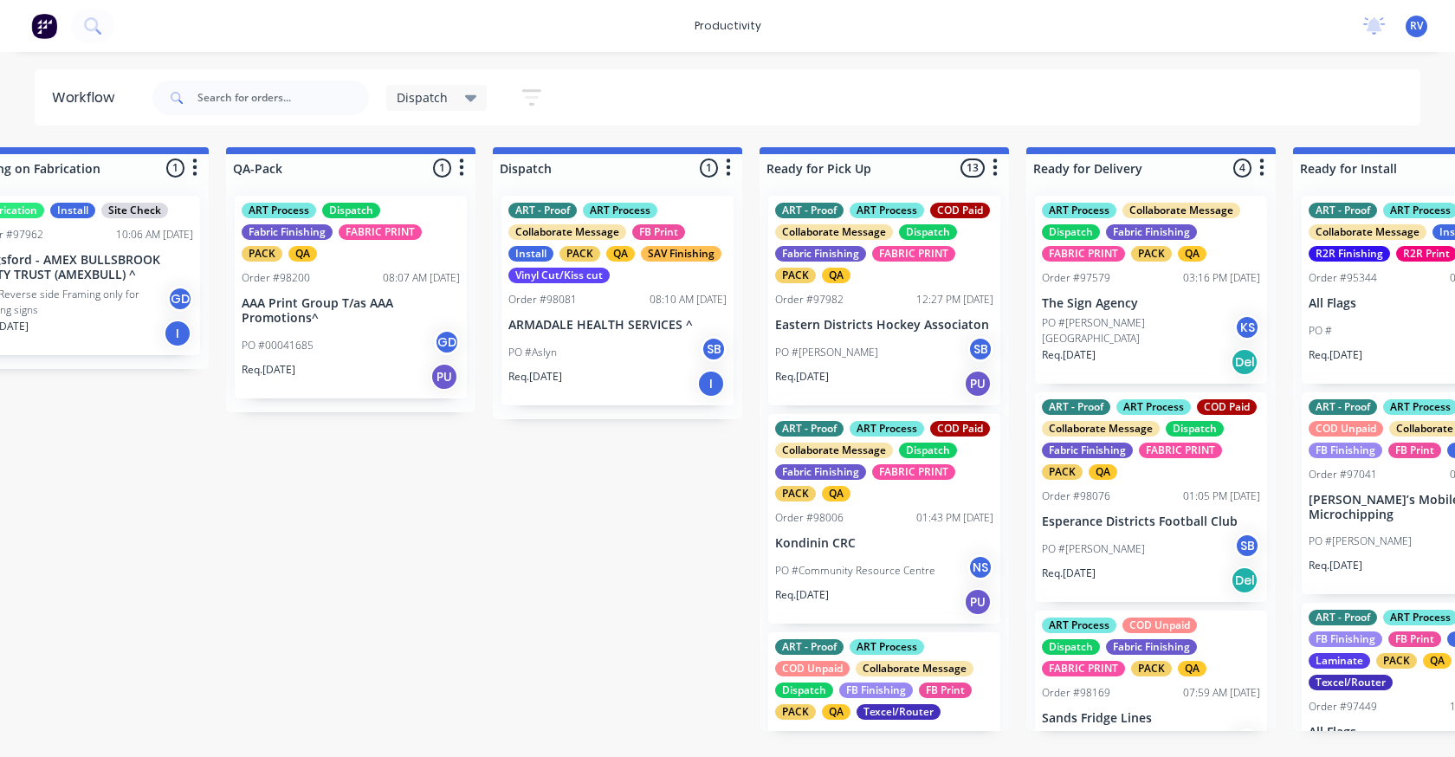
scroll to position [0, 886]
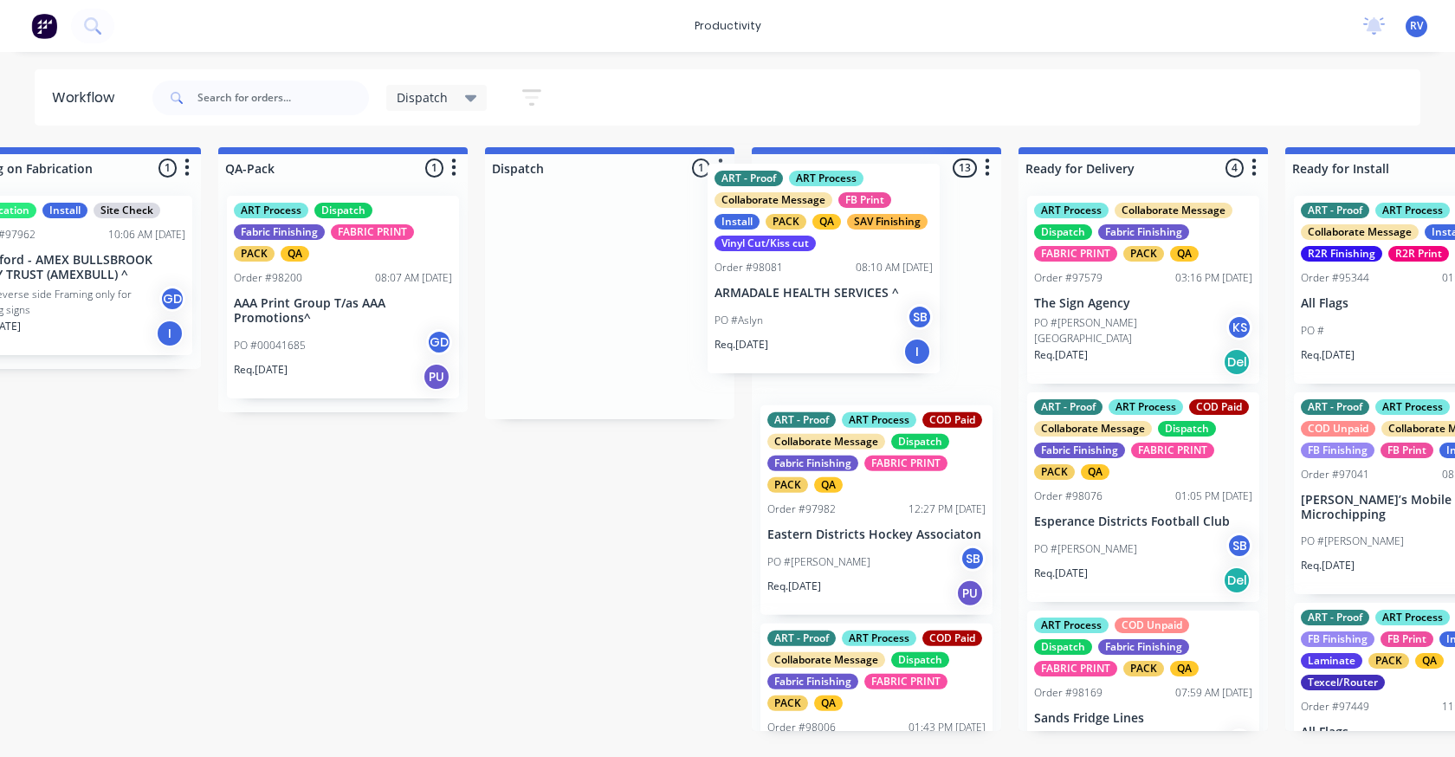
drag, startPoint x: 570, startPoint y: 280, endPoint x: 759, endPoint y: 260, distance: 189.9
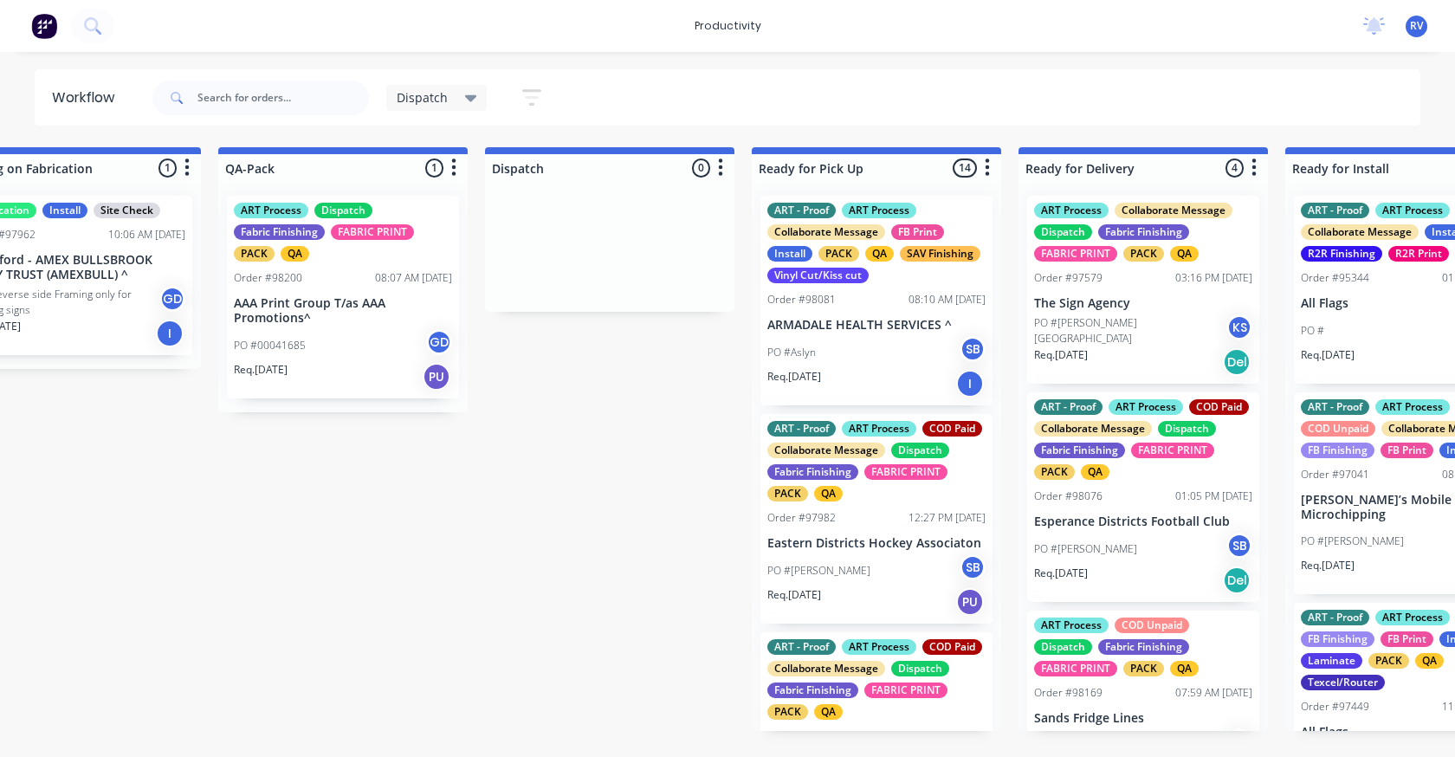
scroll to position [0, 885]
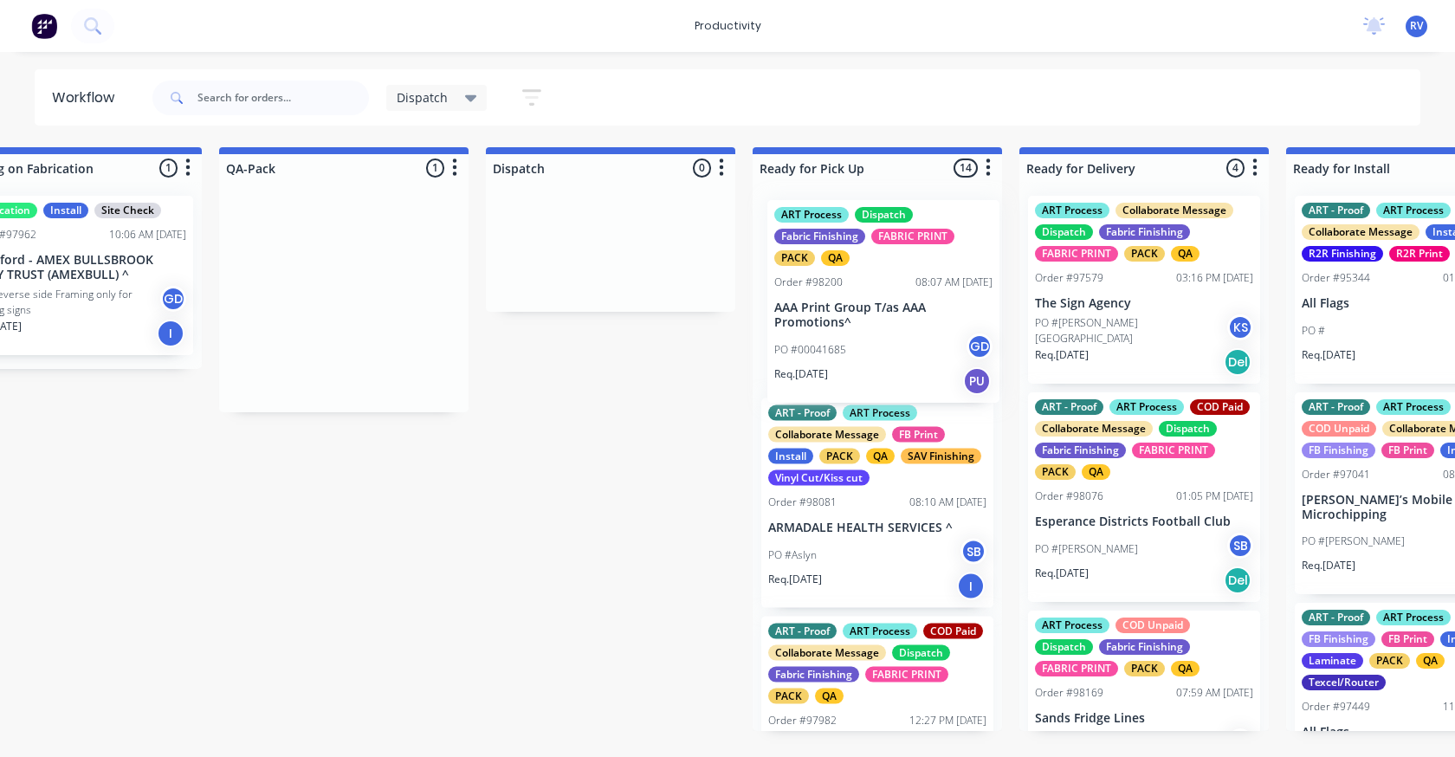
drag, startPoint x: 288, startPoint y: 339, endPoint x: 872, endPoint y: 329, distance: 584.0
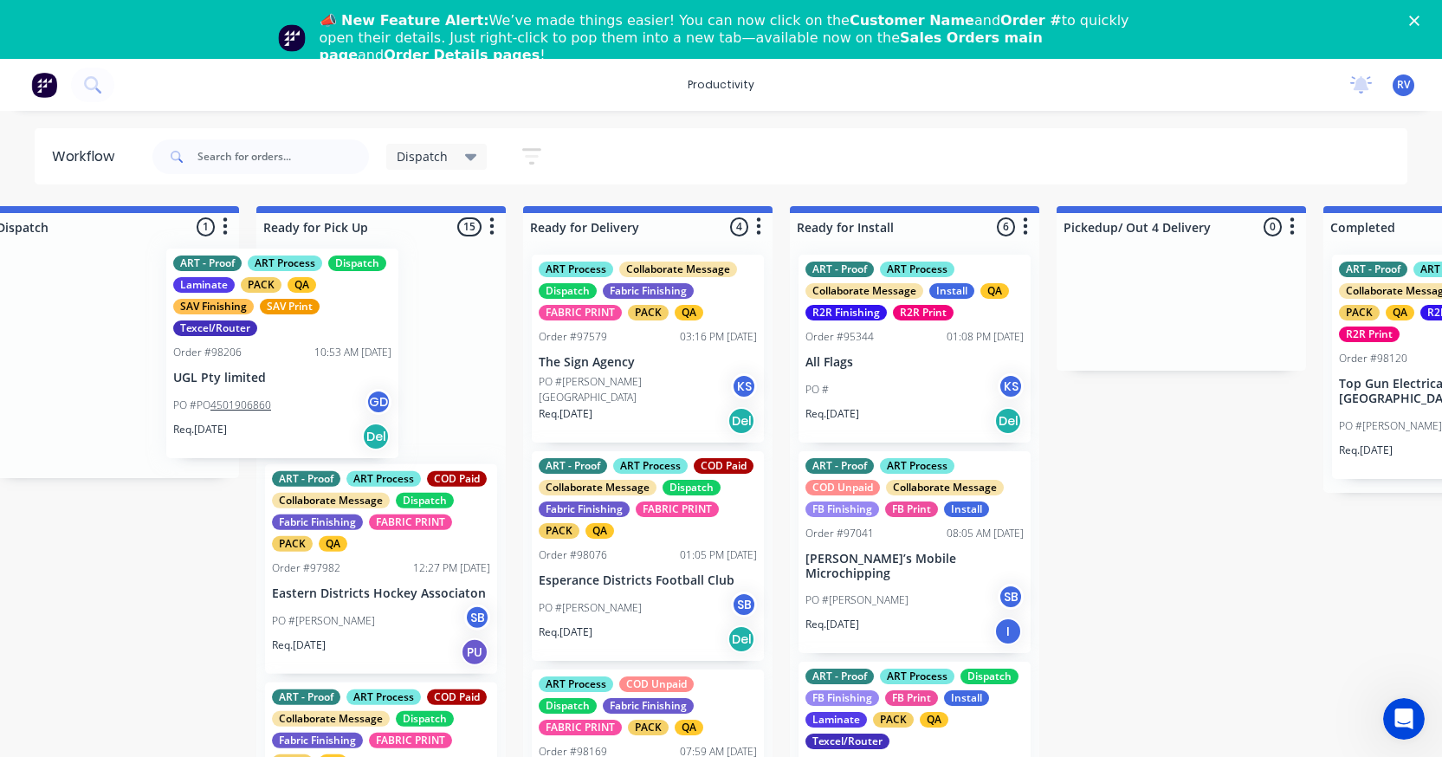
scroll to position [0, 1372]
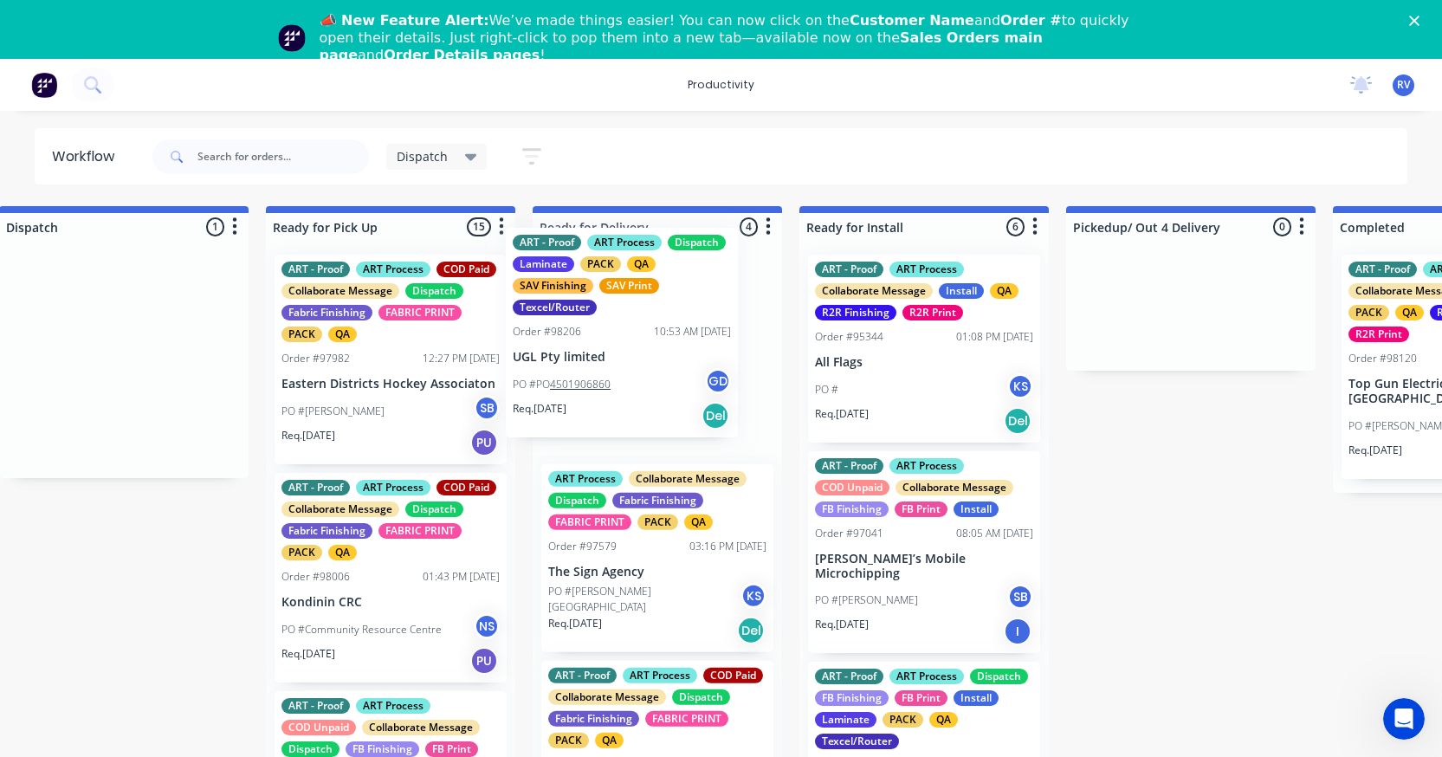
drag, startPoint x: 83, startPoint y: 367, endPoint x: 602, endPoint y: 339, distance: 519.7
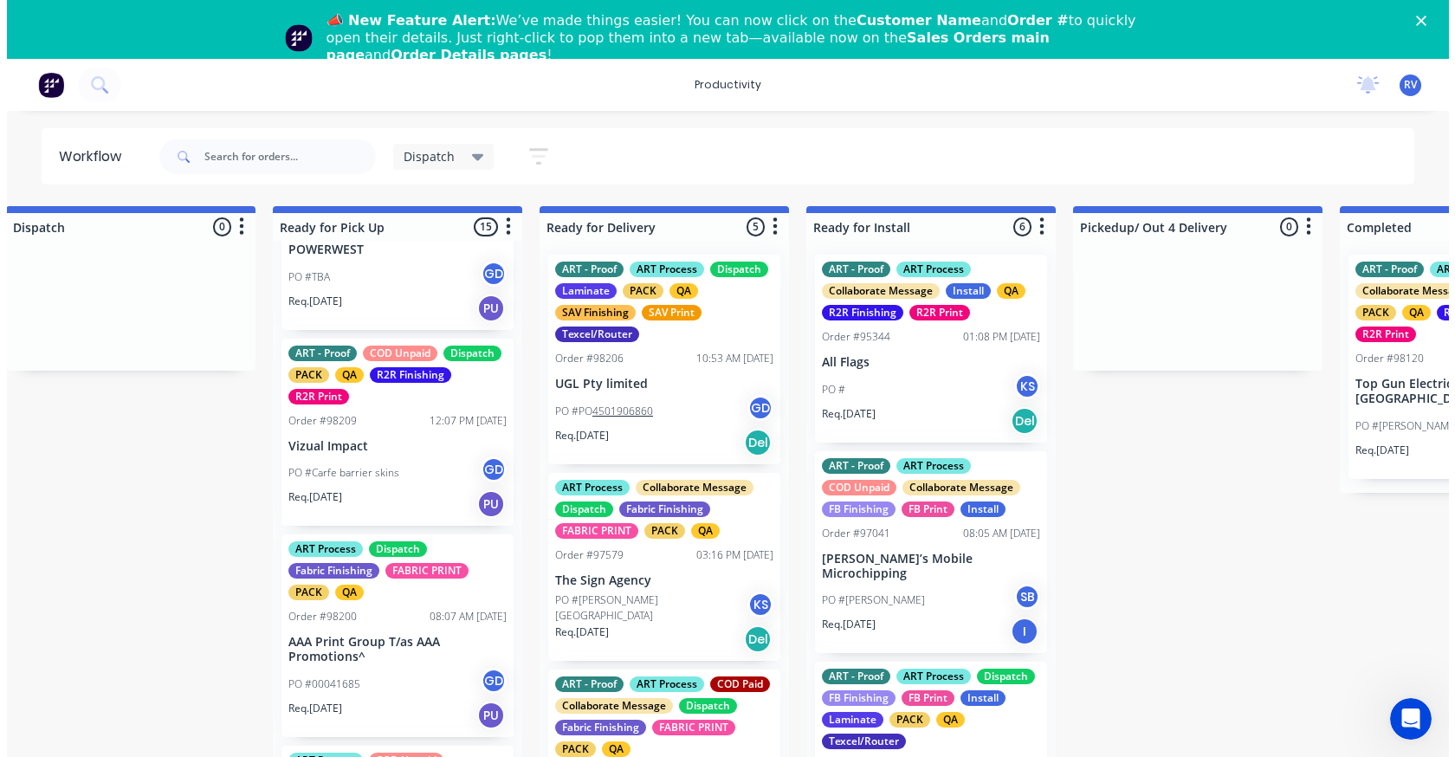
scroll to position [2585, 0]
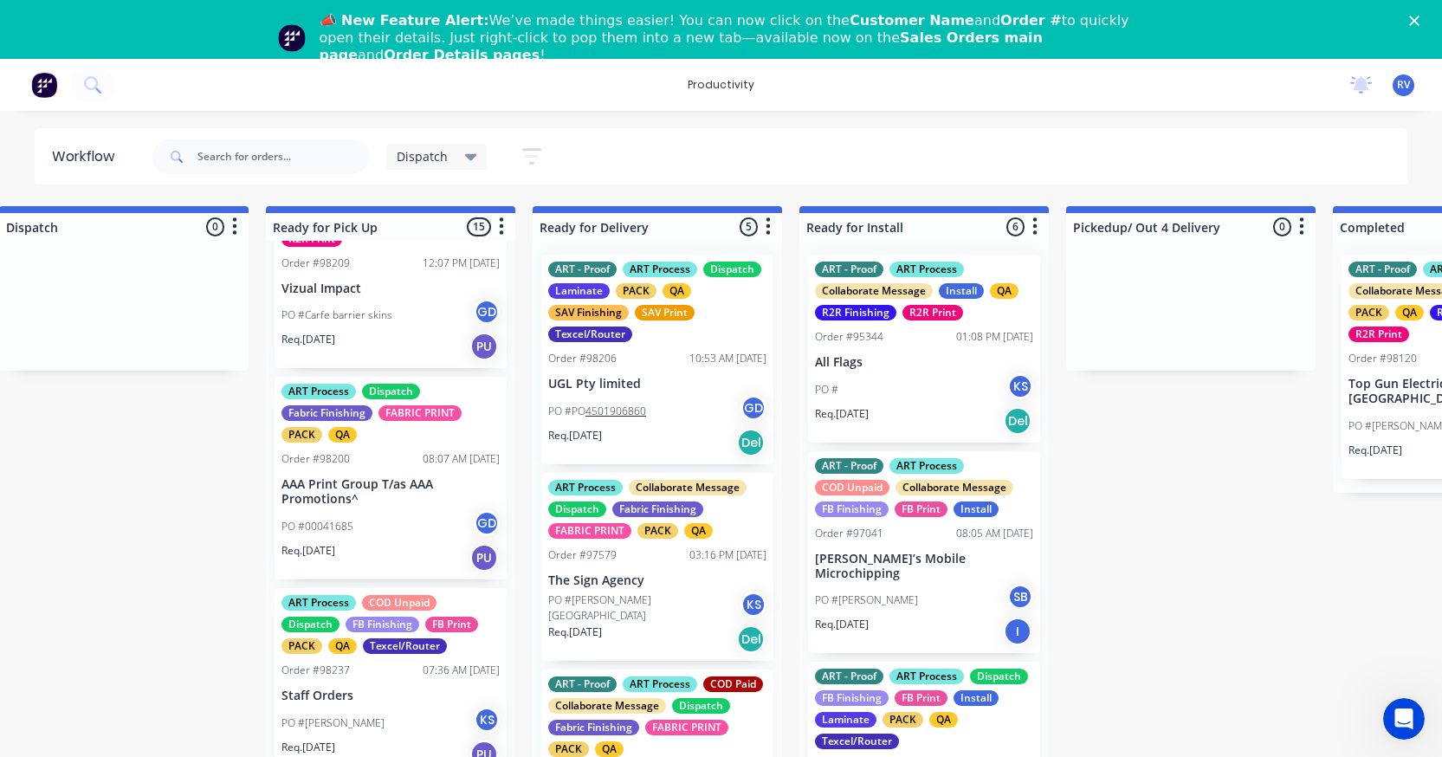
click at [1427, 16] on div "Close" at bounding box center [1418, 21] width 17 height 10
